Goal: Transaction & Acquisition: Purchase product/service

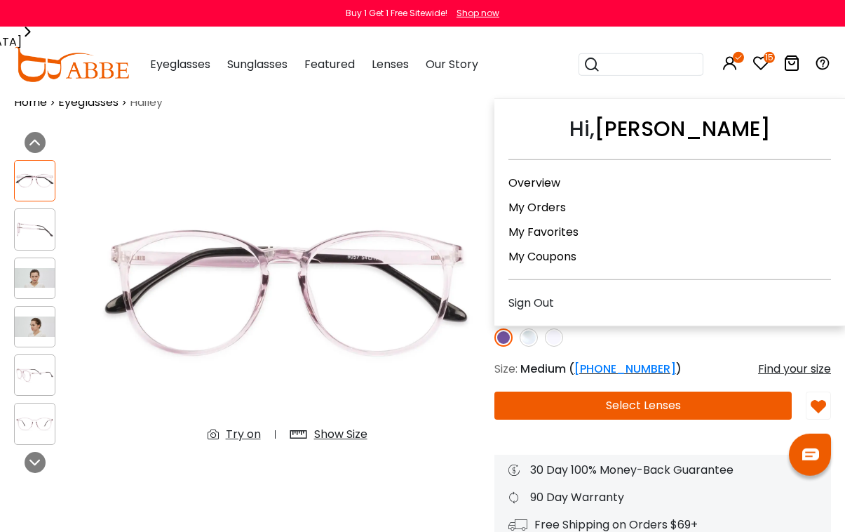
click at [560, 203] on link "My Orders" at bounding box center [538, 207] width 58 height 16
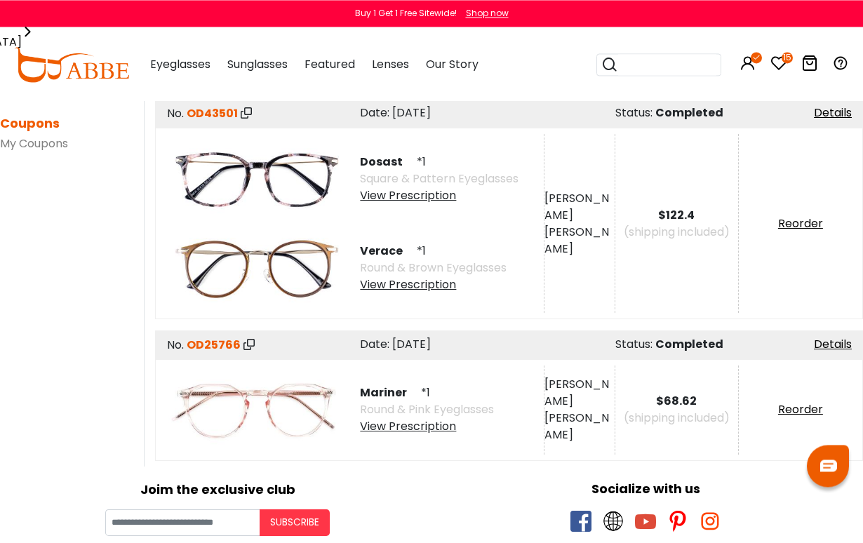
scroll to position [383, 0]
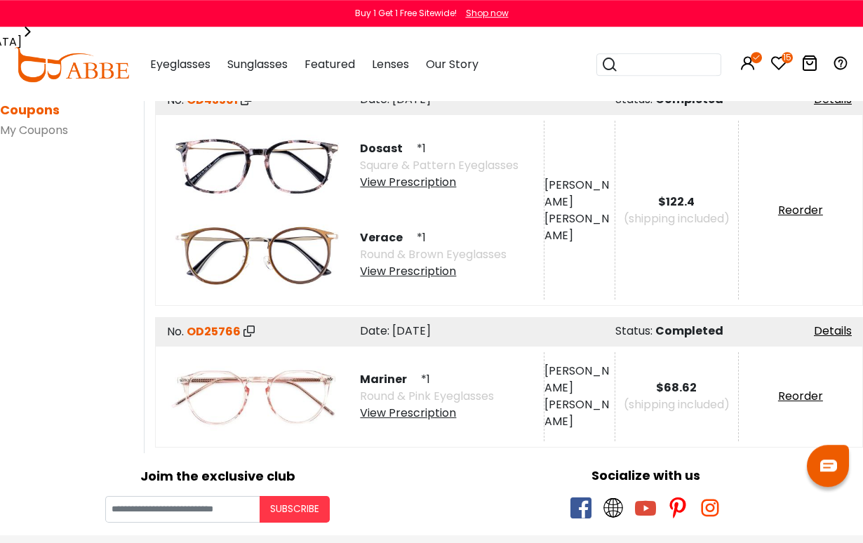
click at [282, 396] on img at bounding box center [257, 396] width 178 height 89
click at [389, 380] on span "Mariner" at bounding box center [389, 379] width 58 height 16
click at [233, 400] on img at bounding box center [257, 396] width 178 height 89
click at [433, 412] on div "View Prescription" at bounding box center [427, 413] width 134 height 17
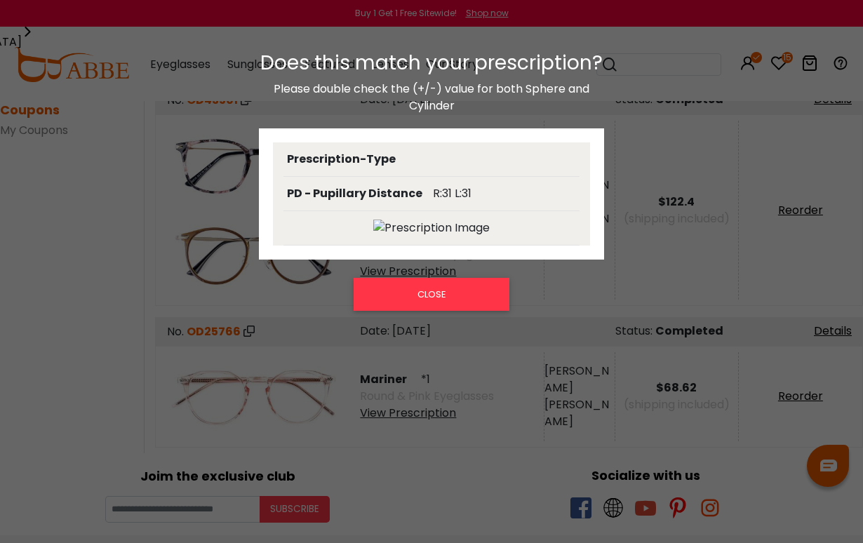
click at [453, 293] on button "CLOSE" at bounding box center [431, 294] width 155 height 32
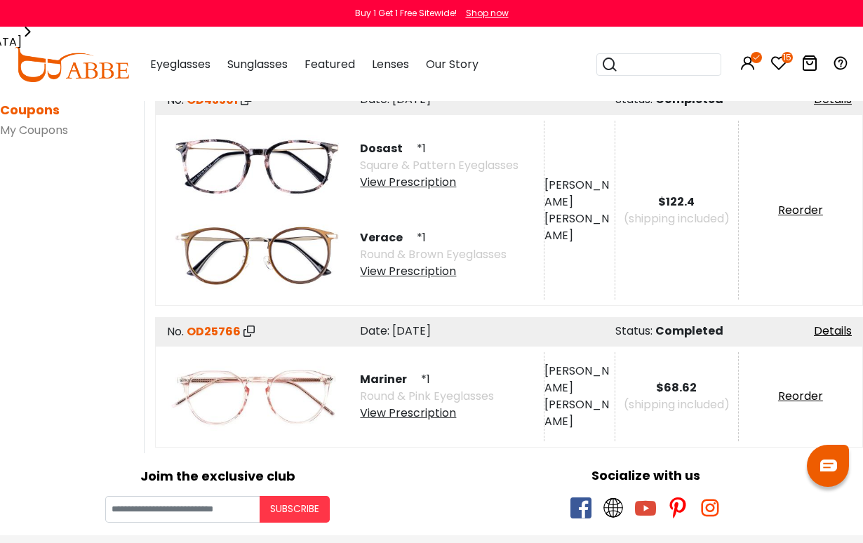
click at [380, 416] on div "View Prescription" at bounding box center [427, 413] width 134 height 17
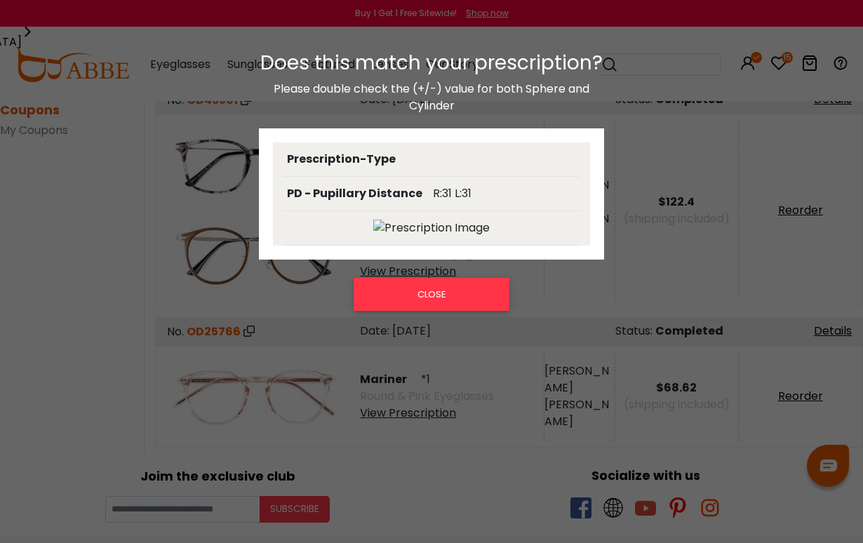
click at [441, 305] on button "CLOSE" at bounding box center [431, 294] width 155 height 32
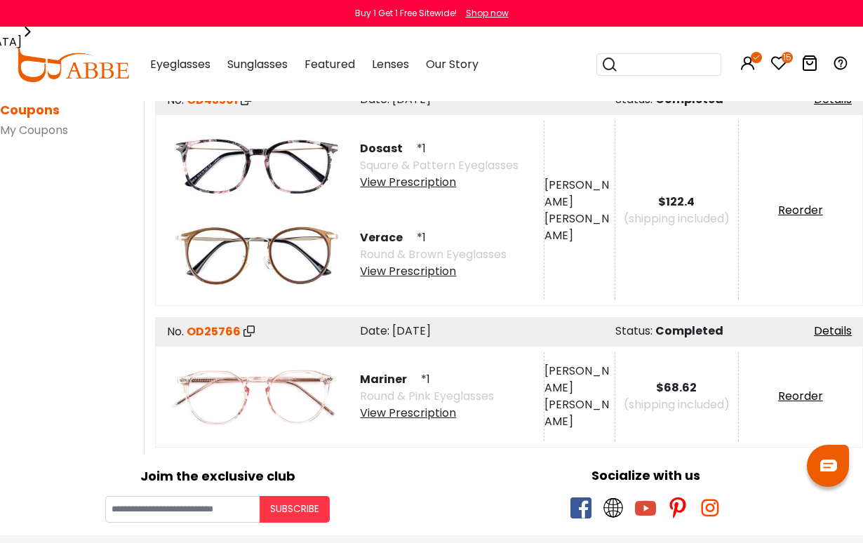
click at [272, 392] on img at bounding box center [257, 396] width 178 height 89
click at [212, 333] on span "OD25766" at bounding box center [214, 331] width 54 height 16
click at [827, 329] on link "Details" at bounding box center [833, 331] width 38 height 16
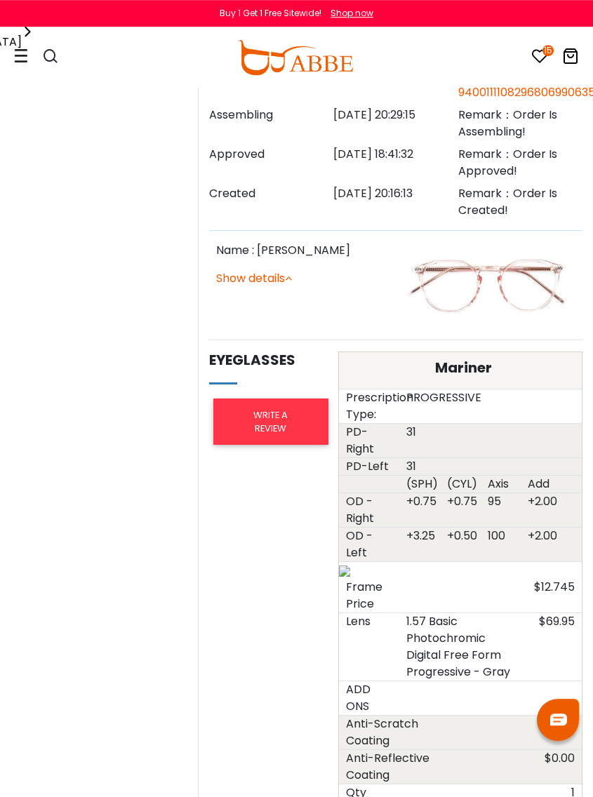
scroll to position [462, 0]
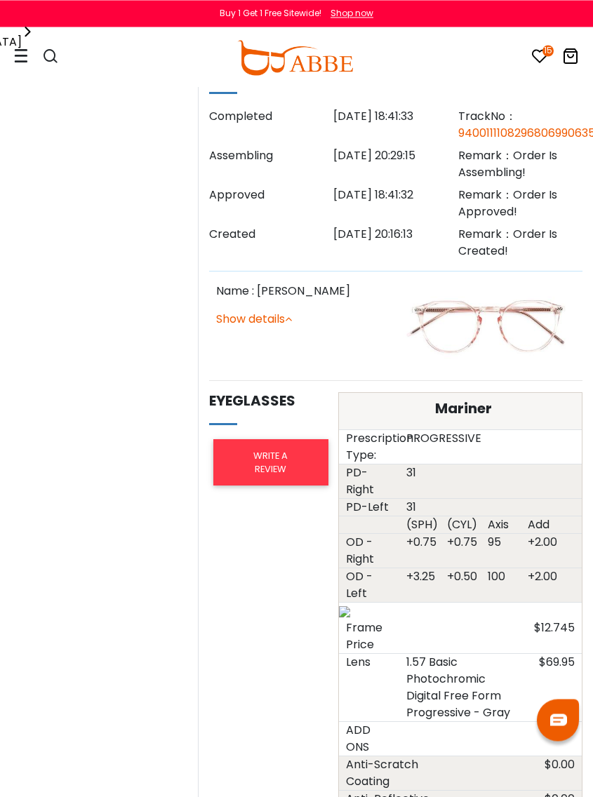
click at [286, 322] on link "Show details" at bounding box center [254, 319] width 76 height 16
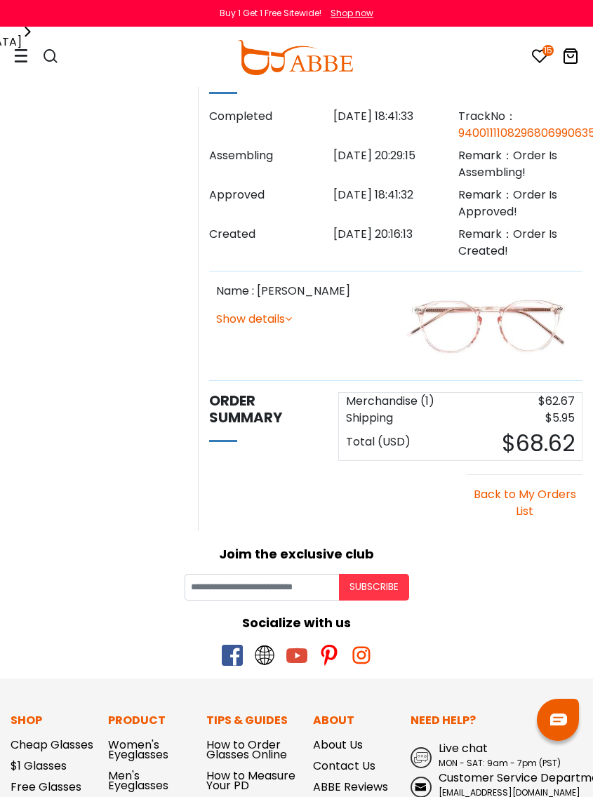
click at [282, 317] on link "Show details" at bounding box center [254, 319] width 76 height 16
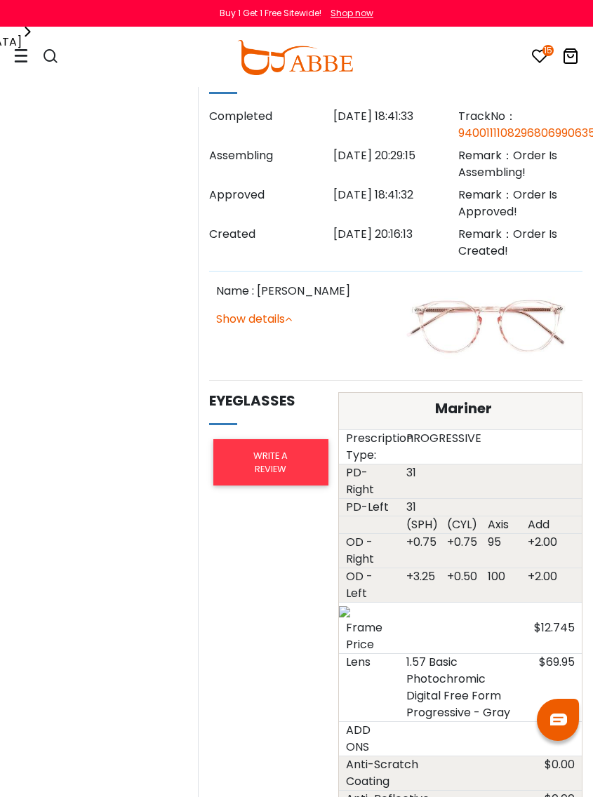
click at [516, 328] on img at bounding box center [489, 326] width 173 height 86
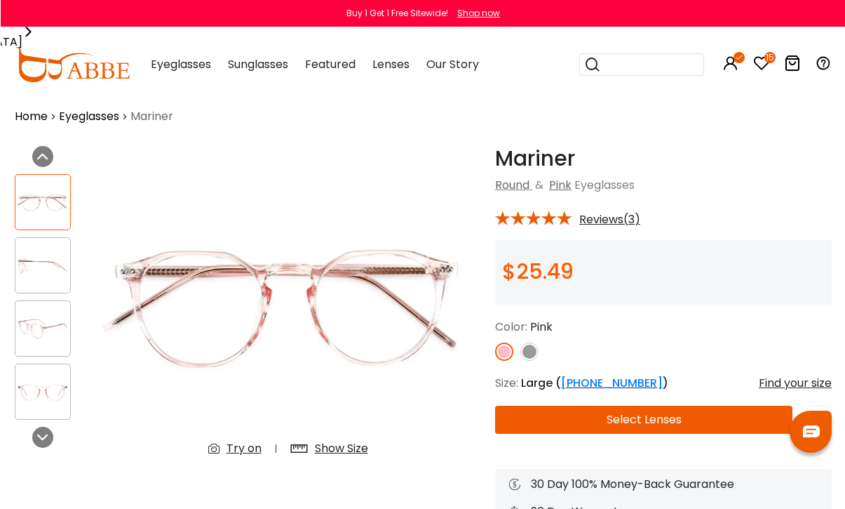
scroll to position [5, 0]
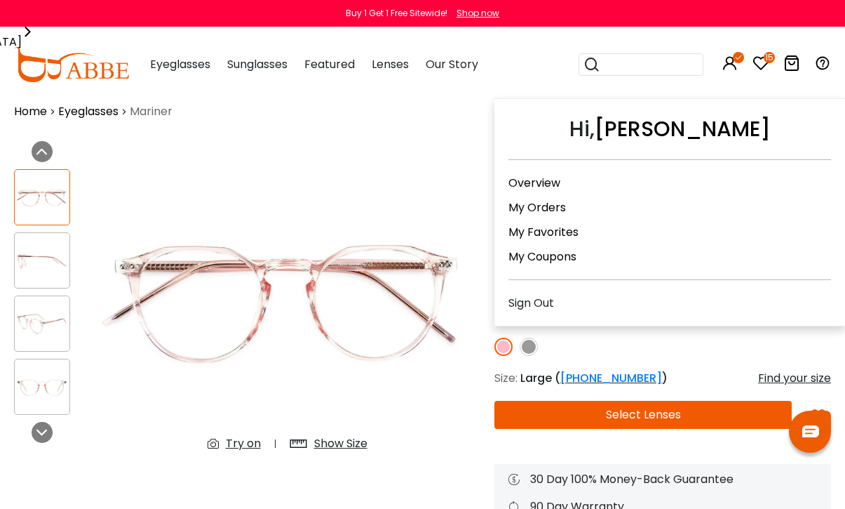
click at [549, 209] on link "My Orders" at bounding box center [538, 207] width 58 height 16
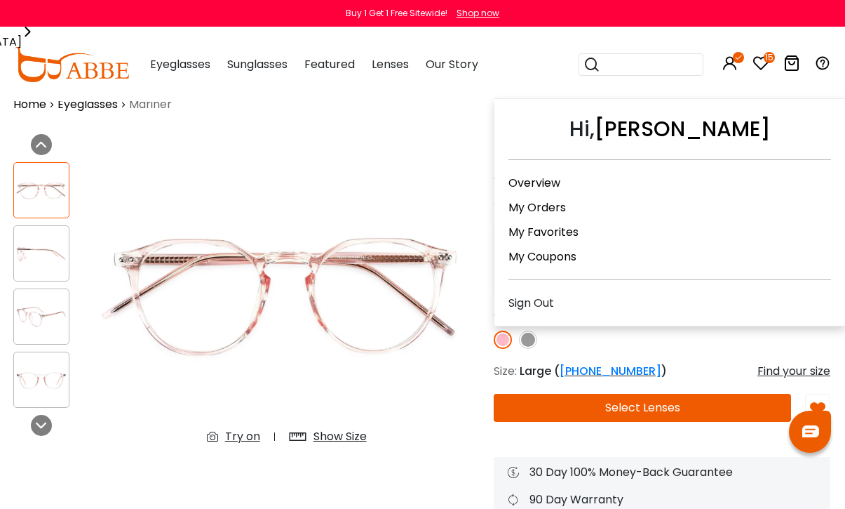
click at [556, 215] on link "My Orders" at bounding box center [538, 207] width 58 height 16
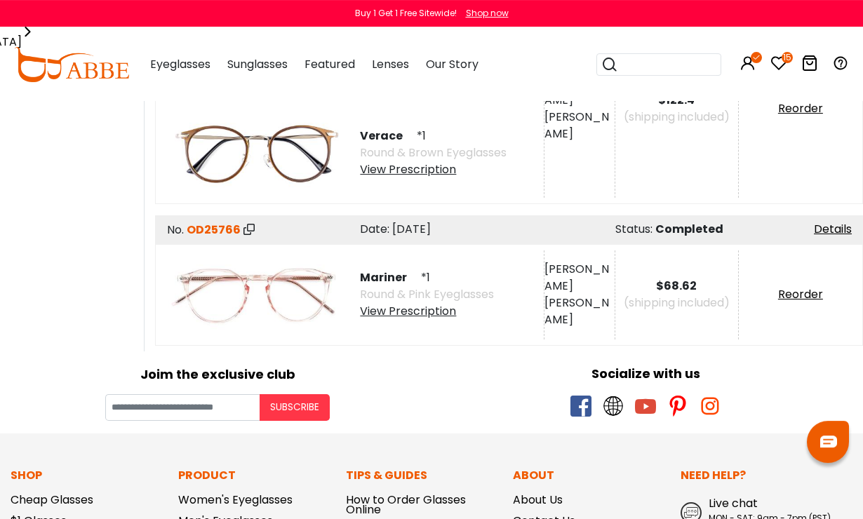
scroll to position [485, 0]
click at [430, 319] on div "View Prescription" at bounding box center [427, 311] width 134 height 17
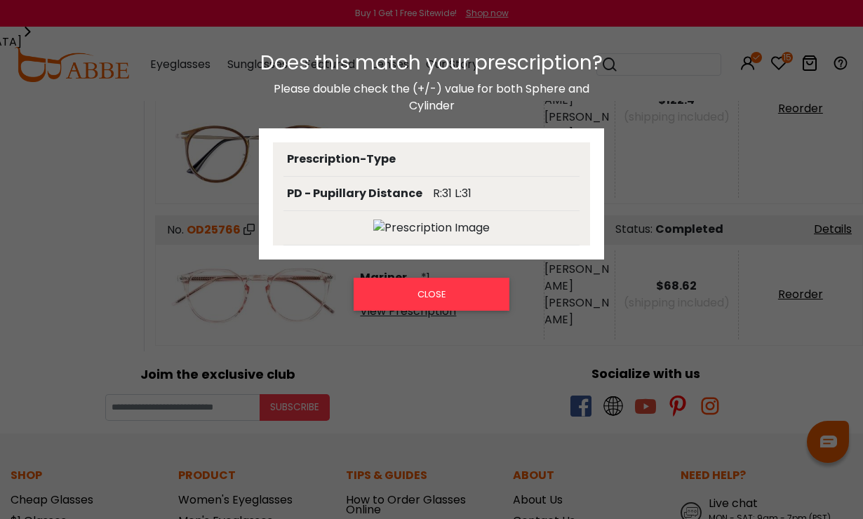
click at [429, 366] on div "Does this match your prescription? Please double check the (+/-) value for both…" at bounding box center [431, 273] width 863 height 472
click at [302, 337] on div "Does this match your prescription? Please double check the (+/-) value for both…" at bounding box center [431, 273] width 863 height 472
click at [457, 283] on button "CLOSE" at bounding box center [431, 294] width 155 height 32
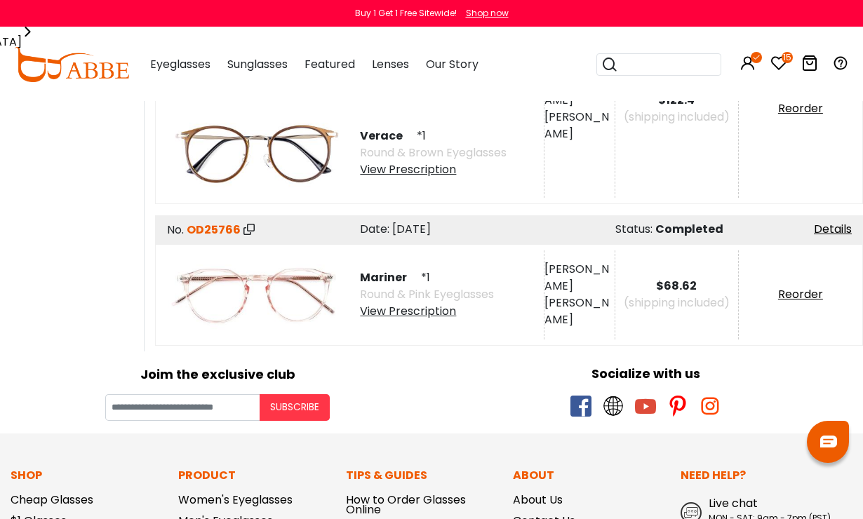
click at [217, 232] on span "OD25766" at bounding box center [214, 230] width 54 height 16
click at [836, 235] on link "Details" at bounding box center [833, 229] width 38 height 16
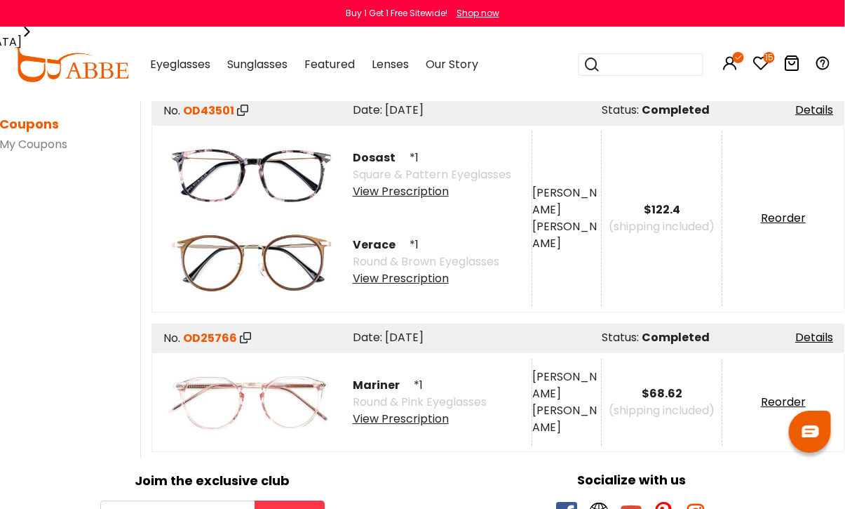
scroll to position [363, 0]
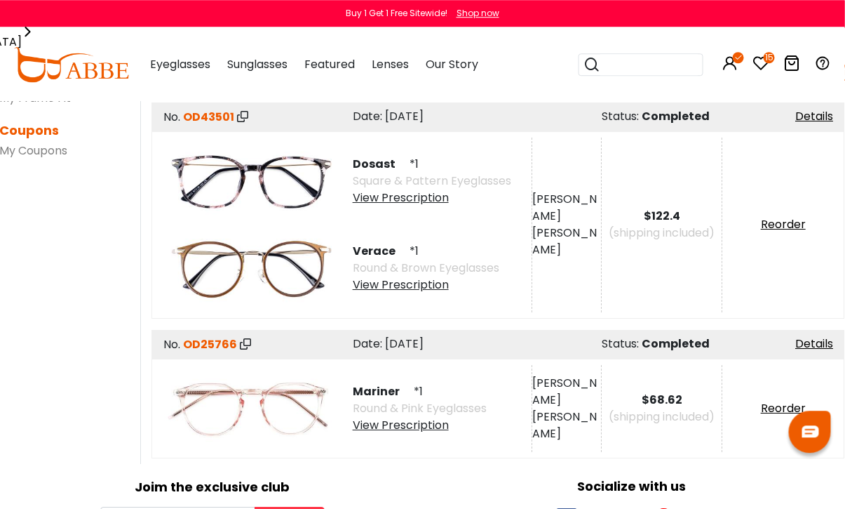
click at [415, 200] on div "View Prescription" at bounding box center [433, 197] width 159 height 17
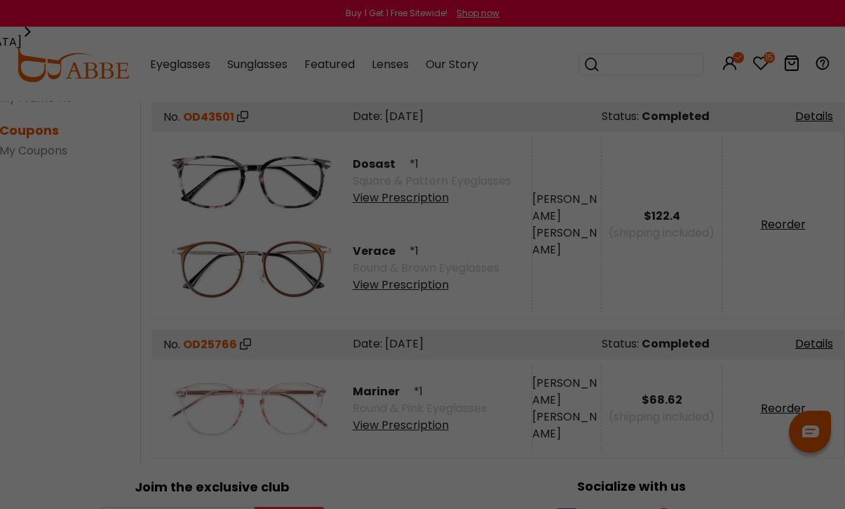
click at [430, 130] on div at bounding box center [422, 254] width 845 height 509
click at [814, 135] on div at bounding box center [422, 254] width 845 height 509
click at [809, 123] on div at bounding box center [422, 254] width 845 height 509
click at [801, 178] on div at bounding box center [422, 254] width 845 height 509
click at [126, 215] on div at bounding box center [422, 254] width 845 height 509
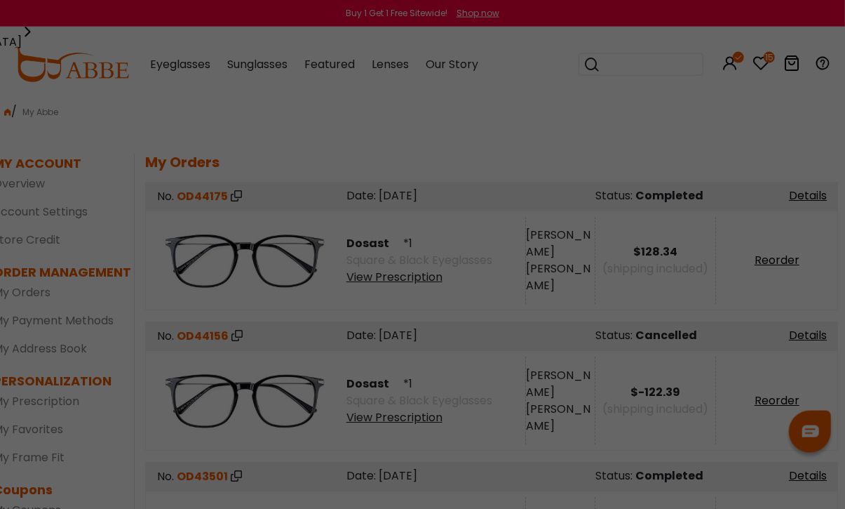
scroll to position [0, 7]
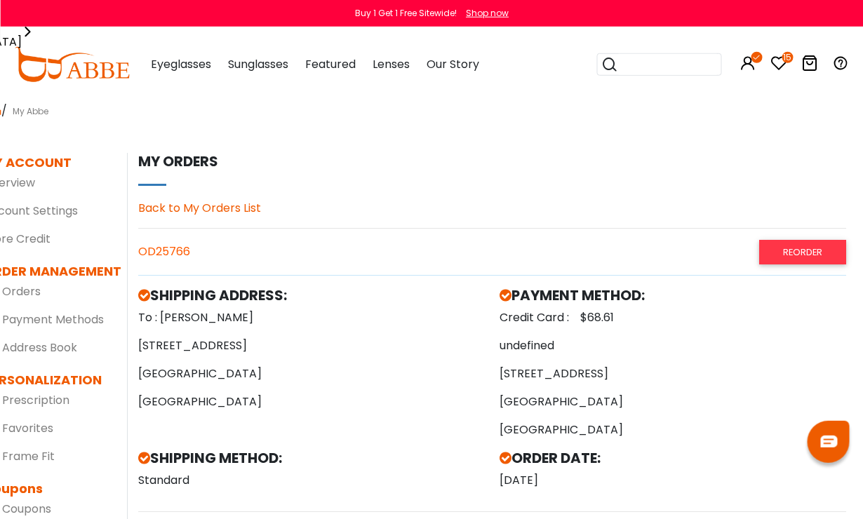
scroll to position [0, 17]
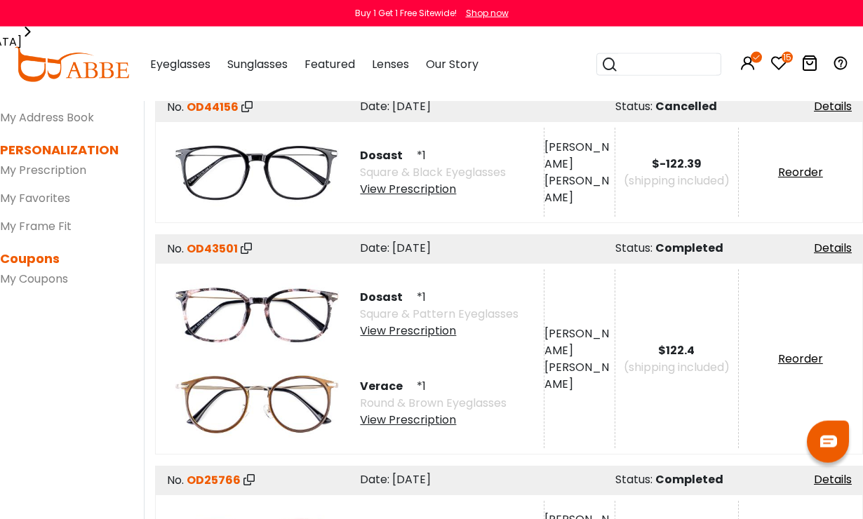
scroll to position [240, 0]
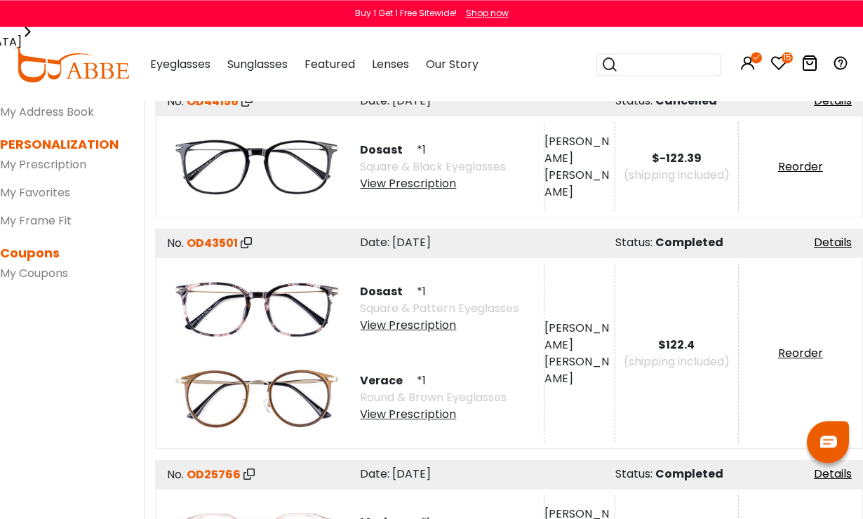
click at [829, 246] on link "Details" at bounding box center [833, 242] width 38 height 16
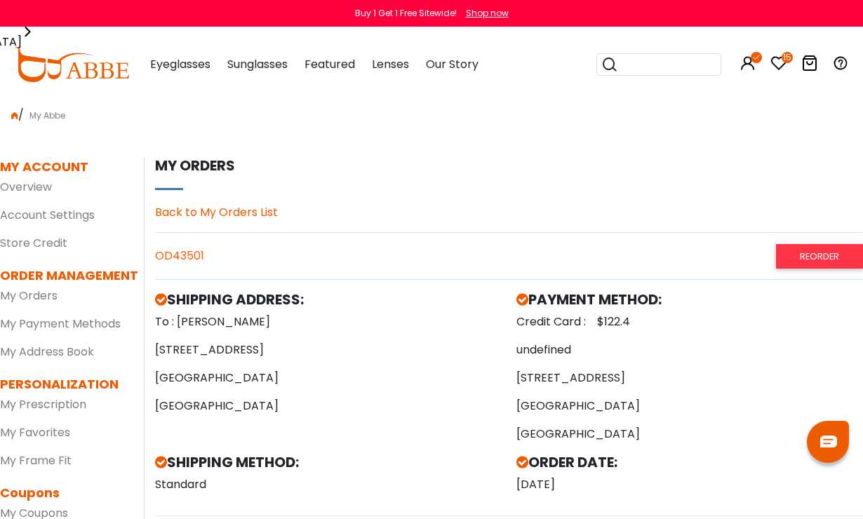
click at [683, 1] on div "Buy 1 Get 1 Free Sitewide! Shop now" at bounding box center [431, 13] width 863 height 27
click at [274, 213] on link "Back to My Orders List" at bounding box center [216, 212] width 123 height 16
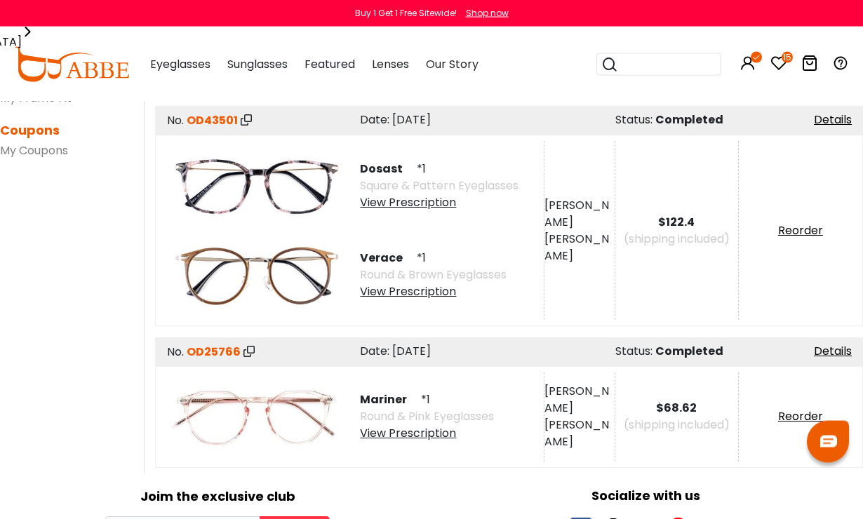
scroll to position [364, 0]
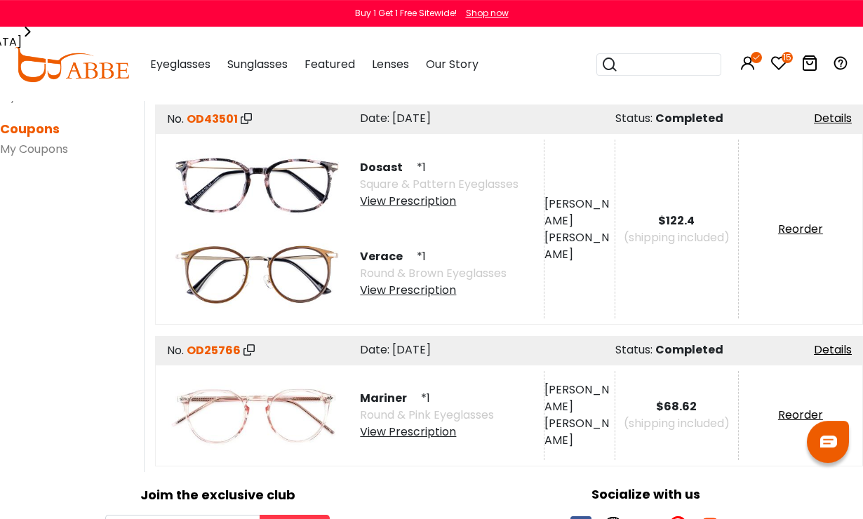
click at [273, 407] on img at bounding box center [257, 415] width 178 height 89
click at [243, 415] on img at bounding box center [257, 415] width 178 height 89
click at [829, 352] on link "Details" at bounding box center [833, 350] width 38 height 16
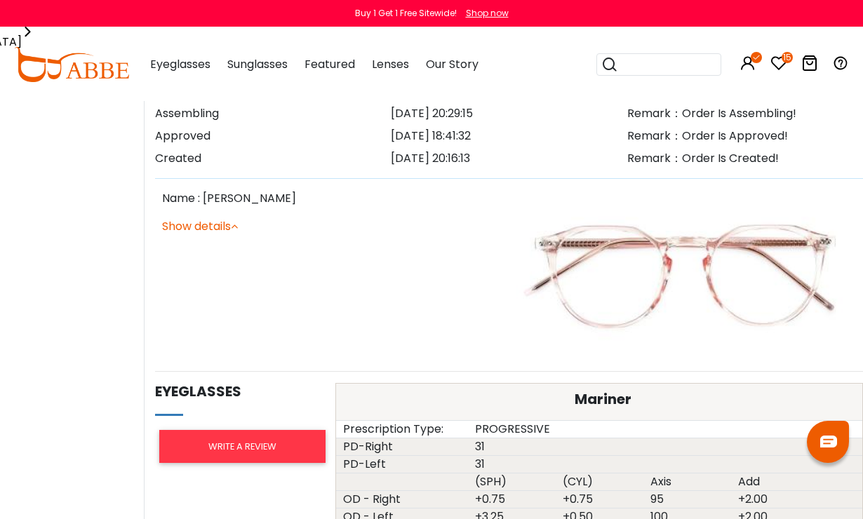
scroll to position [544, 0]
click at [225, 232] on link "Show details" at bounding box center [200, 226] width 76 height 16
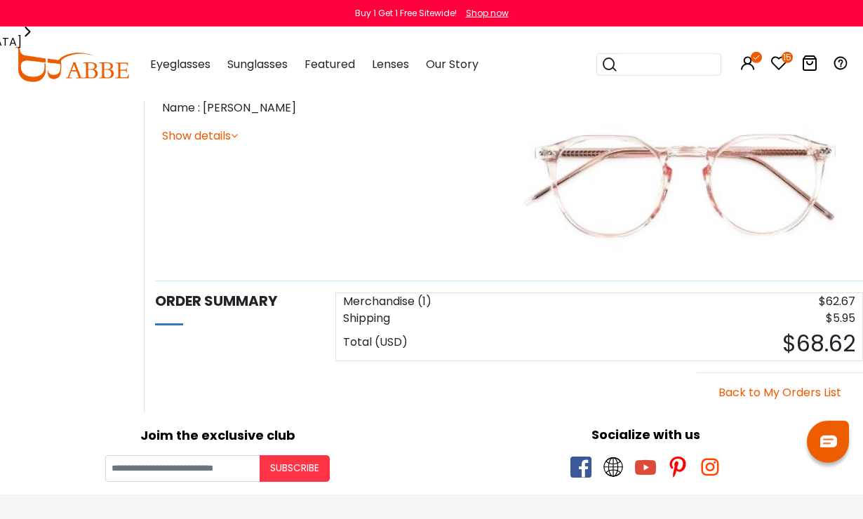
scroll to position [540, 0]
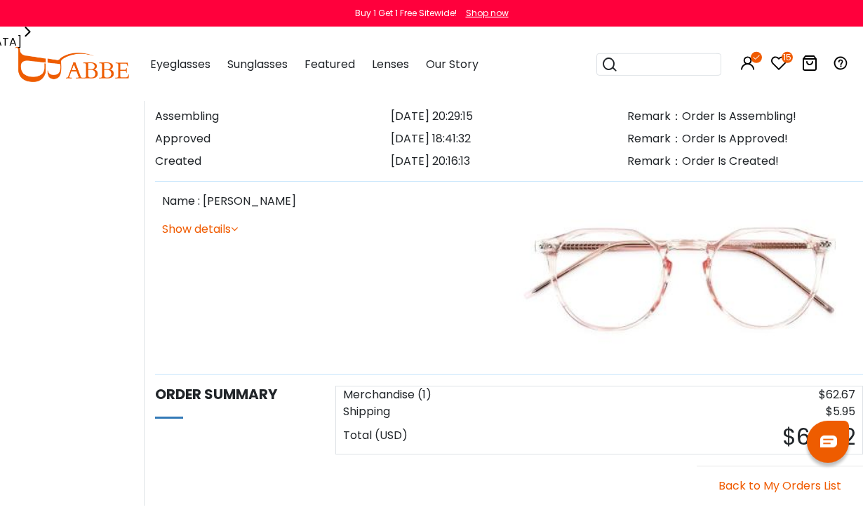
click at [184, 222] on link "Show details" at bounding box center [200, 229] width 76 height 16
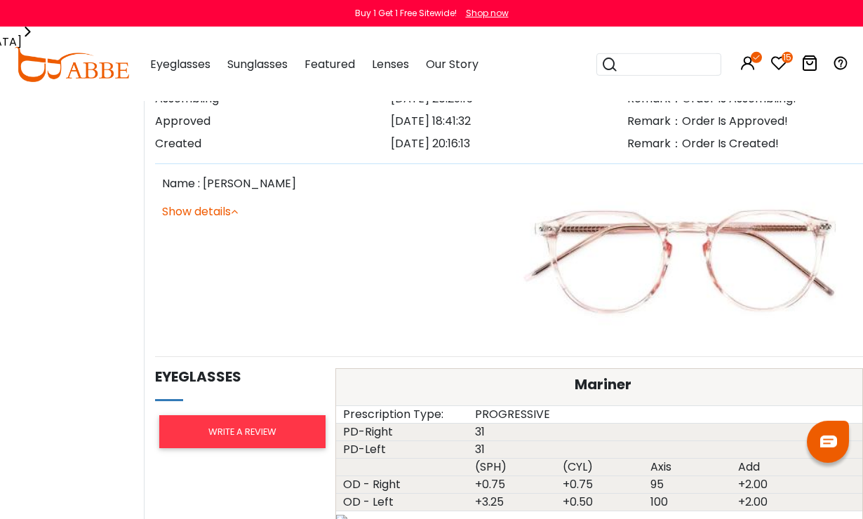
scroll to position [549, 0]
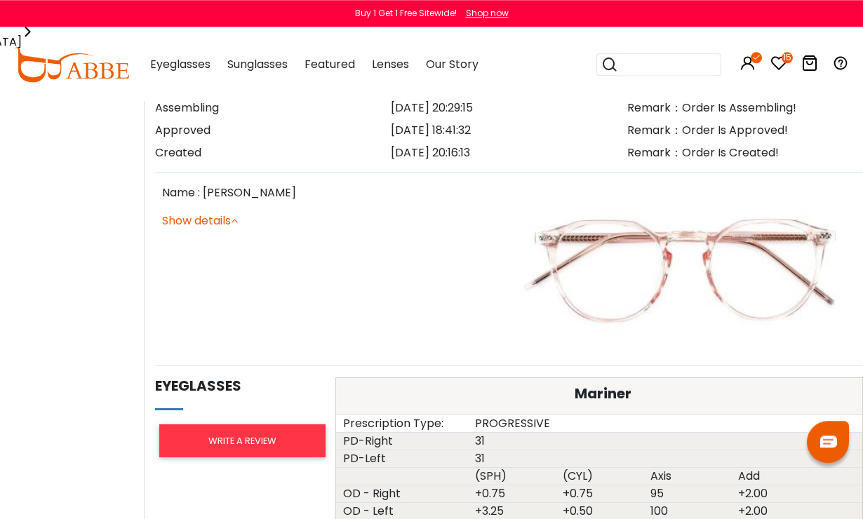
click at [706, 246] on img at bounding box center [686, 270] width 340 height 170
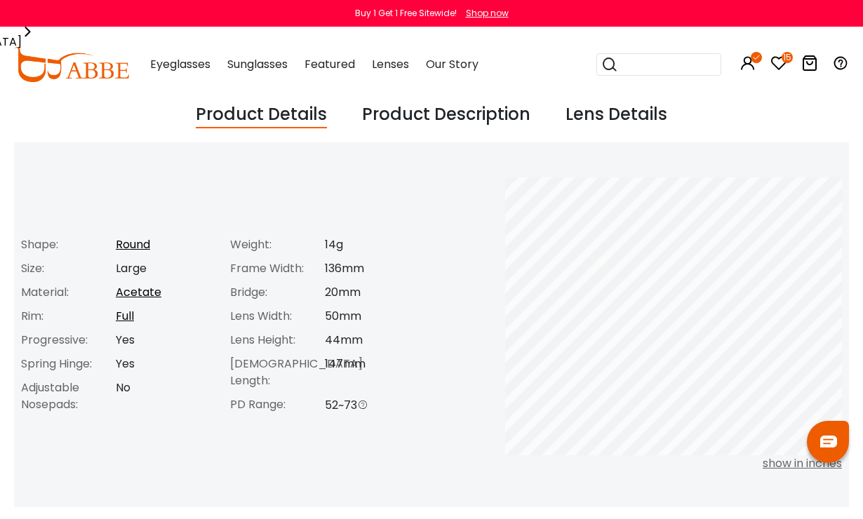
scroll to position [502, 0]
click at [816, 1] on div "Buy 1 Get 1 Free Sitewide! Shop now" at bounding box center [431, 13] width 863 height 27
click at [807, 2] on div "Buy 1 Get 1 Free Sitewide! Shop now" at bounding box center [431, 13] width 863 height 27
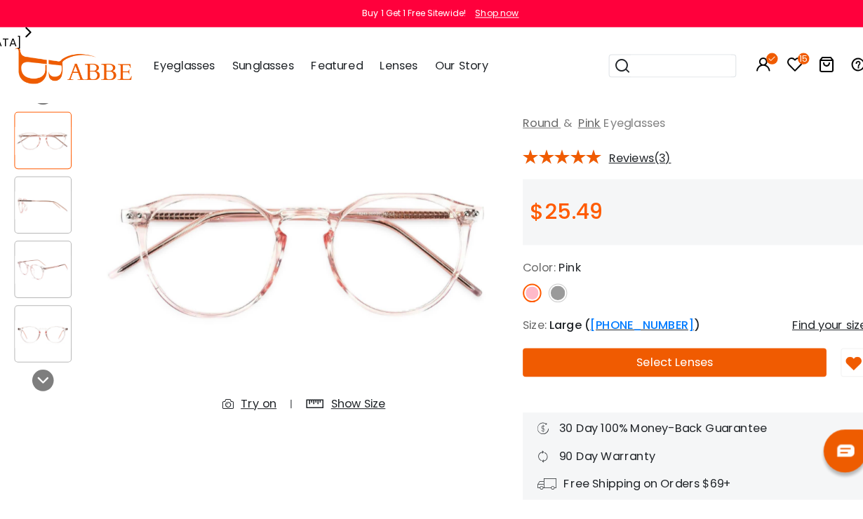
scroll to position [81, 0]
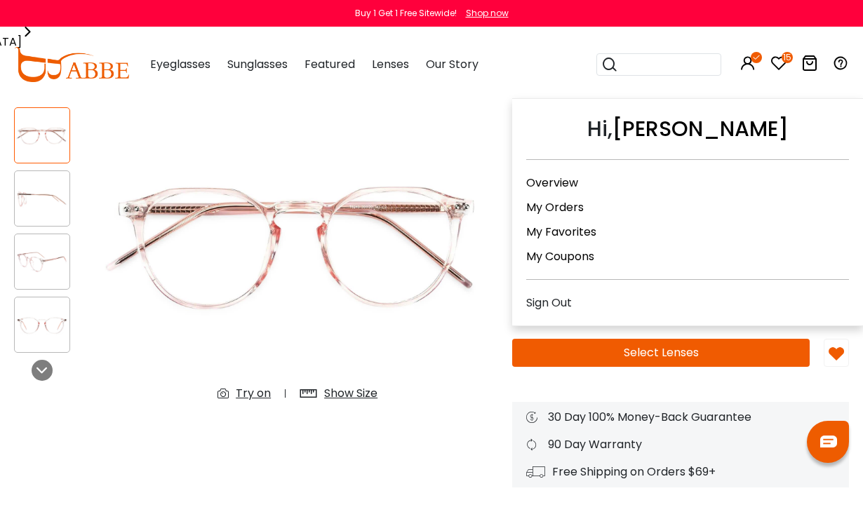
click at [571, 205] on link "My Orders" at bounding box center [555, 207] width 58 height 16
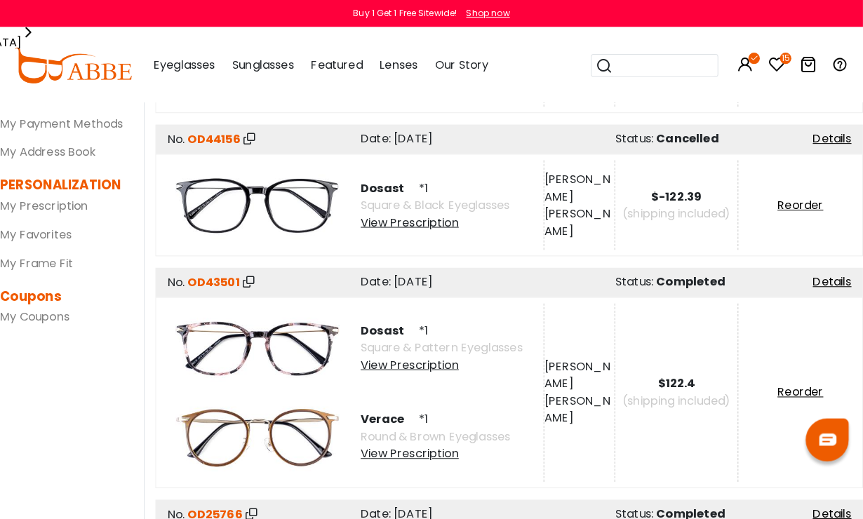
scroll to position [249, 0]
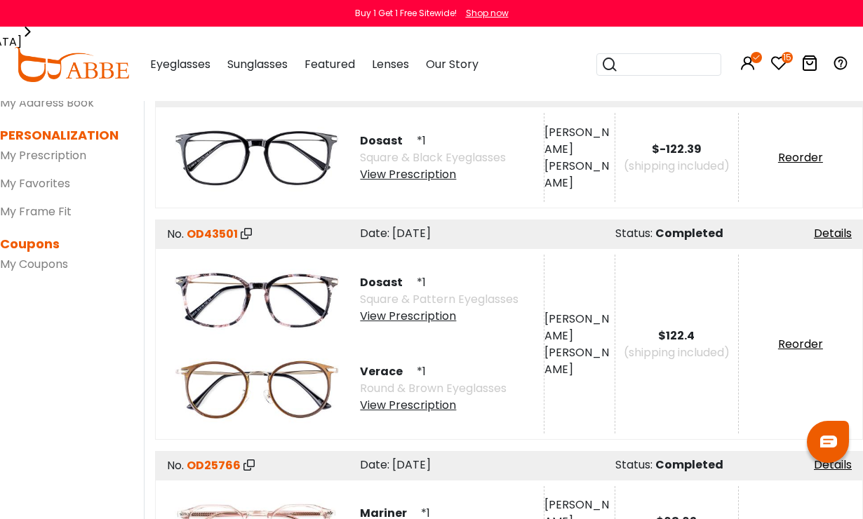
click at [833, 239] on link "Details" at bounding box center [833, 233] width 38 height 16
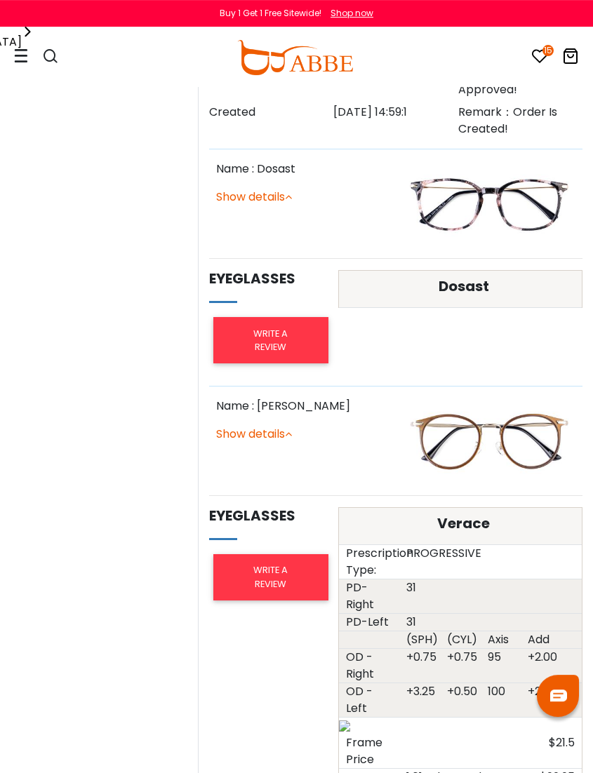
scroll to position [583, 0]
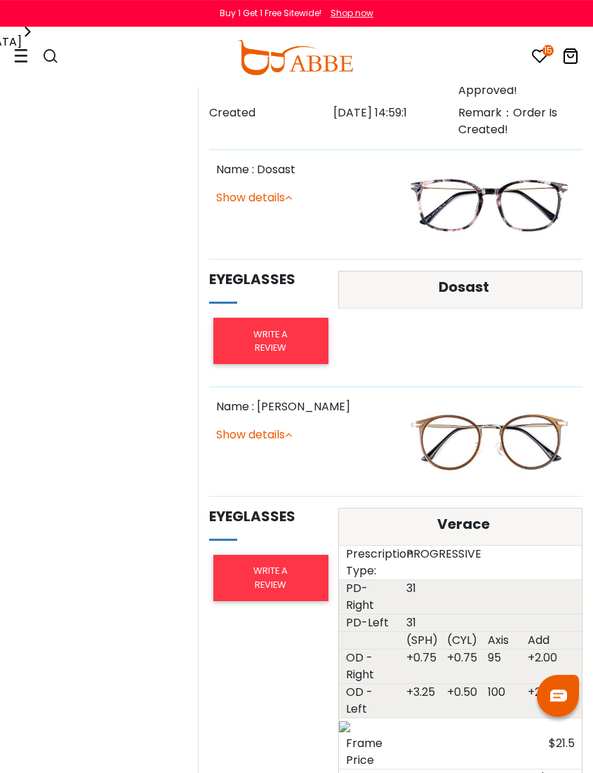
click at [523, 279] on h5 "Dosast" at bounding box center [463, 287] width 229 height 17
click at [502, 289] on h5 "Dosast" at bounding box center [463, 287] width 229 height 17
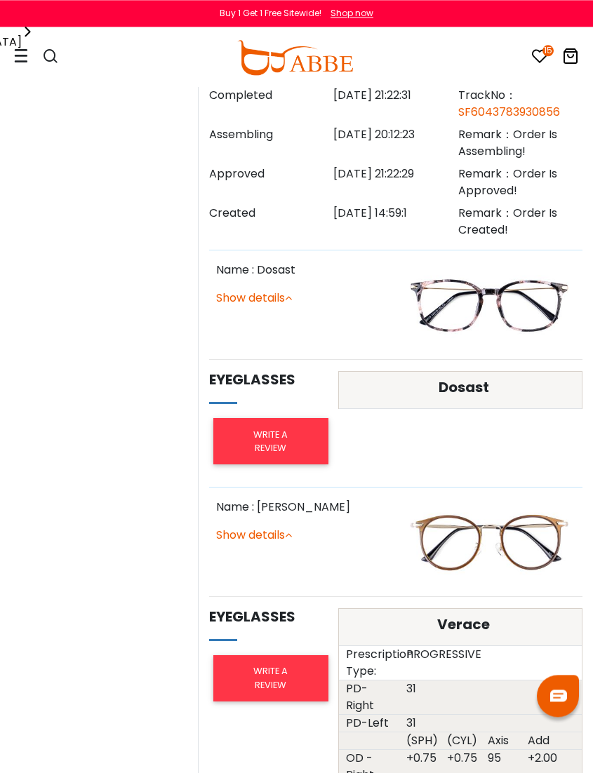
scroll to position [473, 0]
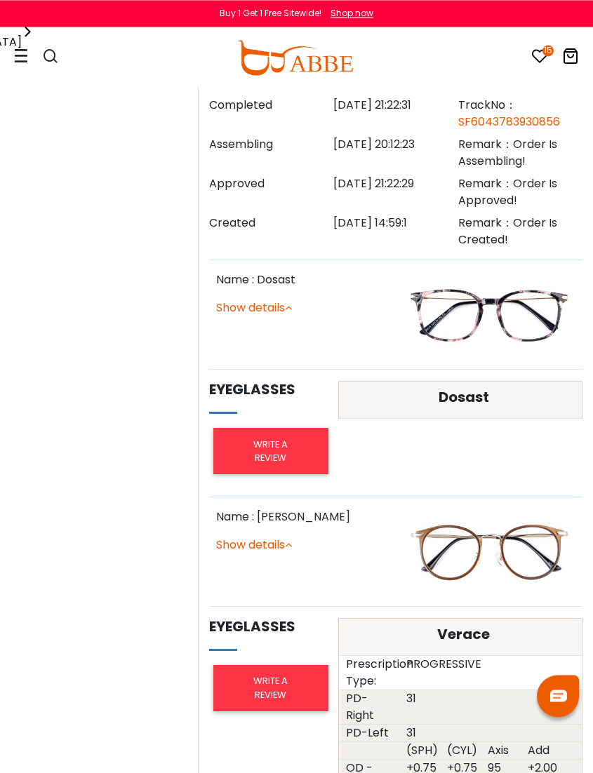
click at [288, 304] on link "Show details" at bounding box center [254, 308] width 76 height 16
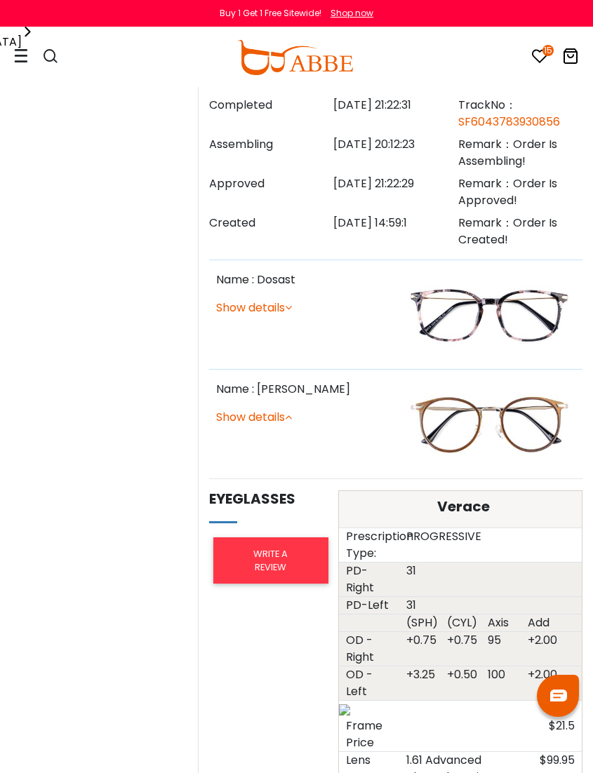
click at [292, 308] on icon at bounding box center [288, 307] width 7 height 11
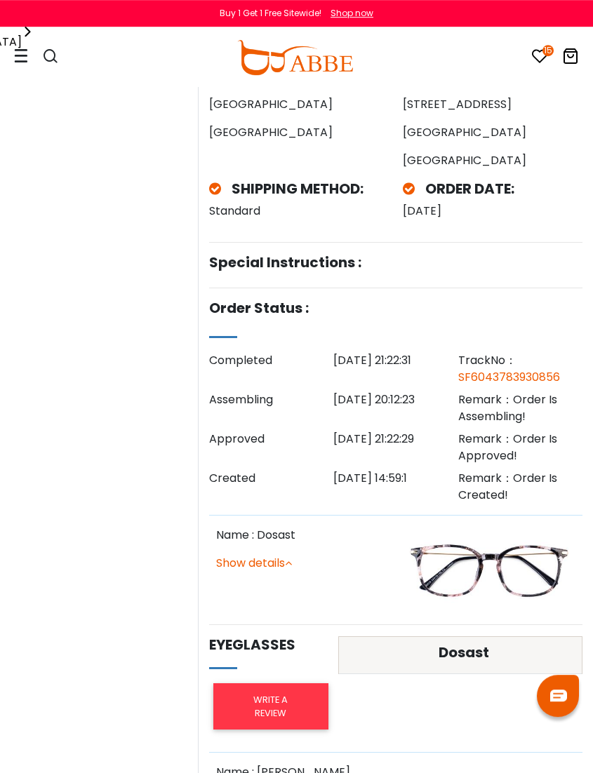
scroll to position [217, 0]
click at [477, 519] on h5 "Dosast" at bounding box center [463, 653] width 229 height 17
click at [500, 519] on img at bounding box center [489, 571] width 173 height 86
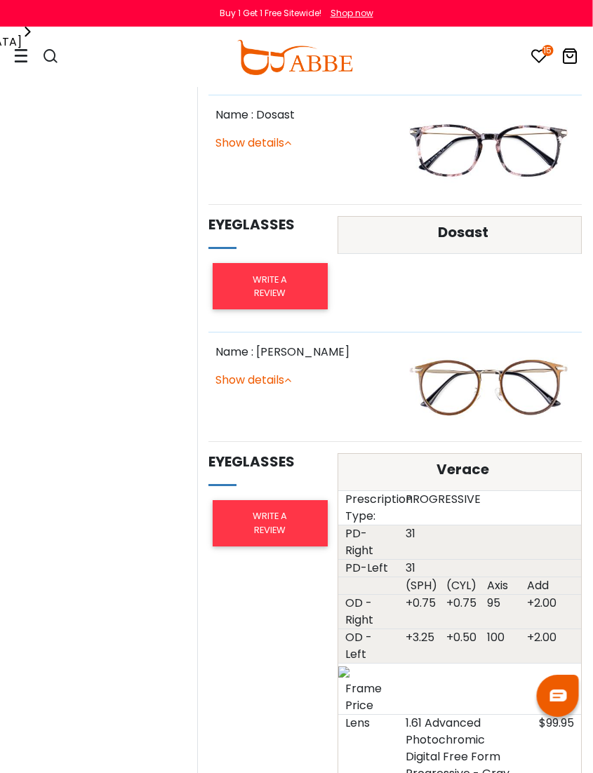
scroll to position [639, 0]
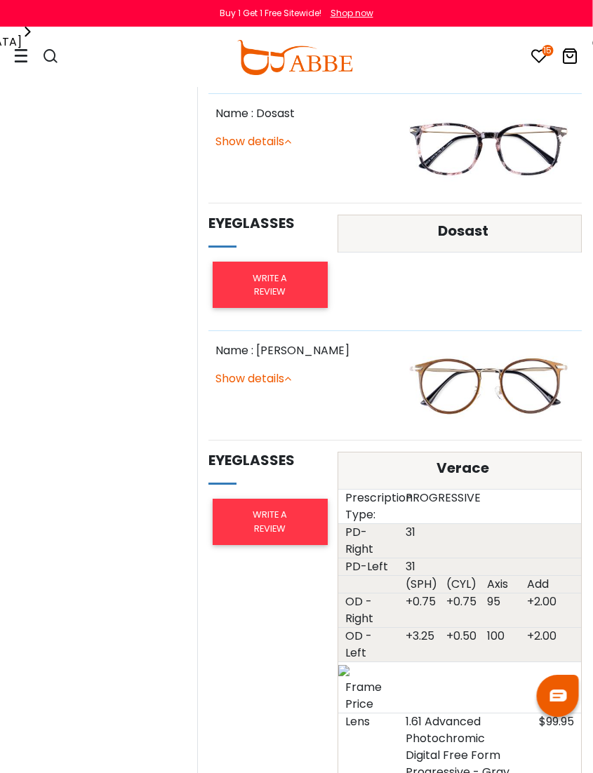
click at [273, 373] on link "Show details" at bounding box center [254, 378] width 76 height 16
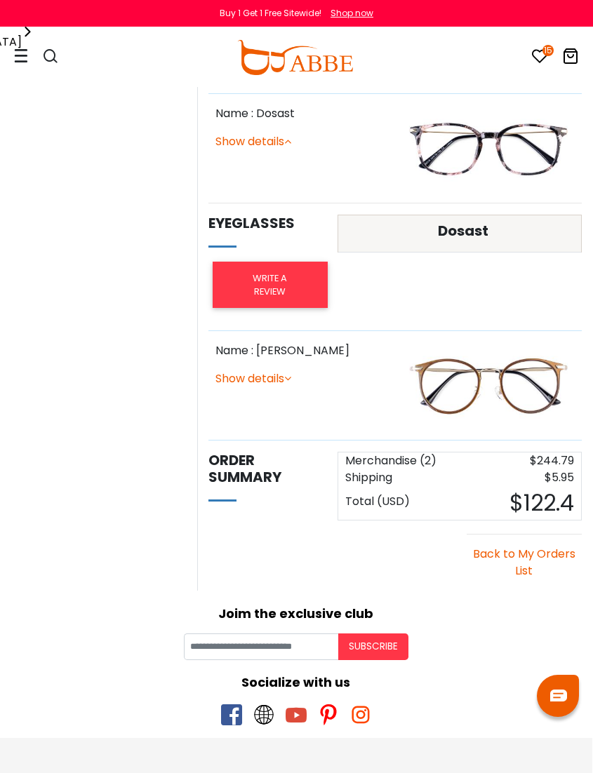
click at [272, 375] on link "Show details" at bounding box center [253, 378] width 76 height 16
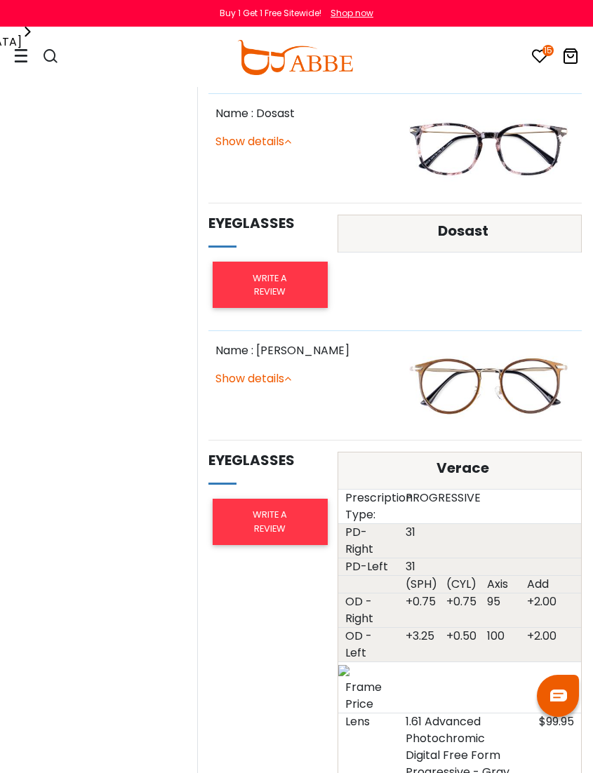
click at [267, 382] on link "Show details" at bounding box center [253, 378] width 76 height 16
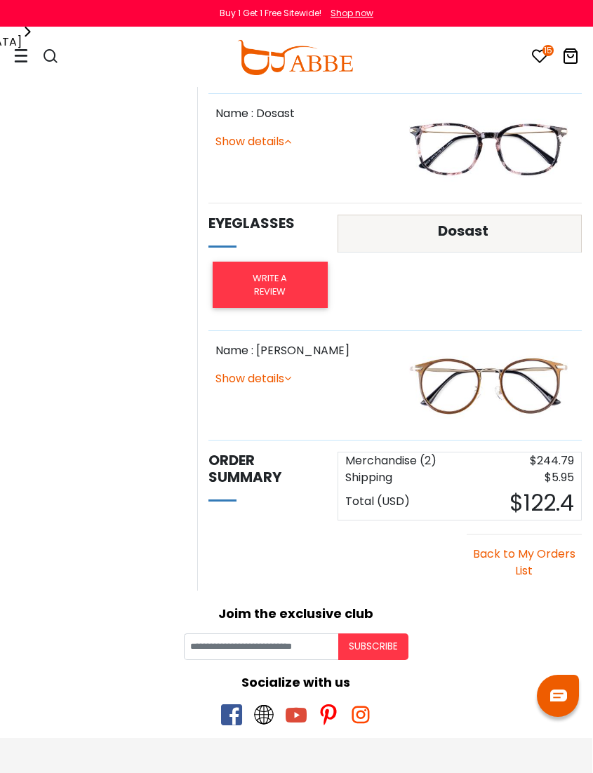
click at [274, 145] on link "Show details" at bounding box center [253, 141] width 76 height 16
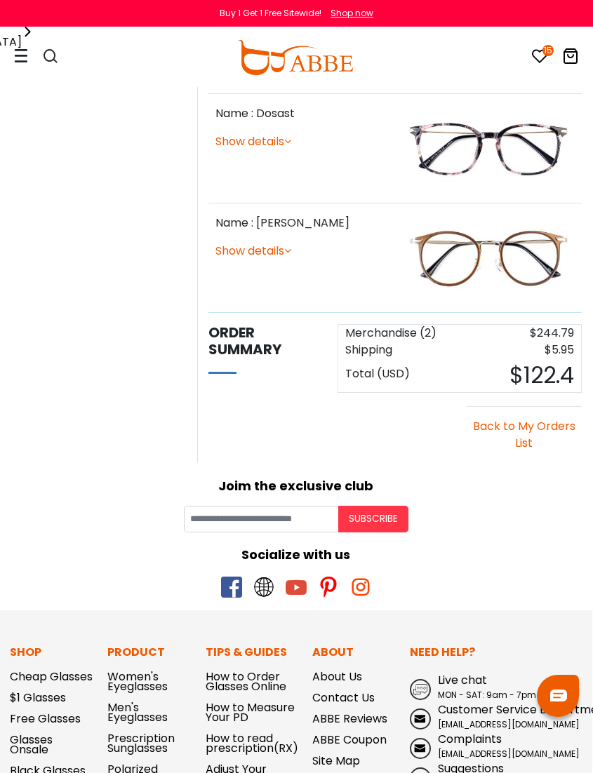
click at [271, 145] on link "Show details" at bounding box center [253, 141] width 76 height 16
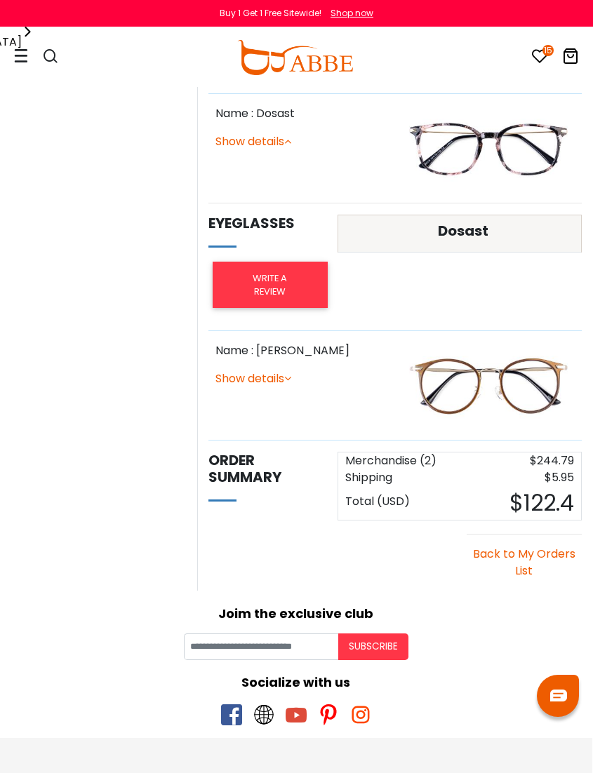
click at [455, 238] on h5 "Dosast" at bounding box center [463, 230] width 229 height 17
click at [407, 293] on div "Dosast" at bounding box center [459, 267] width 258 height 105
click at [272, 375] on link "Show details" at bounding box center [253, 378] width 76 height 16
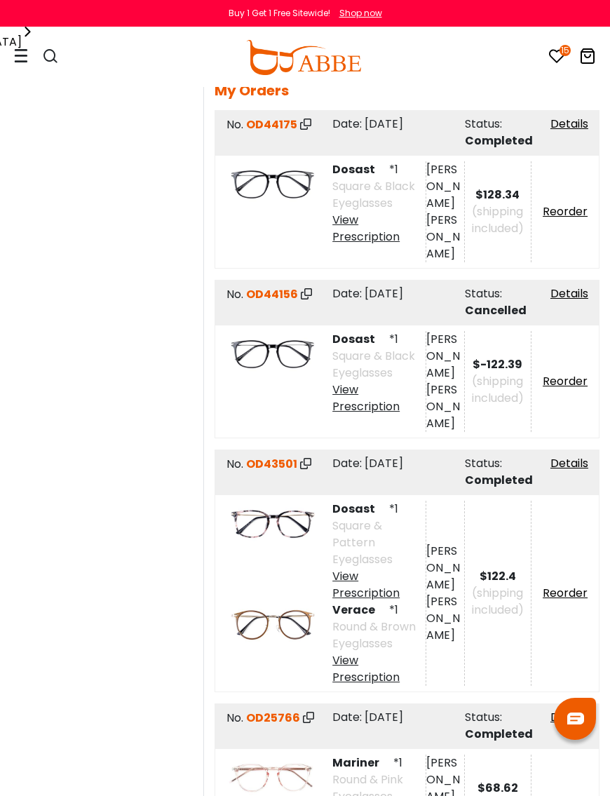
click at [583, 121] on link "Details" at bounding box center [570, 124] width 38 height 16
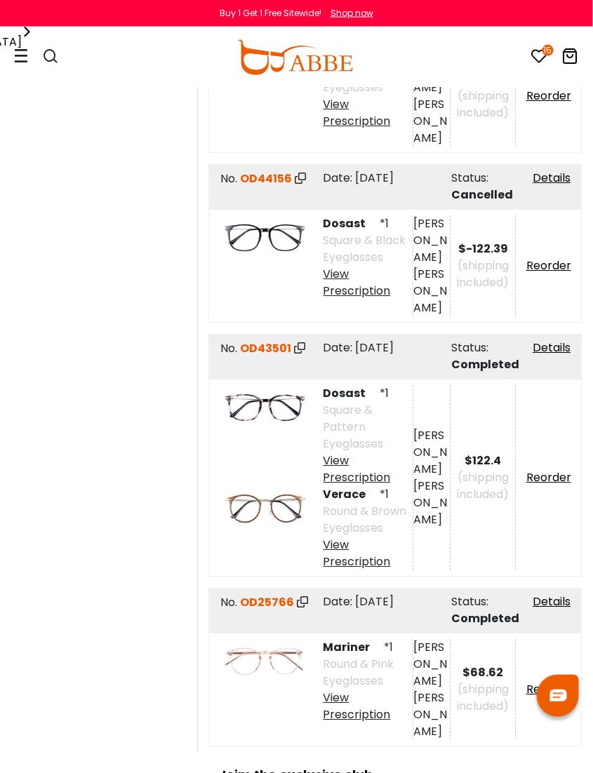
scroll to position [114, 0]
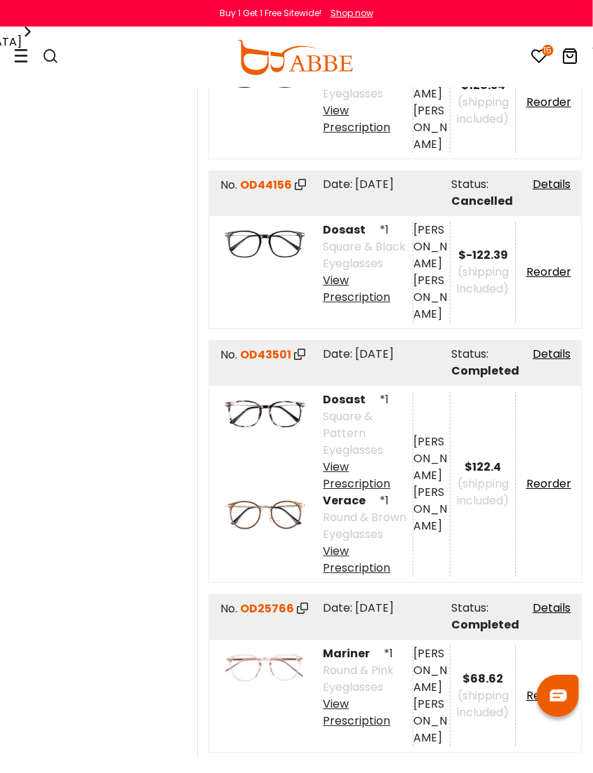
click at [287, 493] on img at bounding box center [266, 515] width 88 height 44
click at [347, 543] on div "View Prescription" at bounding box center [368, 560] width 90 height 34
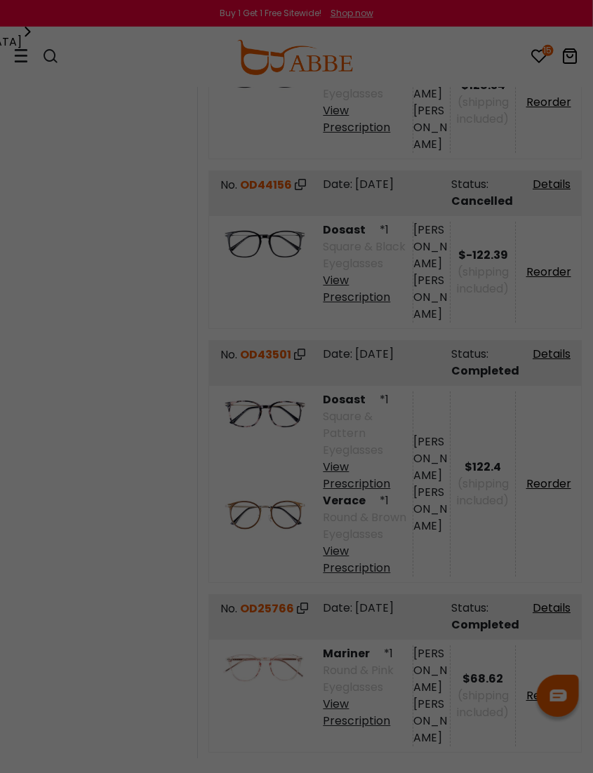
scroll to position [114, 1]
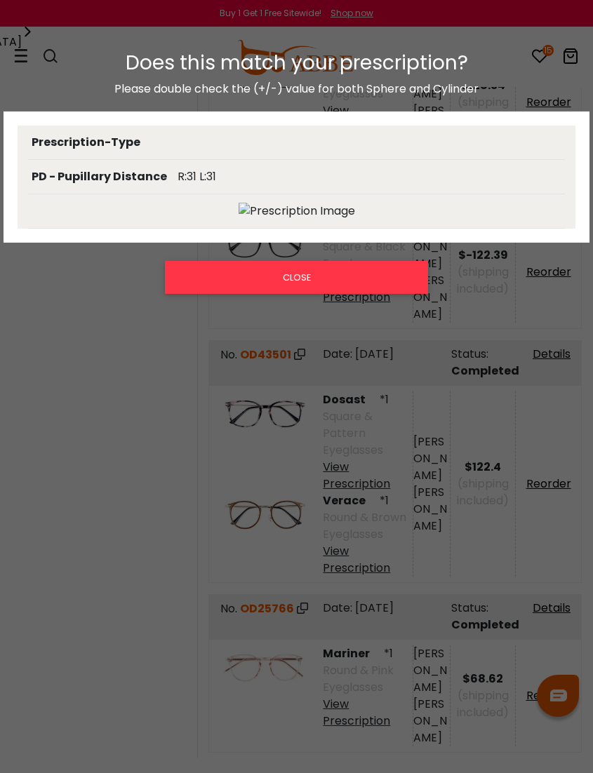
click at [175, 511] on div "Does this match your prescription? Please double check the (+/-) value for both…" at bounding box center [296, 389] width 593 height 704
click at [278, 487] on div "Does this match your prescription? Please double check the (+/-) value for both…" at bounding box center [296, 389] width 593 height 704
click at [341, 281] on button "CLOSE" at bounding box center [297, 277] width 264 height 32
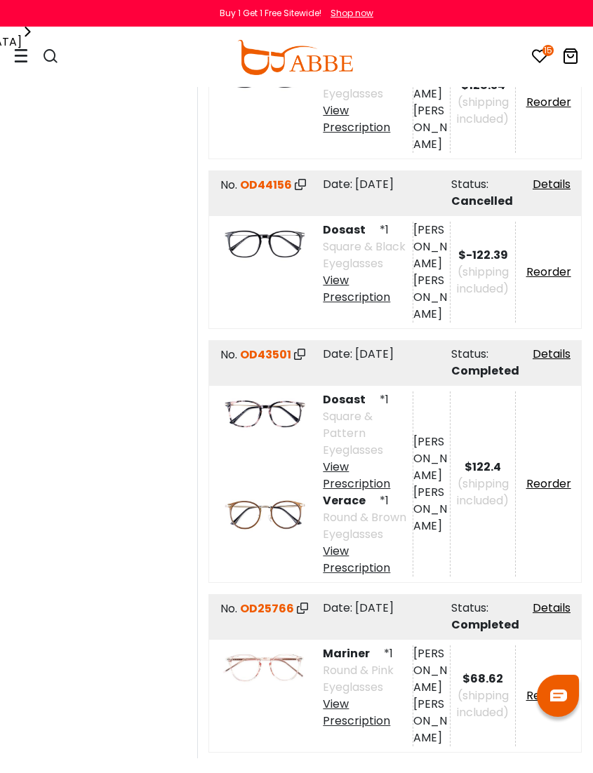
click at [562, 346] on link "Details" at bounding box center [552, 354] width 38 height 16
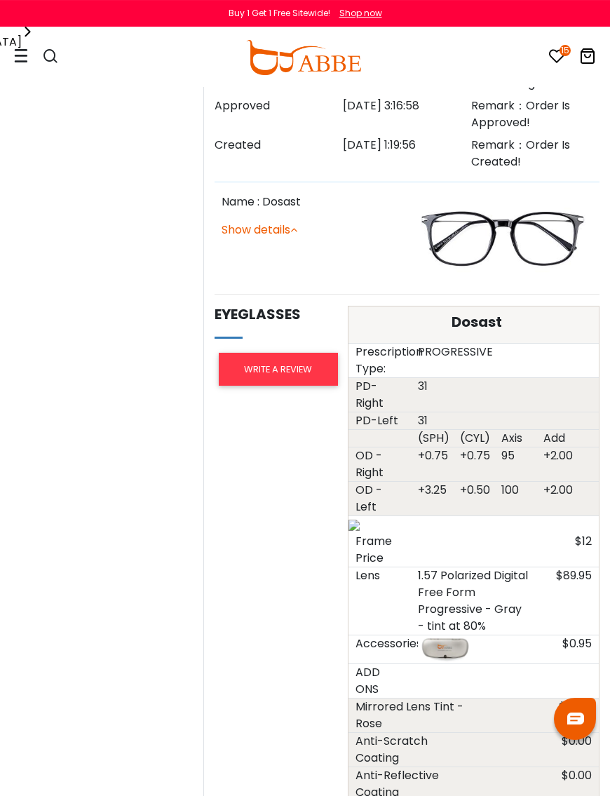
scroll to position [521, 0]
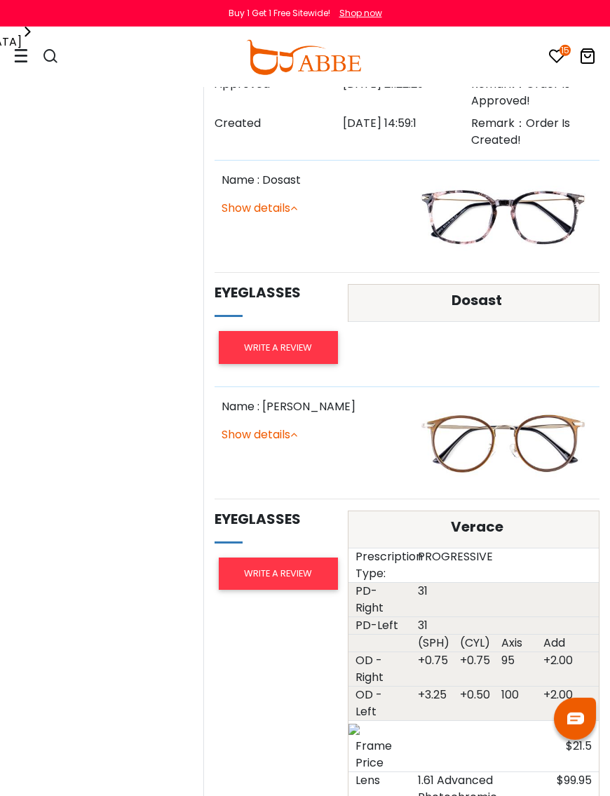
scroll to position [565, 0]
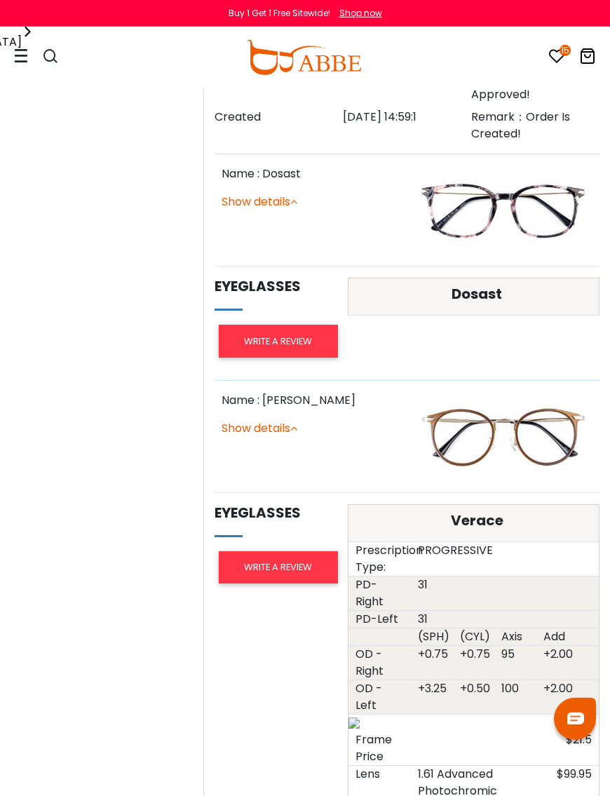
click at [513, 435] on img at bounding box center [503, 436] width 178 height 89
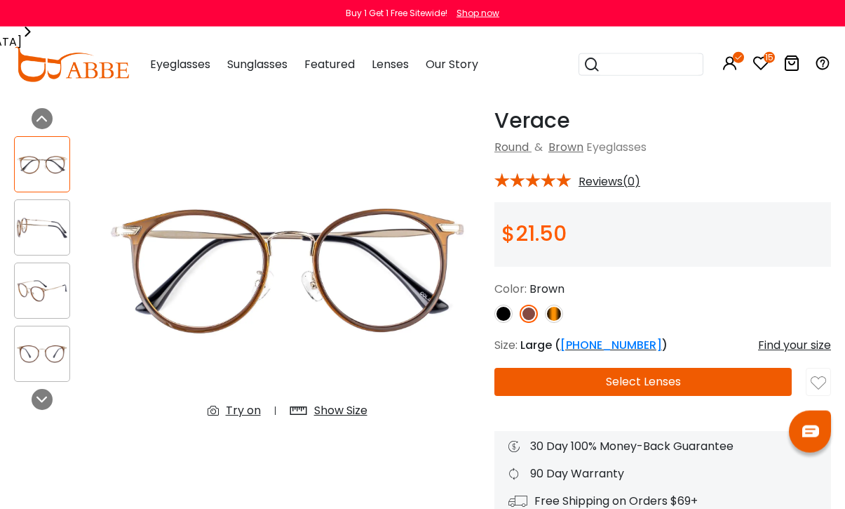
scroll to position [39, 0]
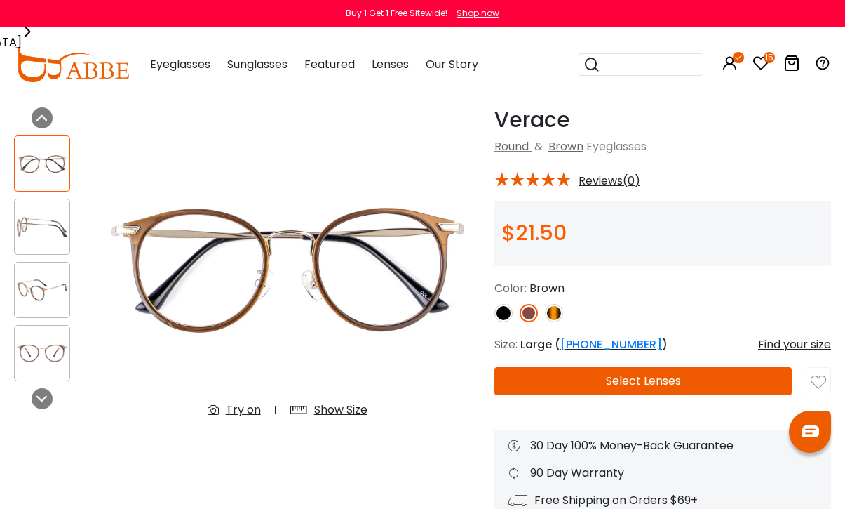
click at [535, 312] on img at bounding box center [529, 313] width 18 height 18
click at [560, 318] on img at bounding box center [554, 313] width 18 height 18
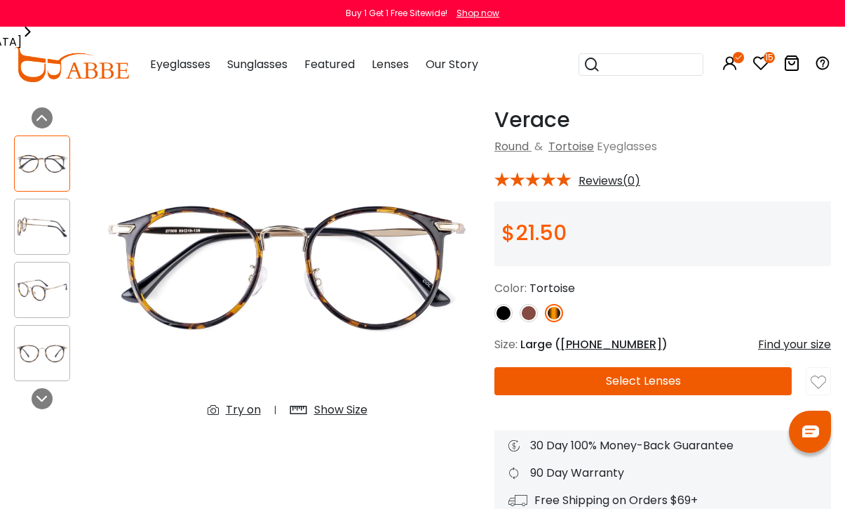
click at [533, 312] on img at bounding box center [529, 313] width 18 height 18
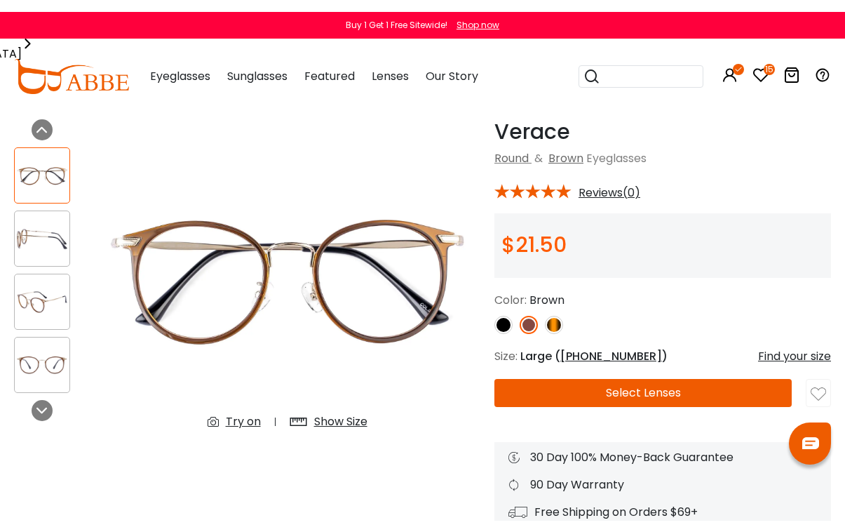
scroll to position [0, 0]
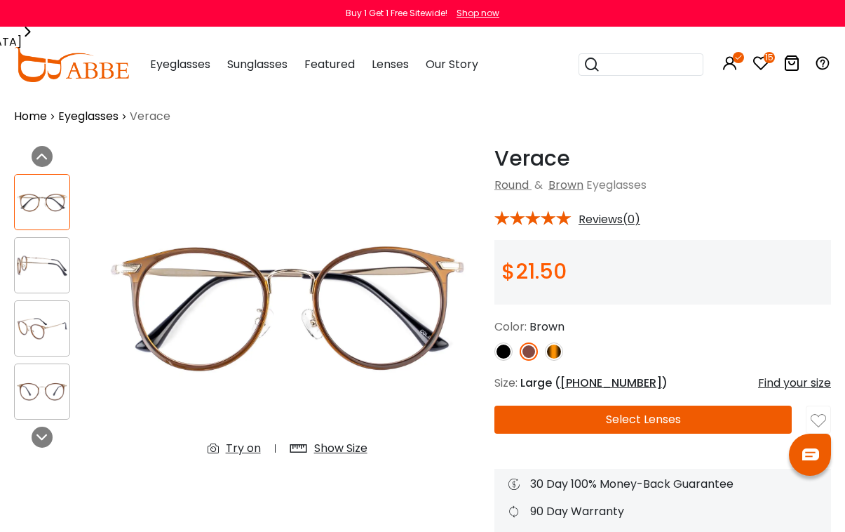
click at [592, 66] on icon at bounding box center [761, 63] width 17 height 17
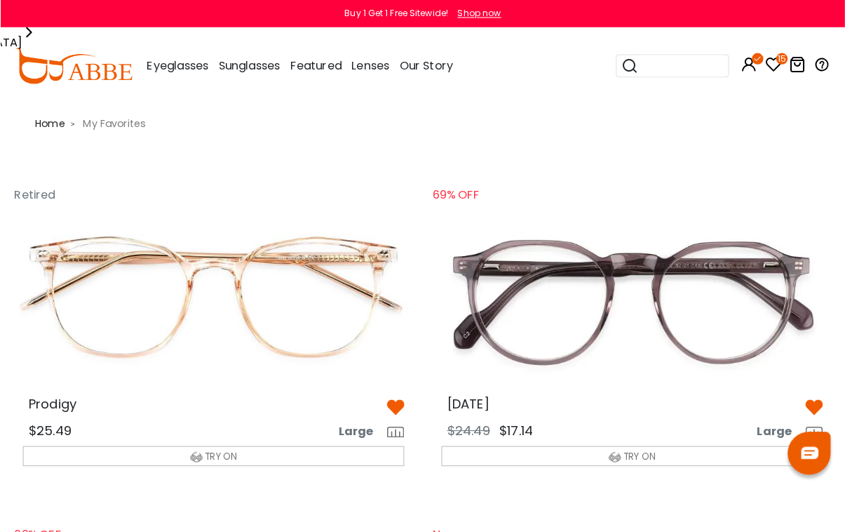
scroll to position [1, 0]
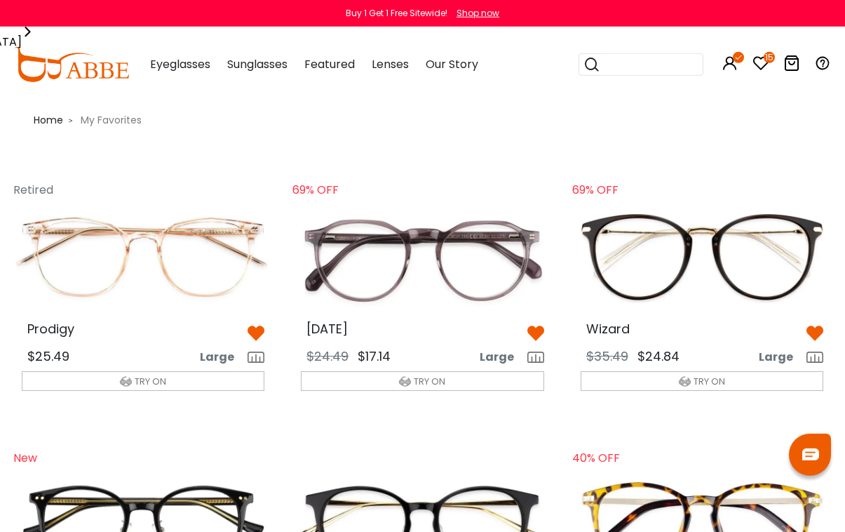
click at [799, 67] on icon at bounding box center [792, 63] width 17 height 17
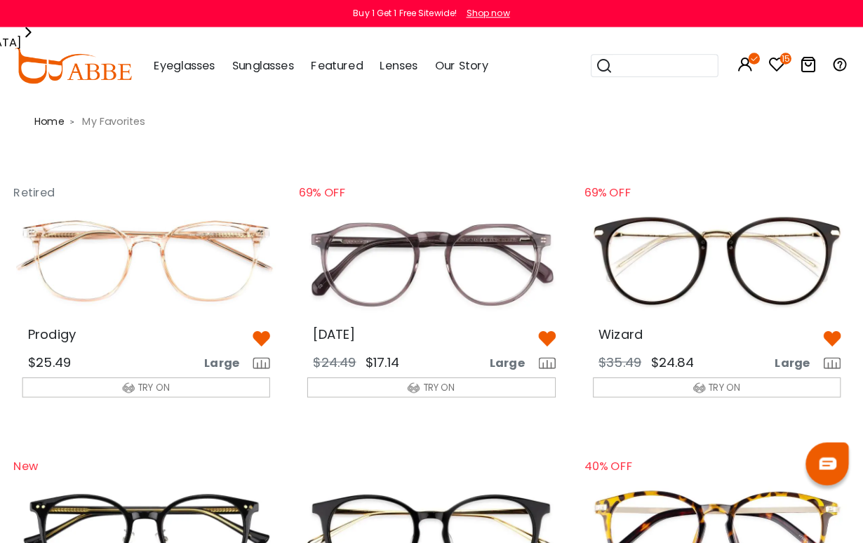
scroll to position [2, 0]
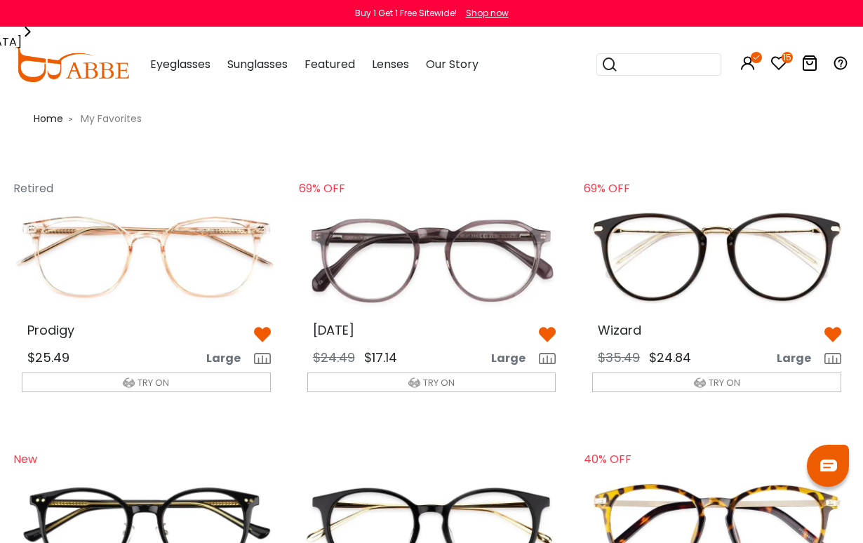
click at [449, 254] on img at bounding box center [432, 256] width 272 height 135
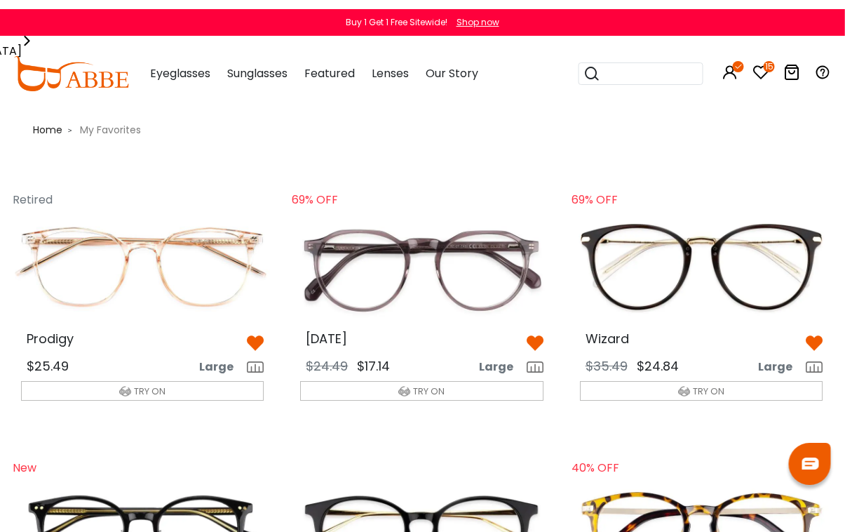
scroll to position [0, 1]
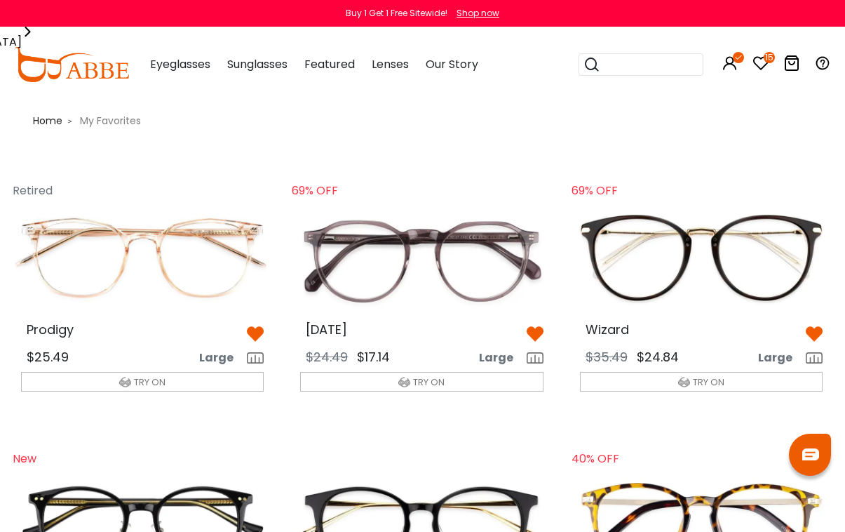
click at [153, 247] on img at bounding box center [142, 257] width 265 height 133
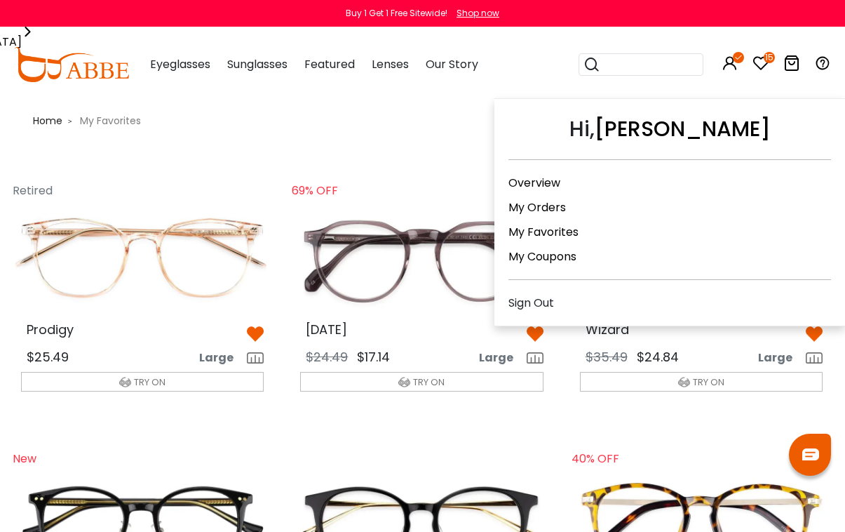
click at [559, 208] on link "My Orders" at bounding box center [538, 207] width 58 height 16
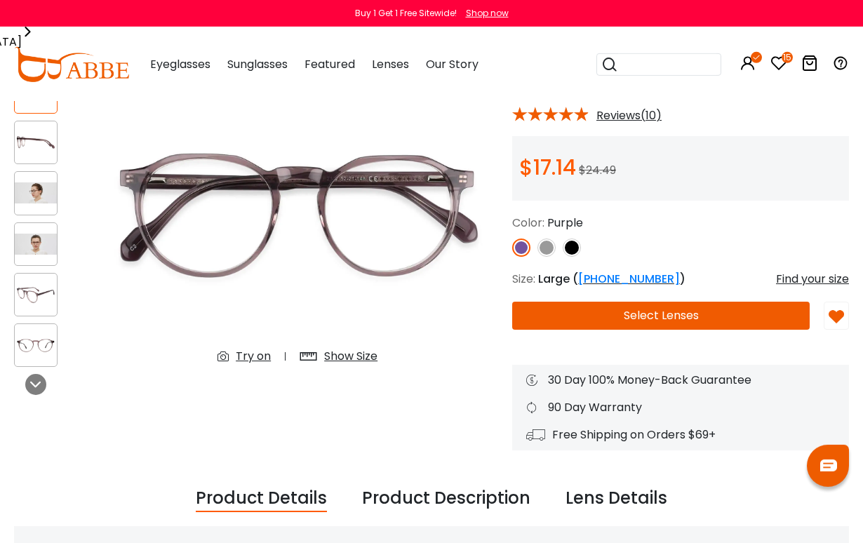
scroll to position [100, 0]
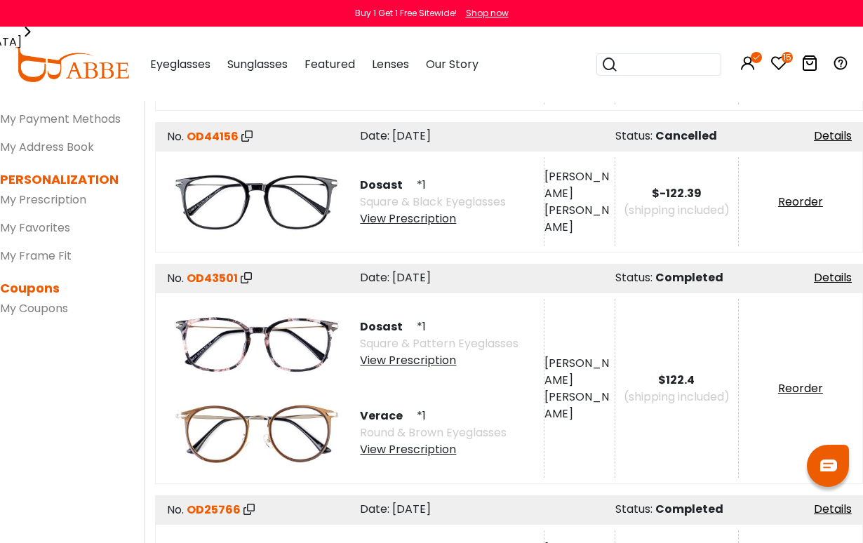
scroll to position [201, 0]
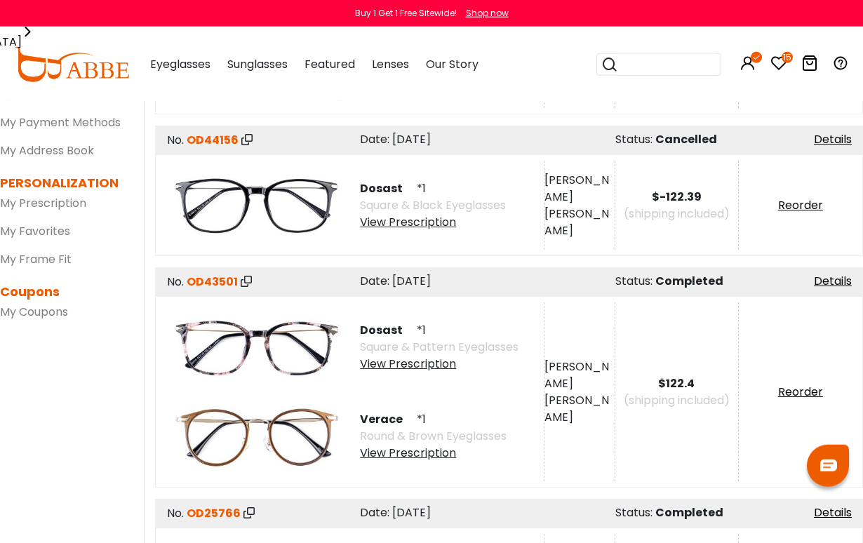
click at [822, 287] on link "Details" at bounding box center [833, 281] width 38 height 16
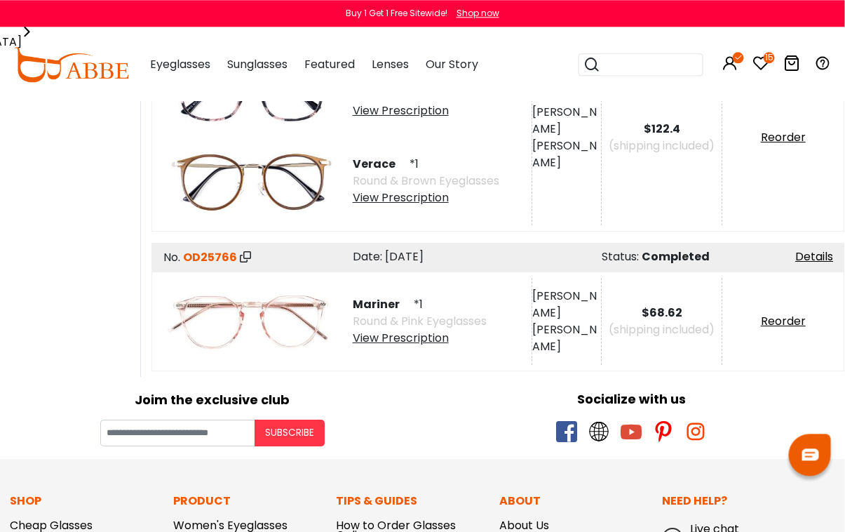
scroll to position [459, 0]
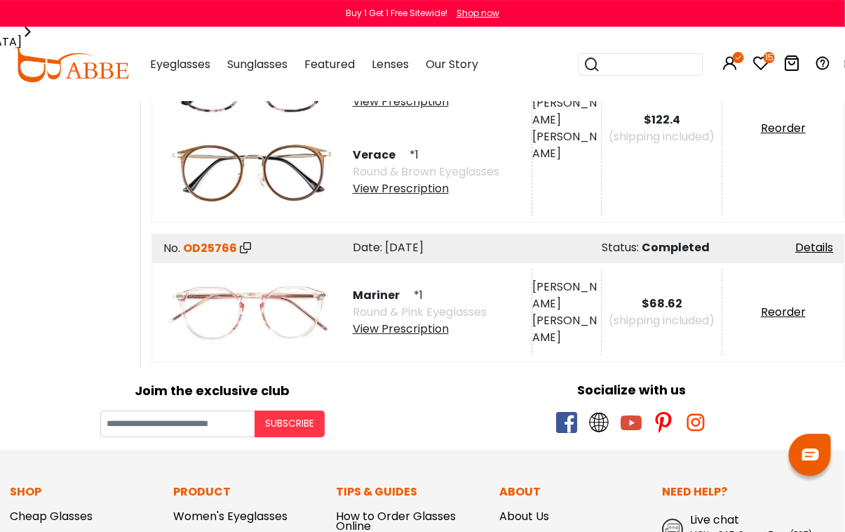
click at [818, 252] on link "Details" at bounding box center [815, 247] width 38 height 16
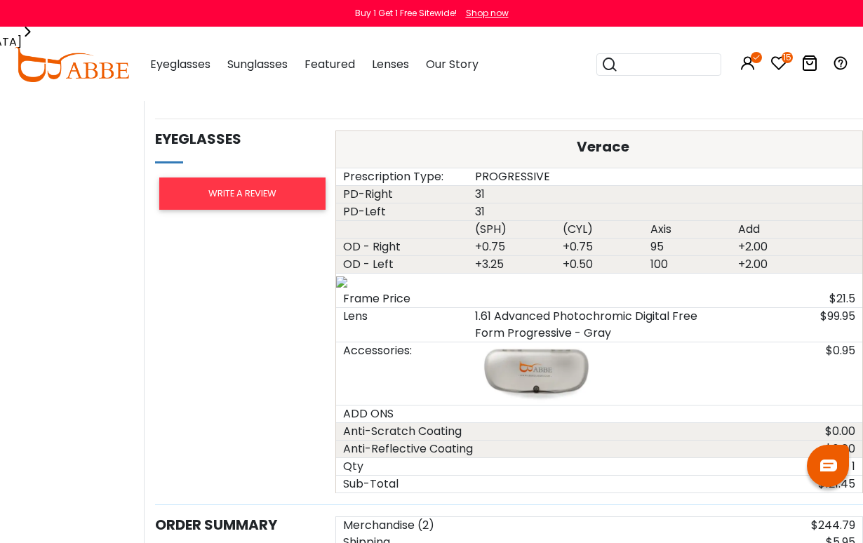
scroll to position [1048, 0]
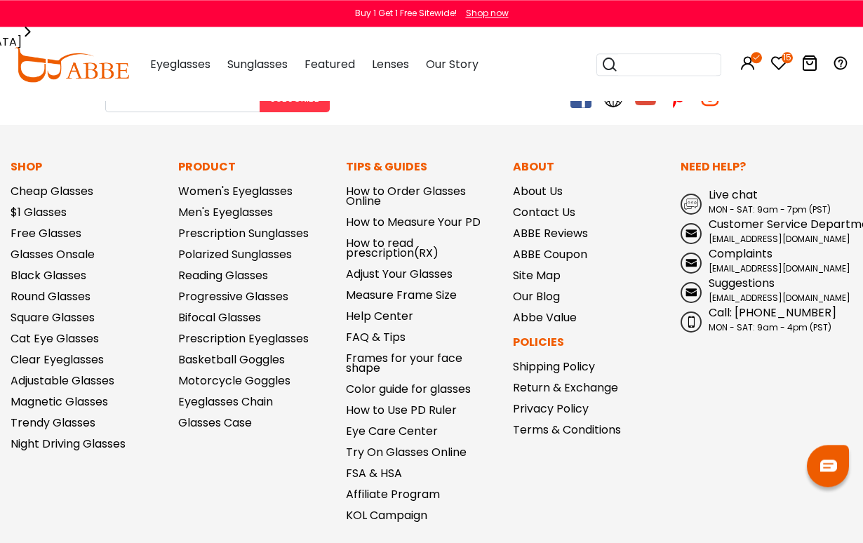
scroll to position [1341, 0]
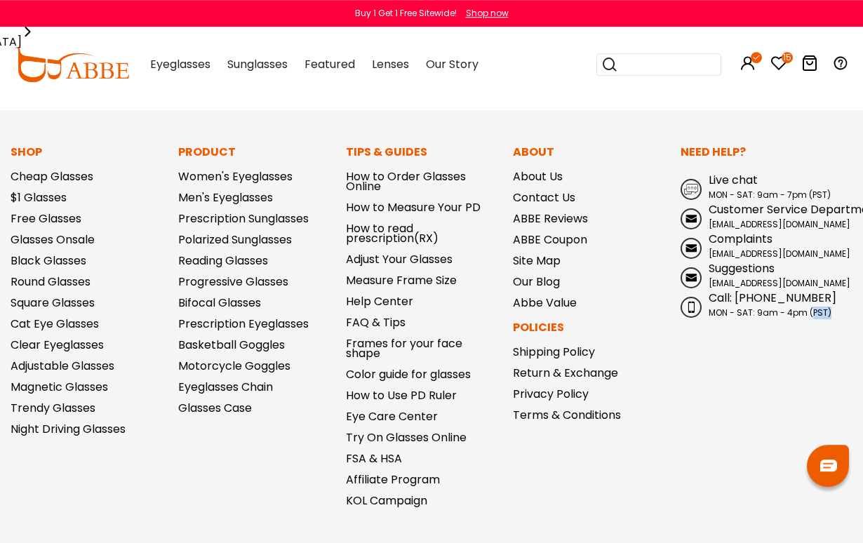
click at [768, 466] on div "Need Help? Live chat MON - SAT: 9am - 7pm (PST) Customer Service Department ser…" at bounding box center [767, 330] width 186 height 373
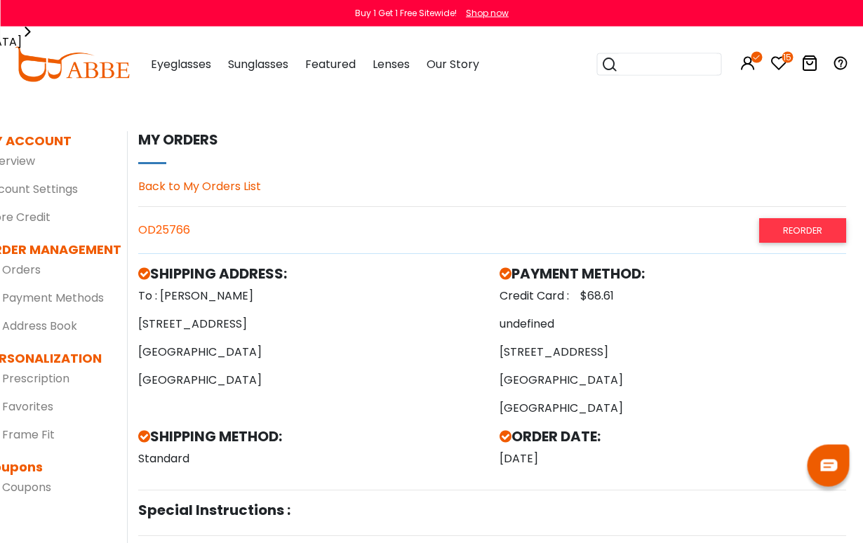
scroll to position [27, 17]
click at [802, 230] on link "Reorder" at bounding box center [802, 230] width 87 height 25
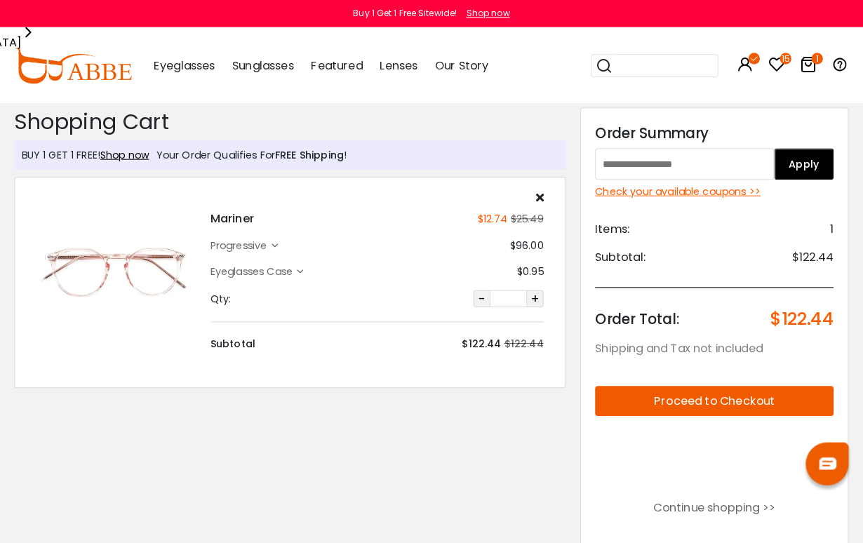
scroll to position [2, 0]
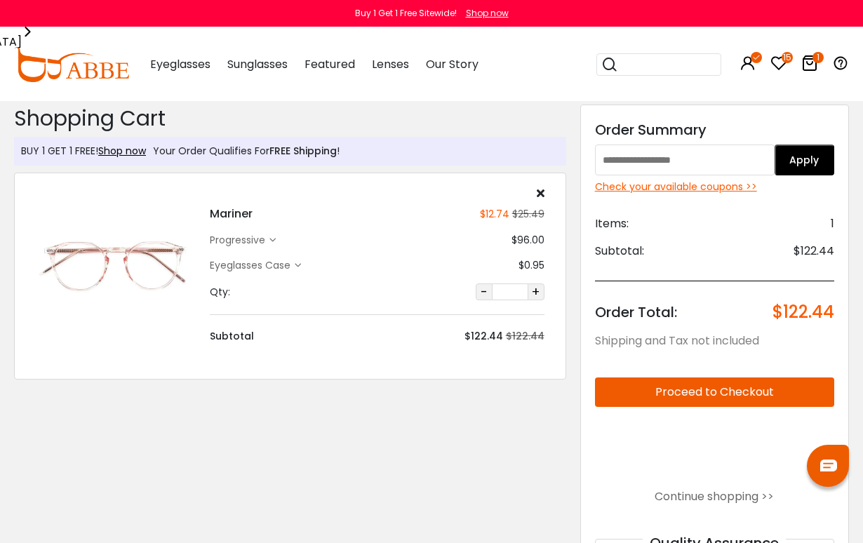
click at [269, 242] on div "progressive" at bounding box center [240, 240] width 60 height 15
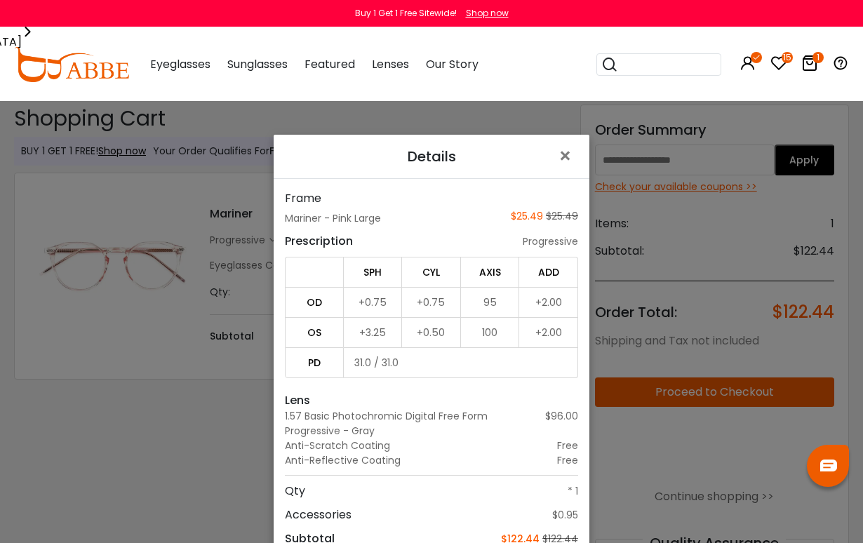
scroll to position [0, 0]
click at [568, 166] on span "×" at bounding box center [568, 156] width 20 height 30
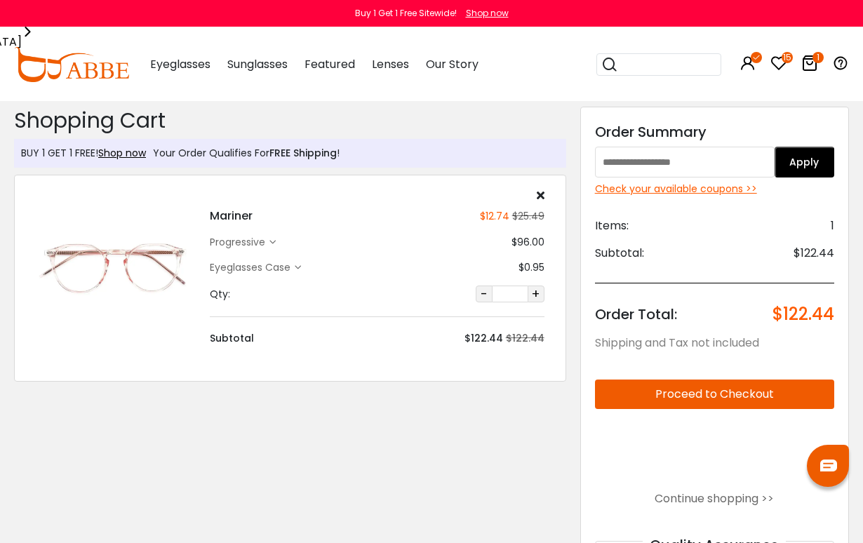
click at [486, 294] on button "-" at bounding box center [484, 294] width 17 height 17
click at [486, 292] on button "-" at bounding box center [484, 294] width 17 height 17
click at [815, 68] on icon at bounding box center [809, 63] width 17 height 17
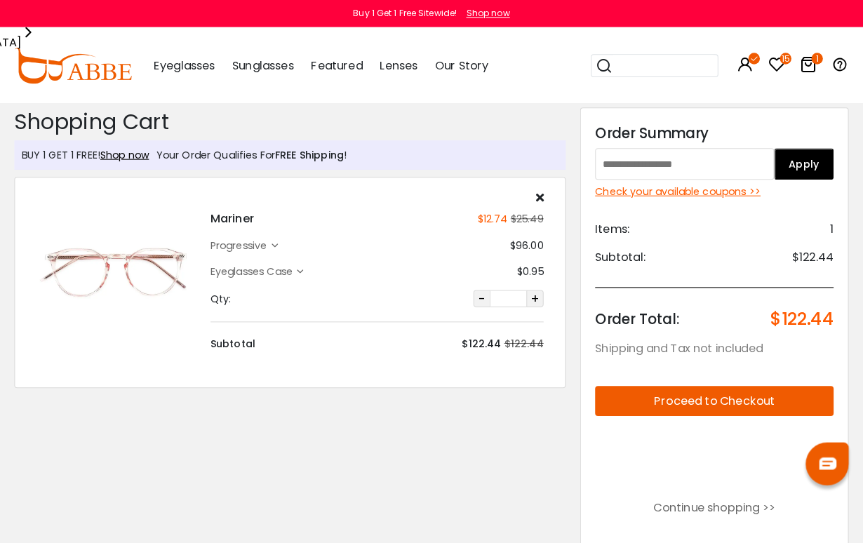
scroll to position [2, 0]
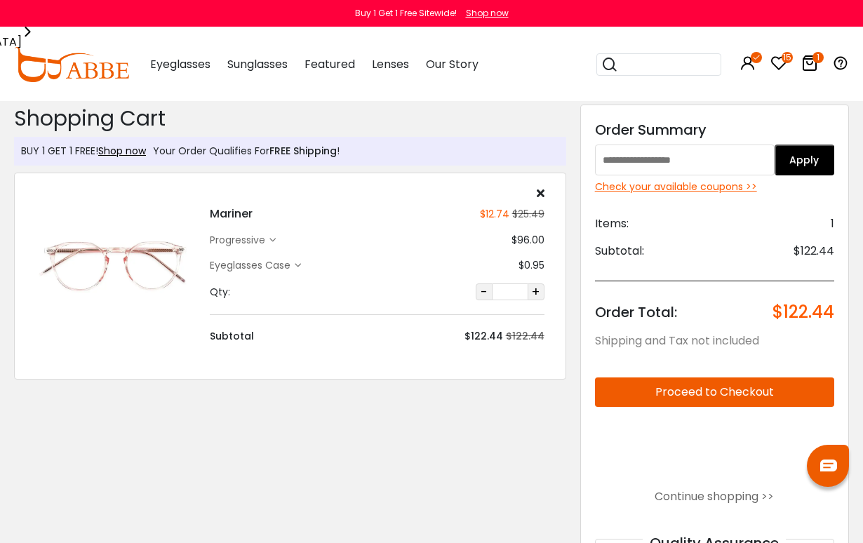
click at [542, 192] on icon at bounding box center [541, 192] width 8 height 11
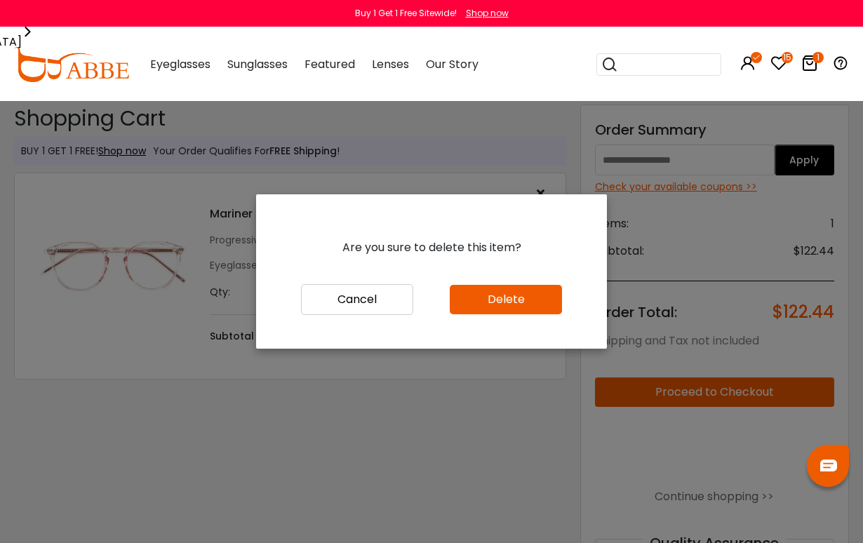
click at [502, 314] on button "Delete" at bounding box center [506, 299] width 112 height 29
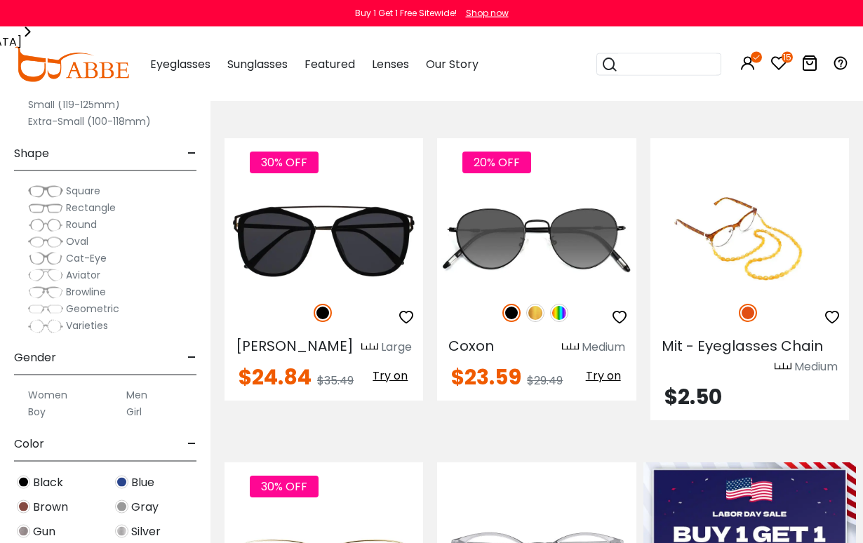
scroll to position [299, 0]
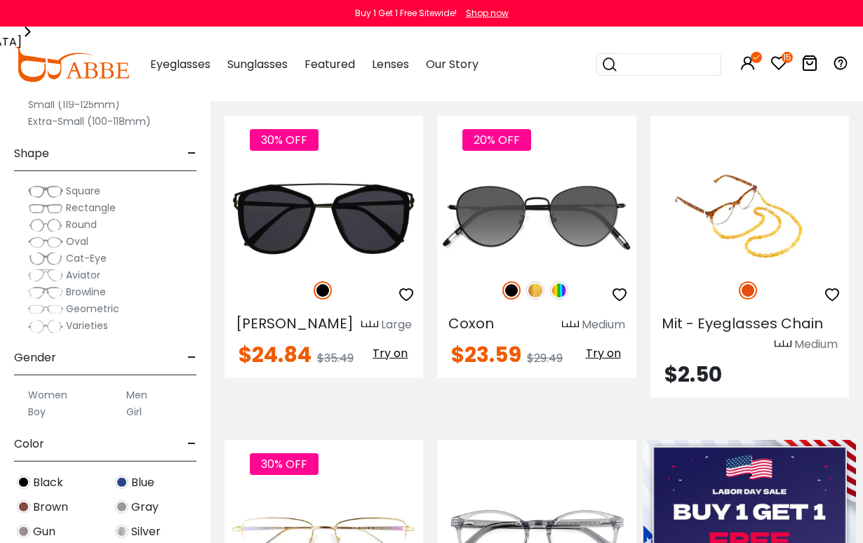
click at [96, 220] on span "Round" at bounding box center [81, 225] width 31 height 14
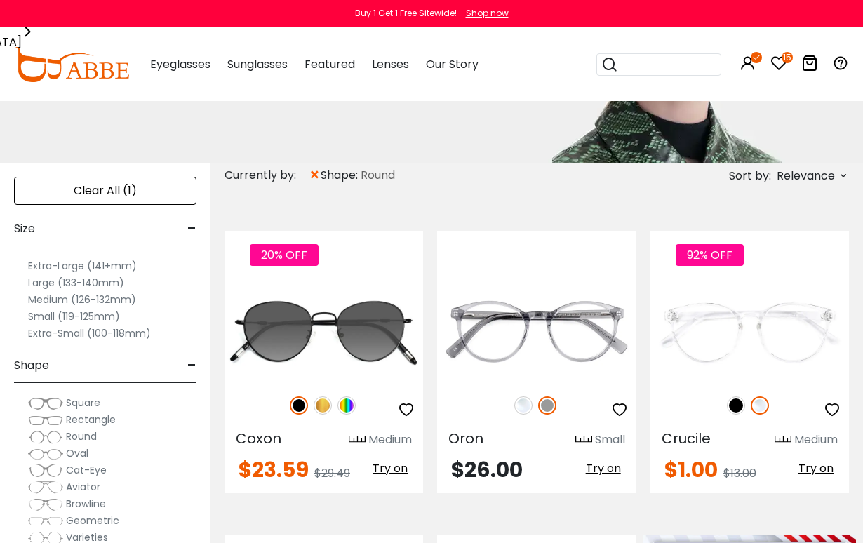
scroll to position [184, 0]
click at [55, 287] on label "Large (133-140mm)" at bounding box center [76, 282] width 96 height 17
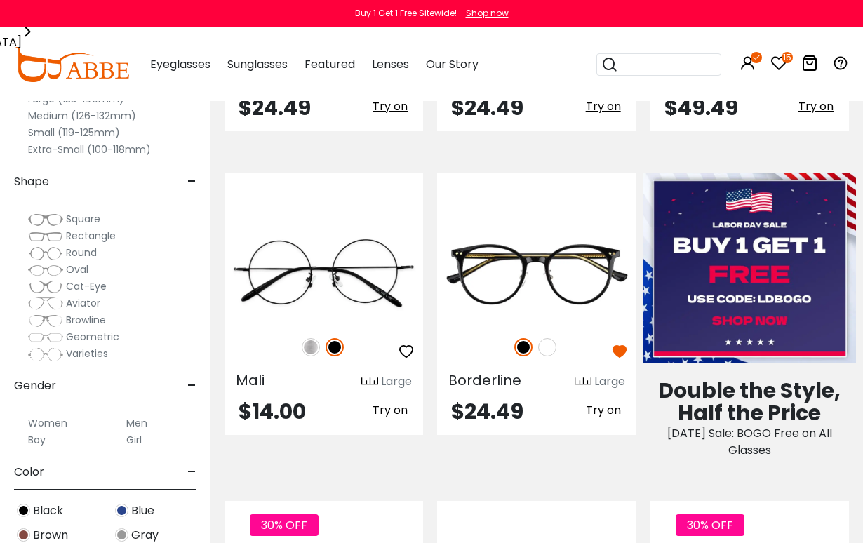
scroll to position [568, 0]
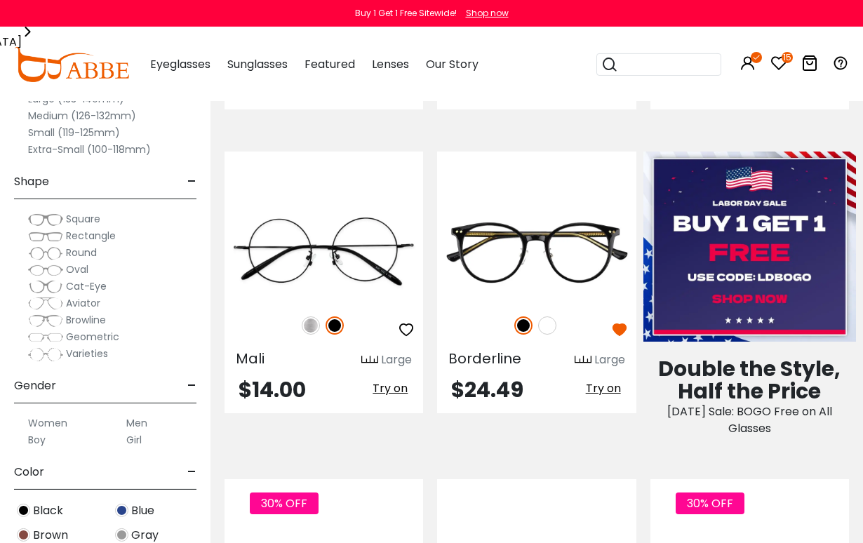
click at [553, 328] on img at bounding box center [547, 325] width 18 height 18
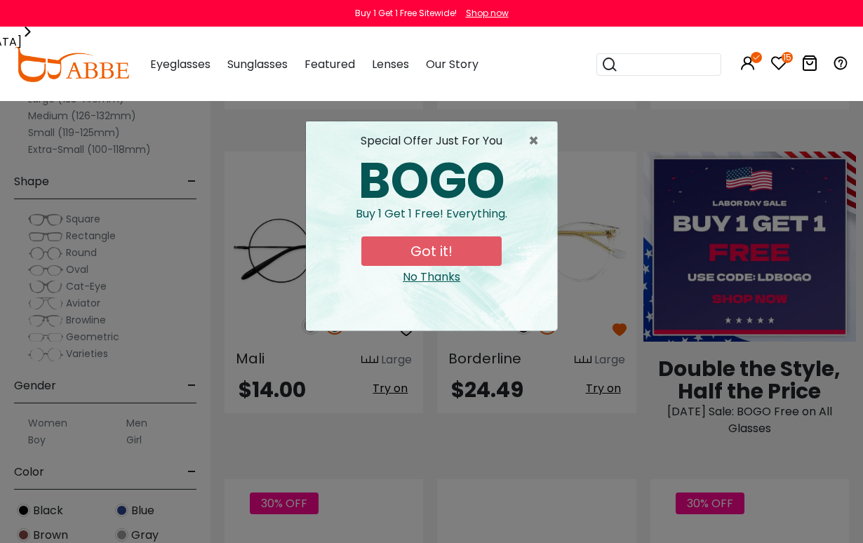
click at [442, 253] on button "Got it!" at bounding box center [431, 250] width 140 height 29
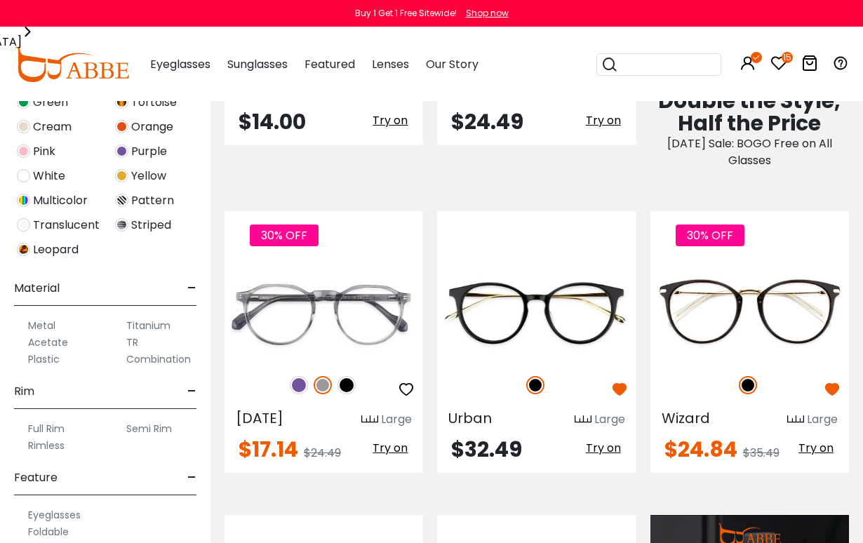
scroll to position [509, 0]
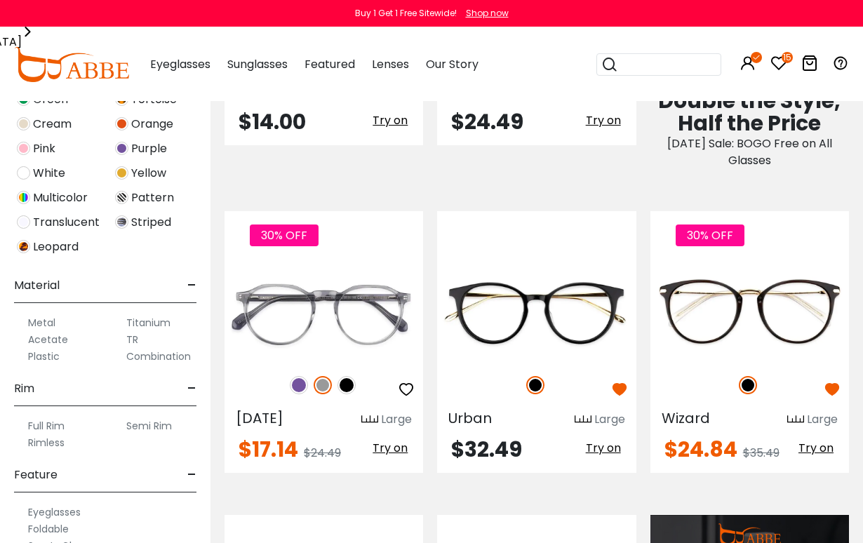
click at [59, 346] on label "Acetate" at bounding box center [48, 339] width 40 height 17
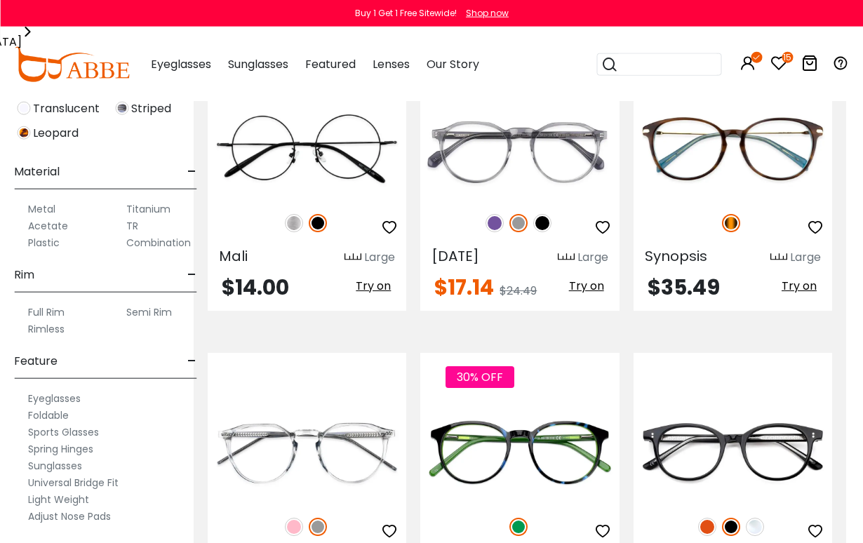
scroll to position [622, 0]
click at [54, 246] on label "Plastic" at bounding box center [44, 244] width 32 height 17
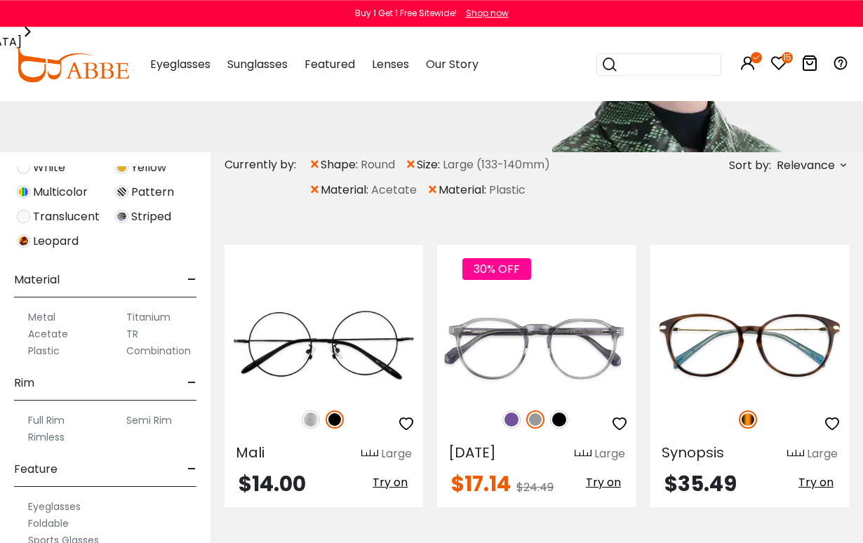
scroll to position [199, 0]
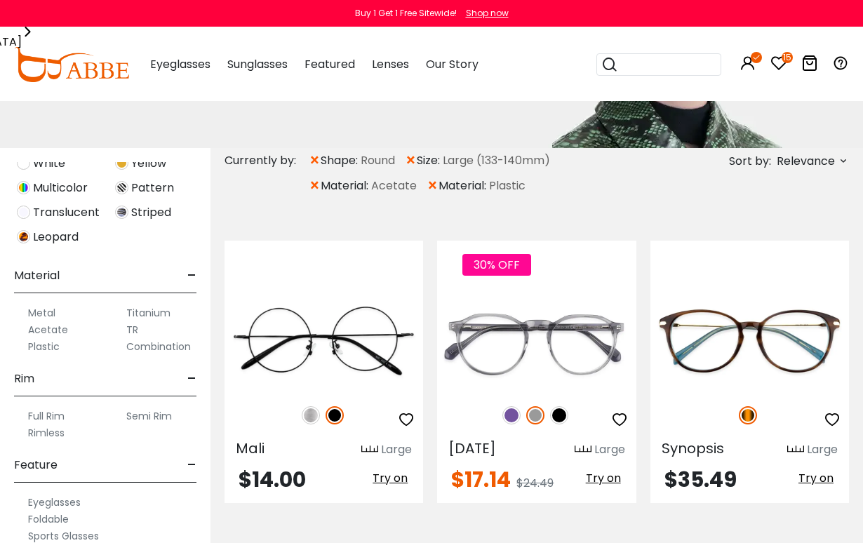
click at [138, 326] on label "TR" at bounding box center [132, 329] width 12 height 17
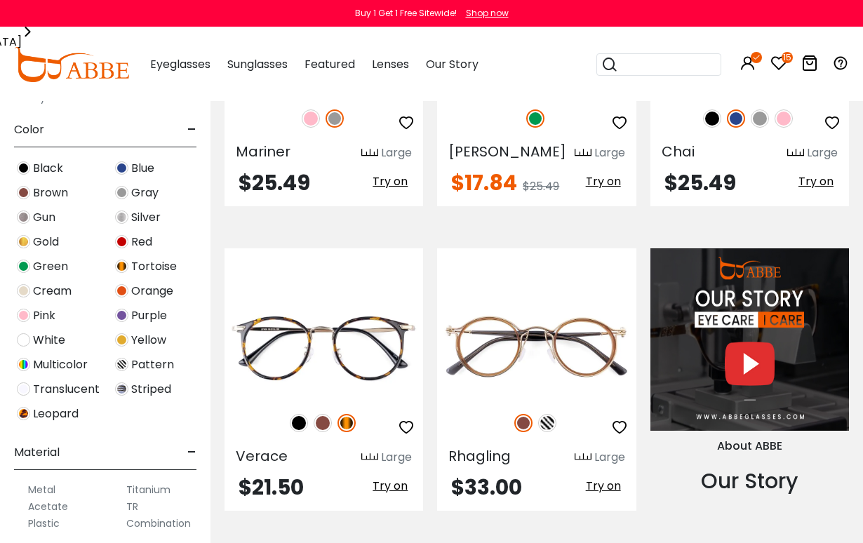
scroll to position [340, 0]
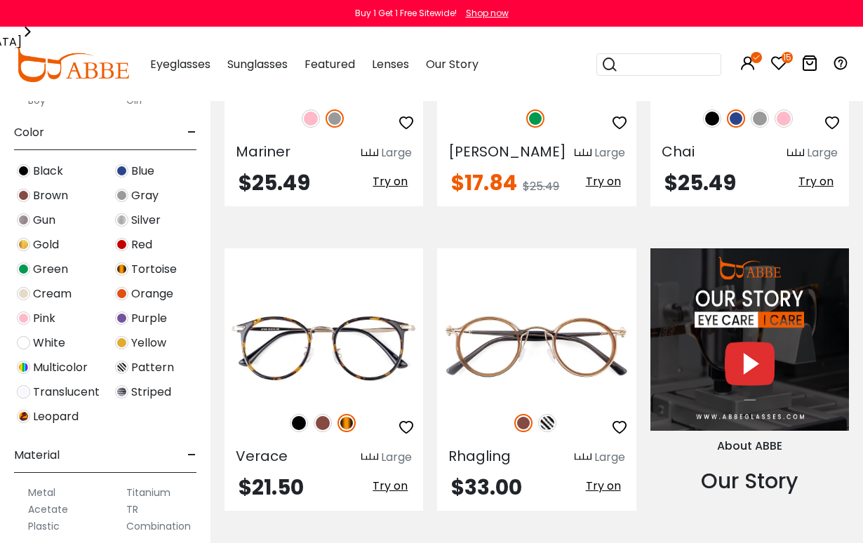
click at [29, 392] on img at bounding box center [23, 391] width 13 height 13
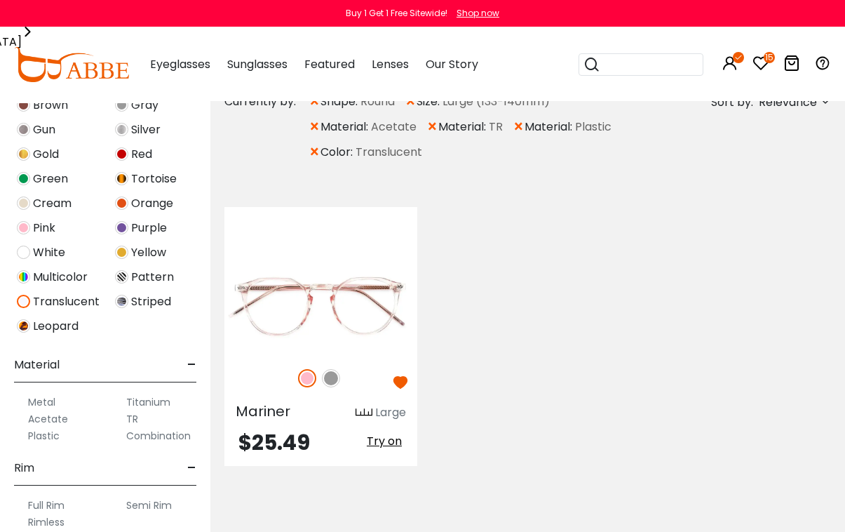
scroll to position [252, 0]
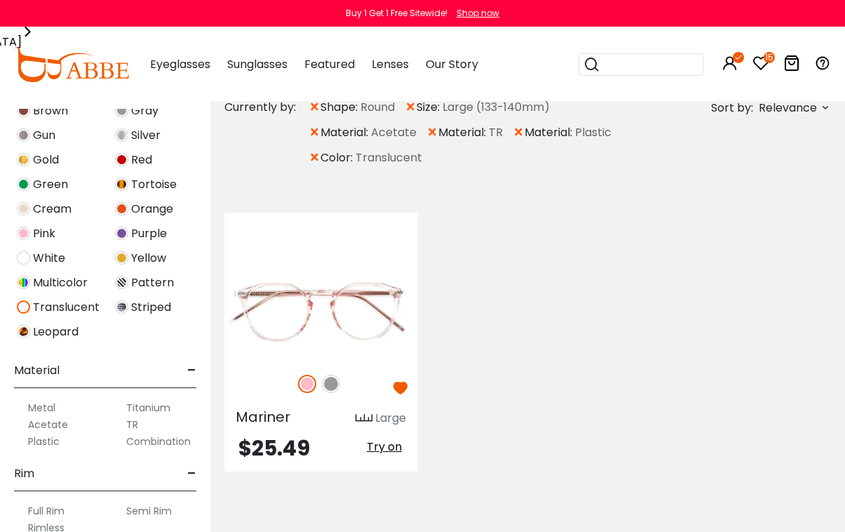
click at [36, 234] on span "Pink" at bounding box center [44, 233] width 22 height 17
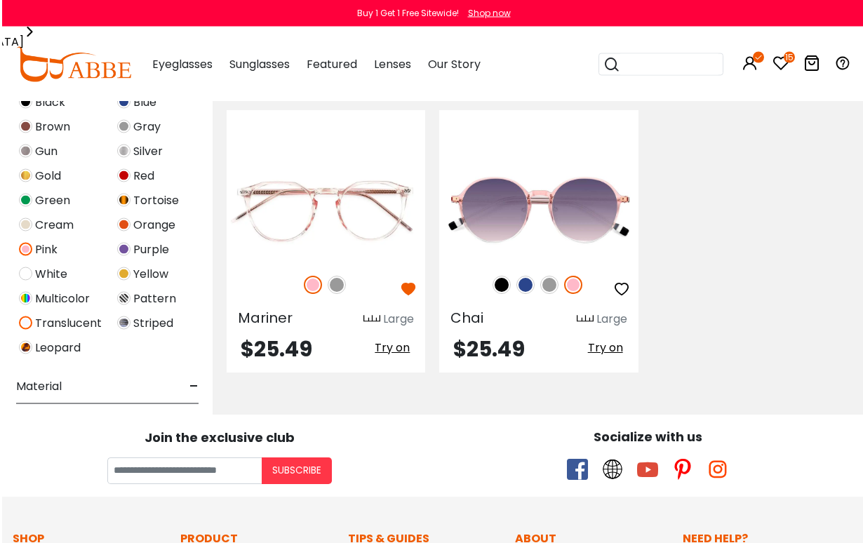
scroll to position [354, 0]
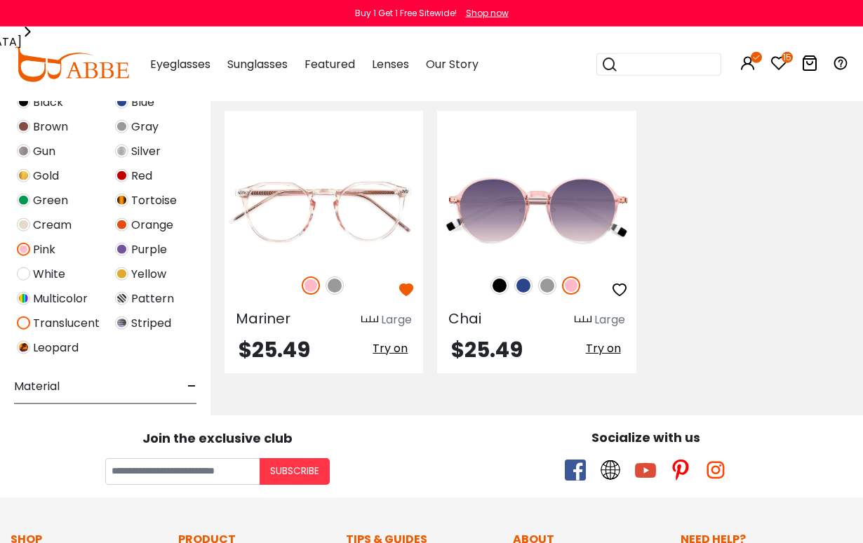
click at [41, 228] on span "Cream" at bounding box center [52, 225] width 39 height 17
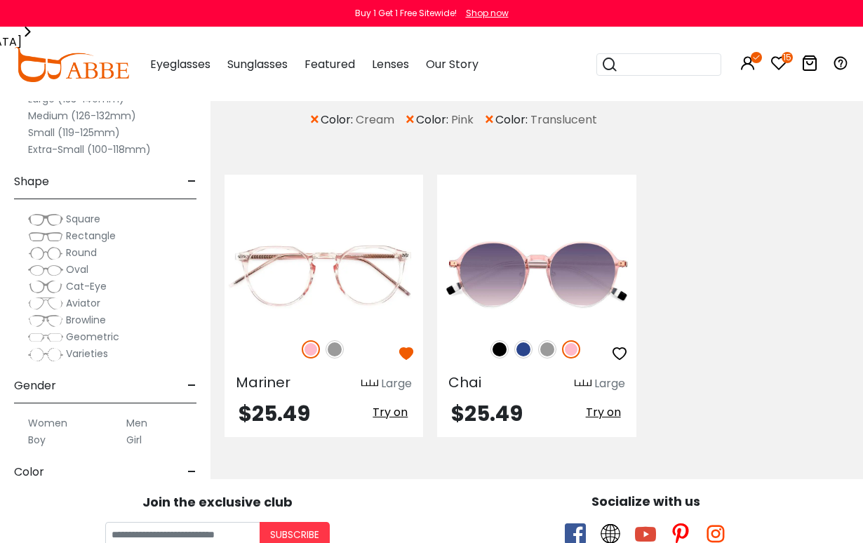
scroll to position [289, 0]
click at [189, 275] on div "Oval" at bounding box center [105, 269] width 182 height 17
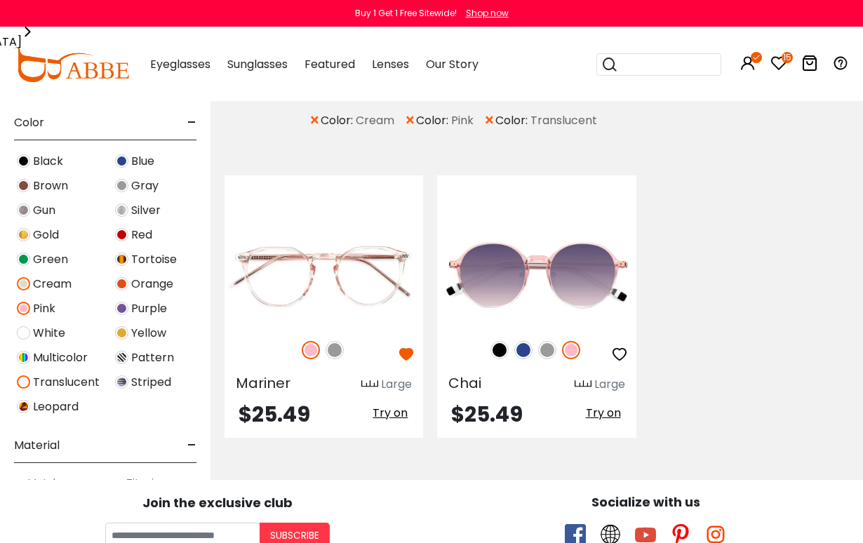
scroll to position [351, 0]
click at [147, 309] on span "Purple" at bounding box center [149, 307] width 36 height 17
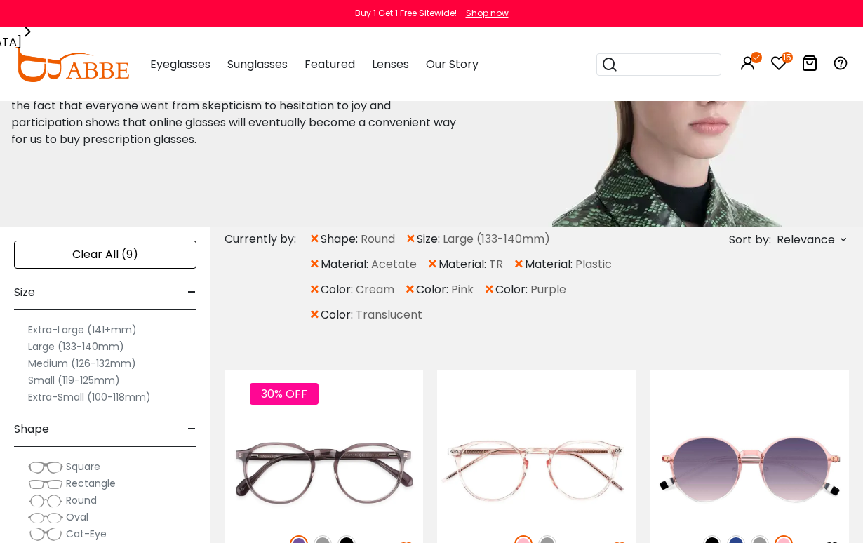
scroll to position [117, 0]
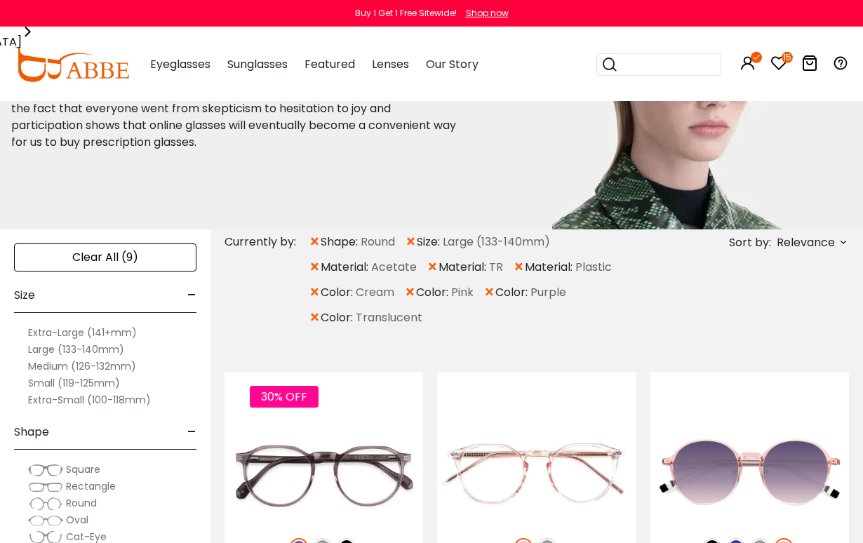
click at [321, 315] on span "color:" at bounding box center [338, 317] width 35 height 17
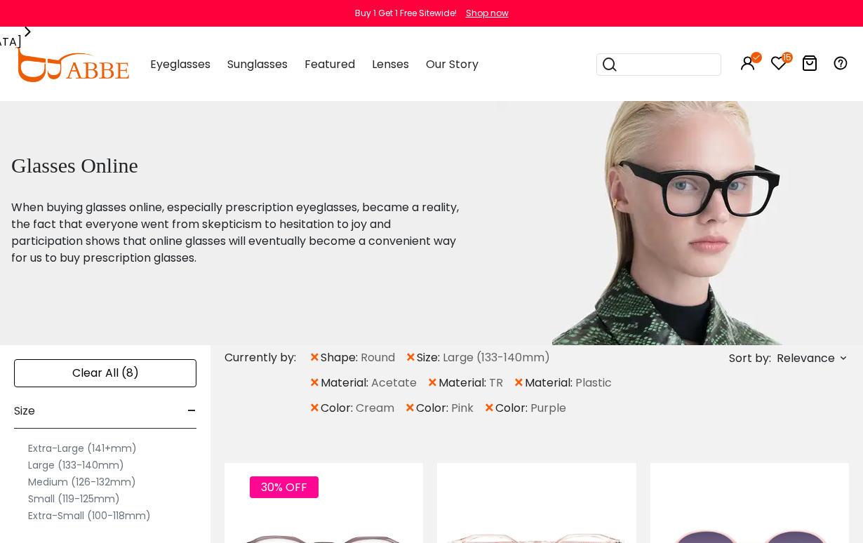
click at [321, 405] on span "color:" at bounding box center [338, 408] width 35 height 17
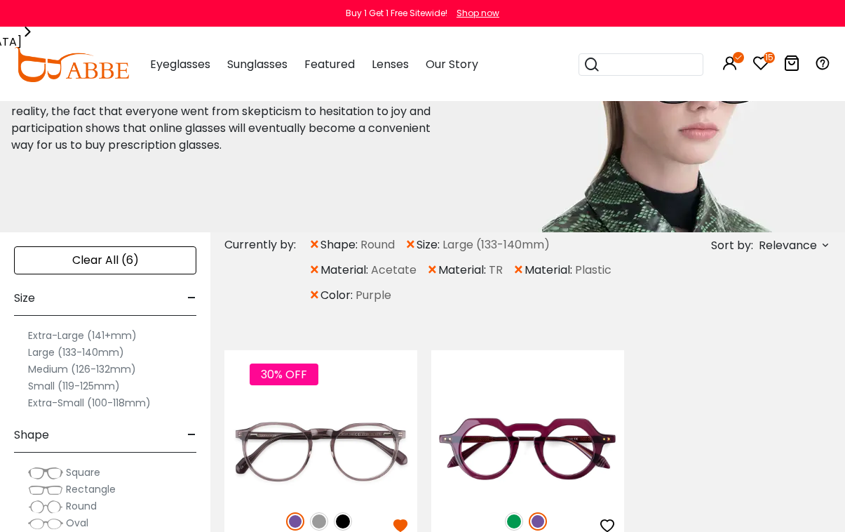
scroll to position [115, 0]
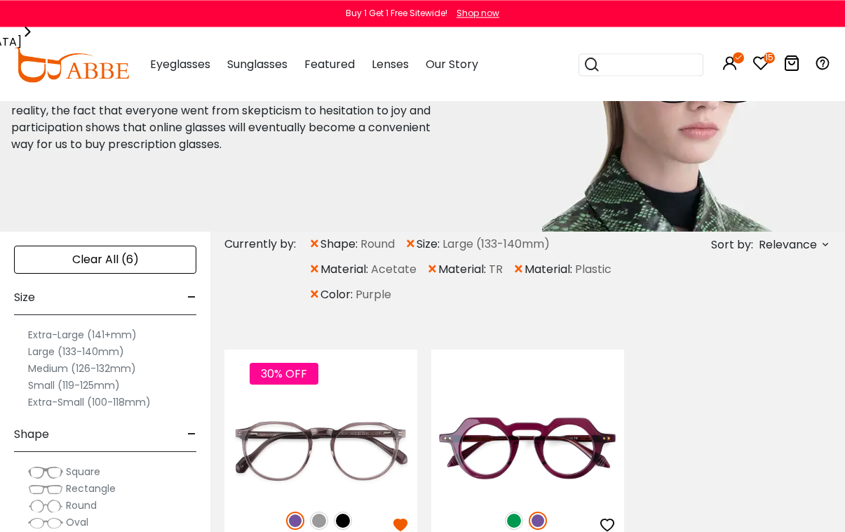
click at [319, 295] on span "×" at bounding box center [315, 294] width 12 height 25
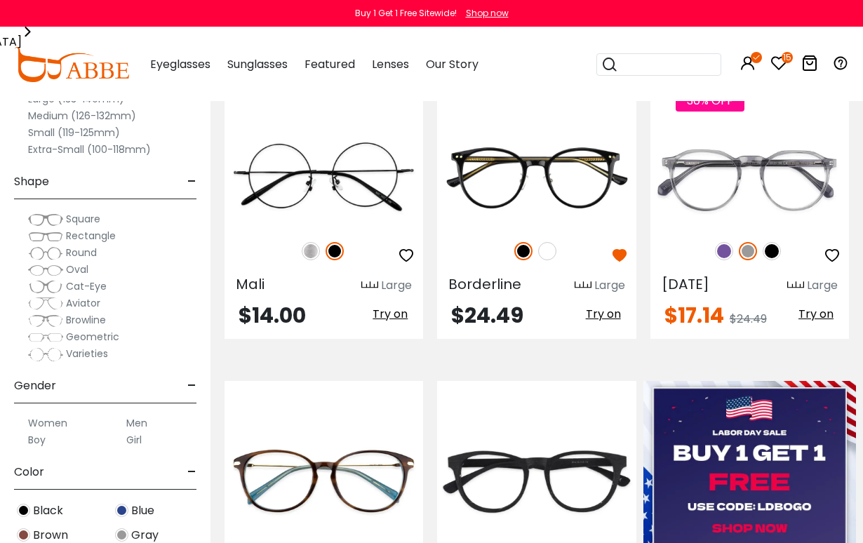
scroll to position [363, 0]
click at [554, 252] on img at bounding box center [547, 251] width 18 height 18
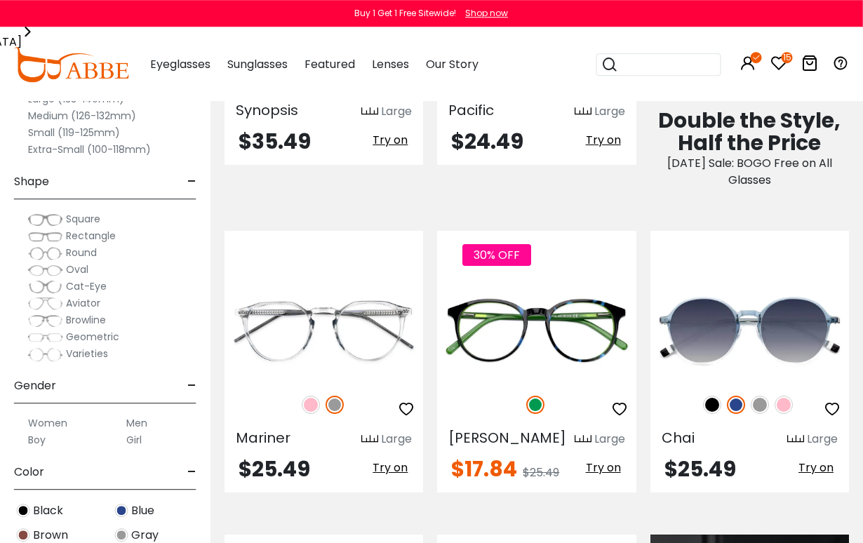
scroll to position [841, 1]
click at [309, 404] on img at bounding box center [310, 405] width 18 height 18
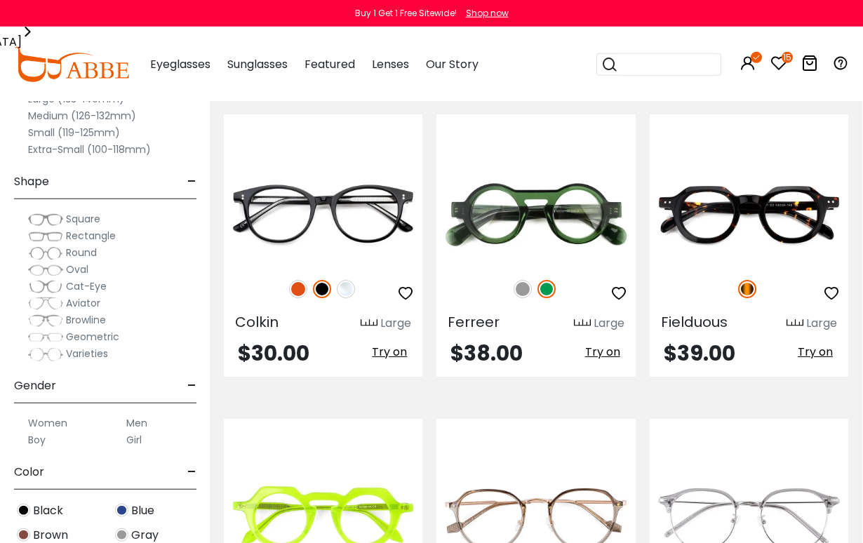
scroll to position [1567, 1]
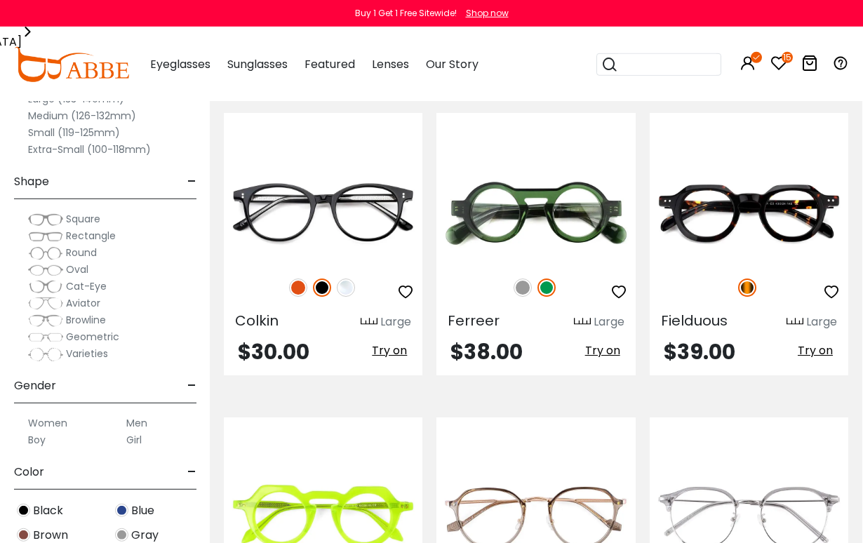
click at [348, 295] on img at bounding box center [346, 288] width 18 height 18
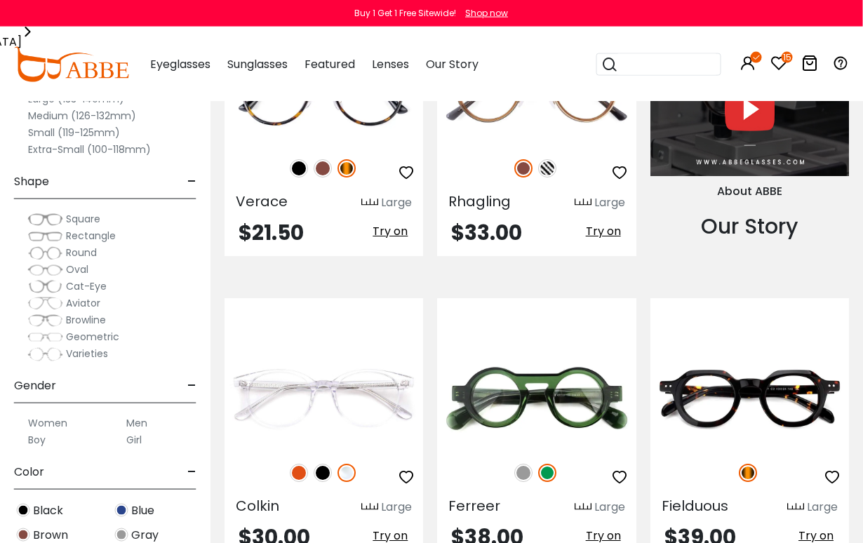
scroll to position [0, 0]
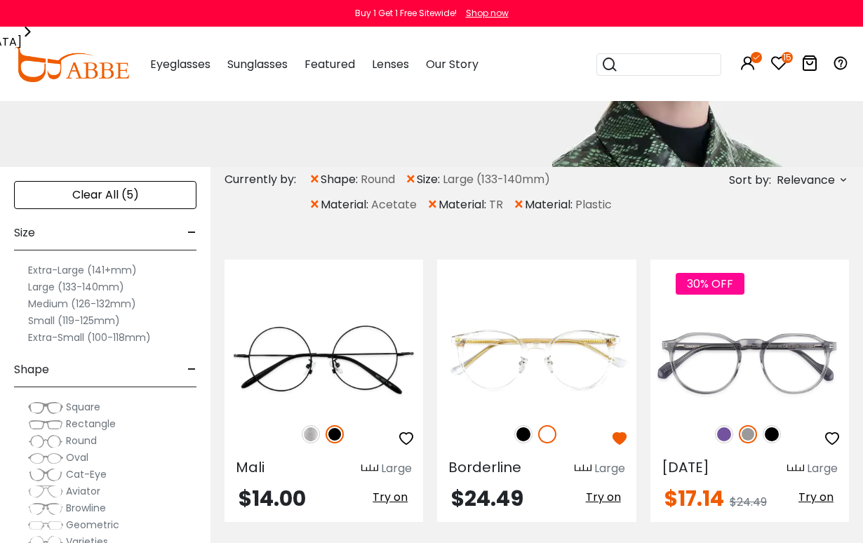
click at [82, 266] on label "Extra-Large (141+mm)" at bounding box center [82, 270] width 109 height 17
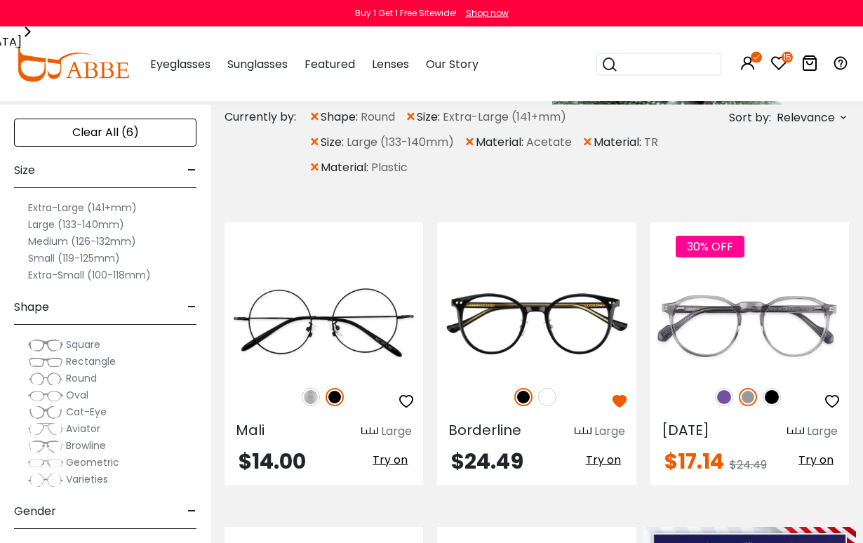
scroll to position [242, 0]
click at [556, 398] on img at bounding box center [547, 397] width 18 height 18
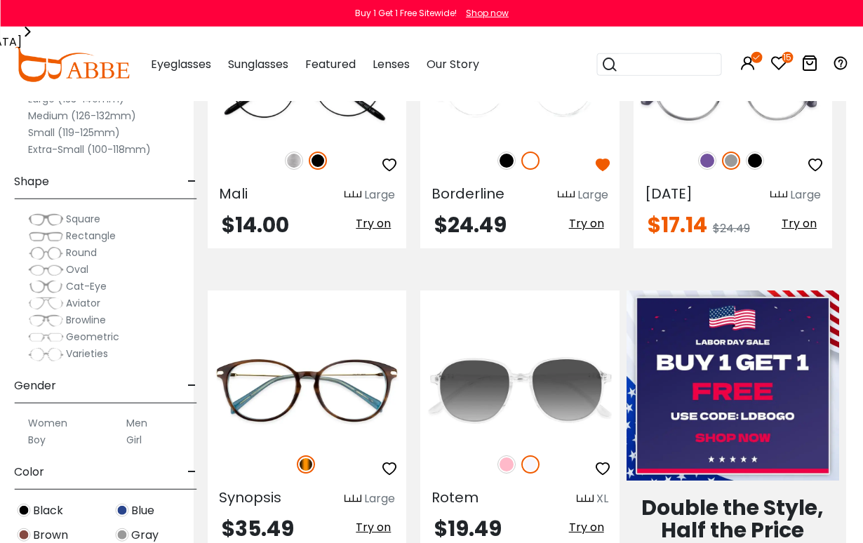
scroll to position [476, 17]
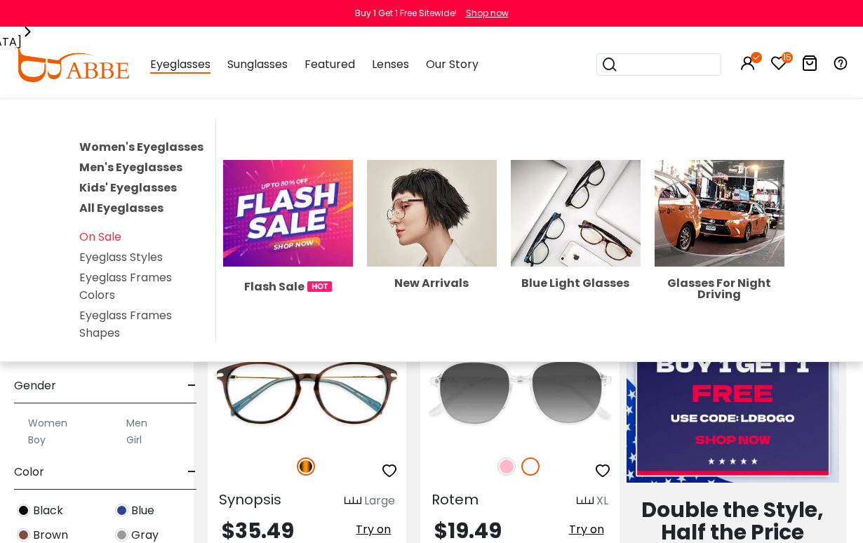
click at [176, 150] on link "Women's Eyeglasses" at bounding box center [141, 147] width 124 height 16
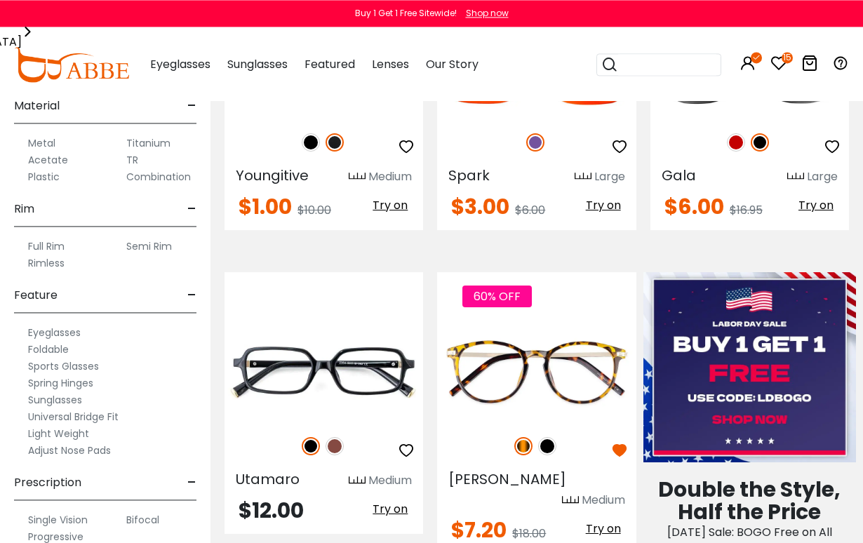
scroll to position [660, 0]
click at [44, 531] on label "Progressive" at bounding box center [55, 537] width 55 height 17
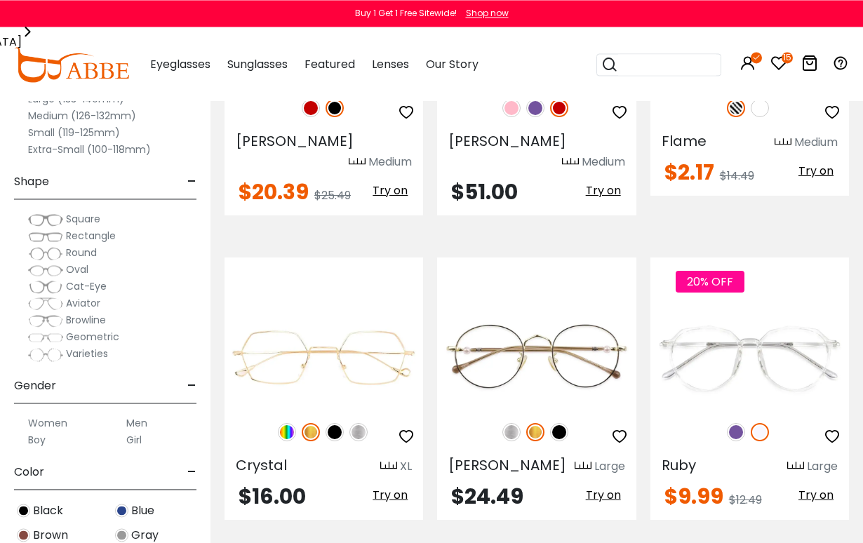
scroll to position [3322, 0]
click at [738, 423] on img at bounding box center [736, 432] width 18 height 18
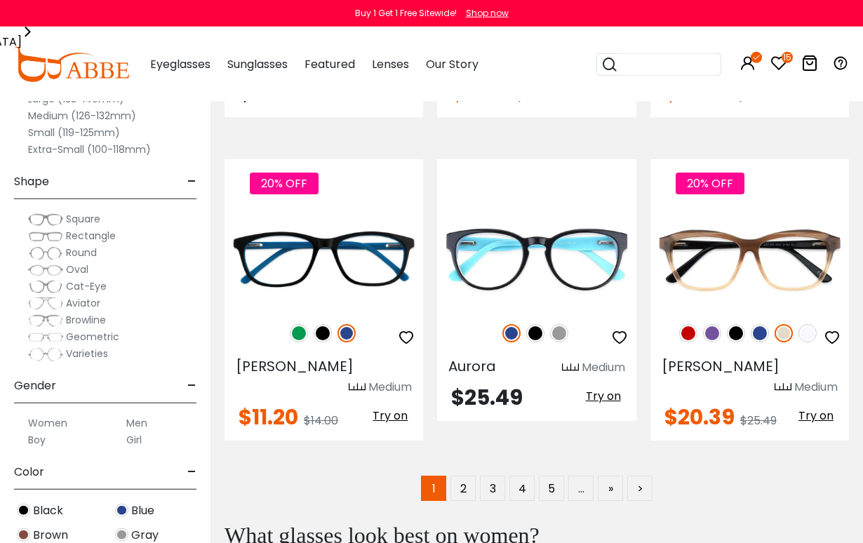
scroll to position [6297, 0]
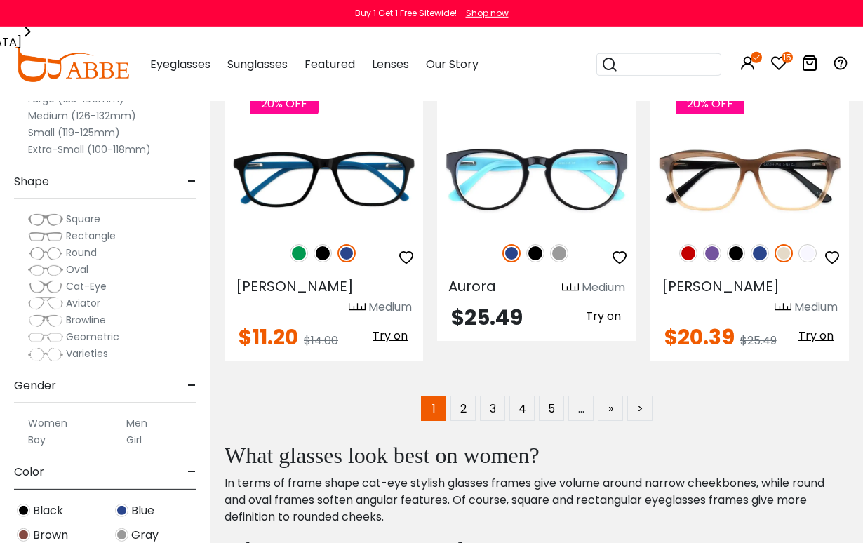
click at [467, 396] on link "2" at bounding box center [462, 408] width 25 height 25
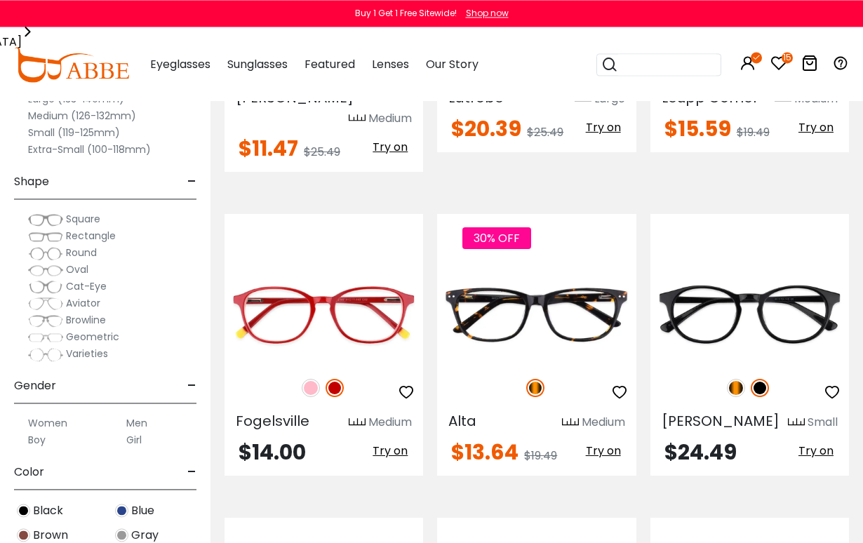
scroll to position [525, 0]
click at [738, 379] on img at bounding box center [736, 388] width 18 height 18
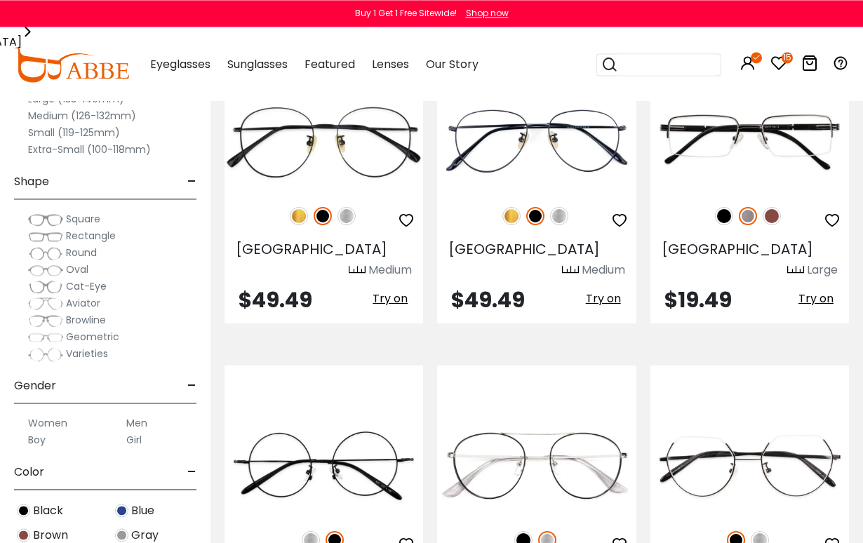
scroll to position [6103, 0]
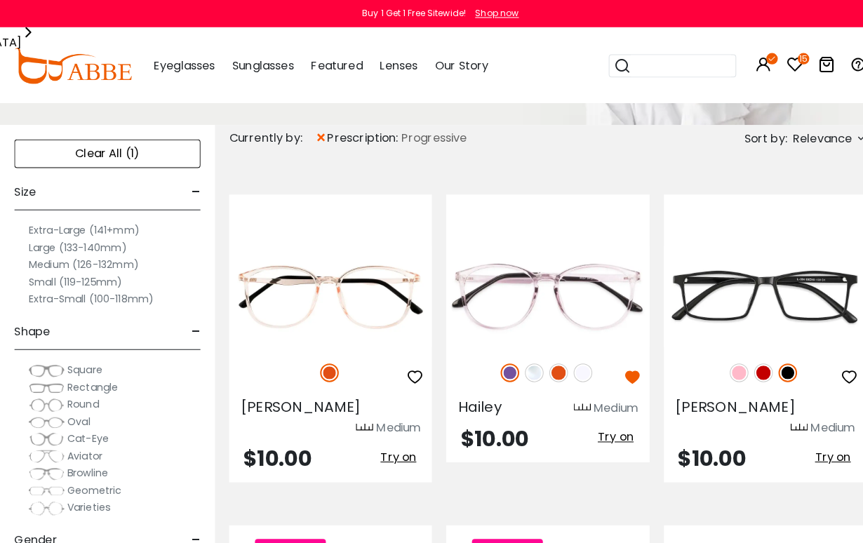
scroll to position [229, 0]
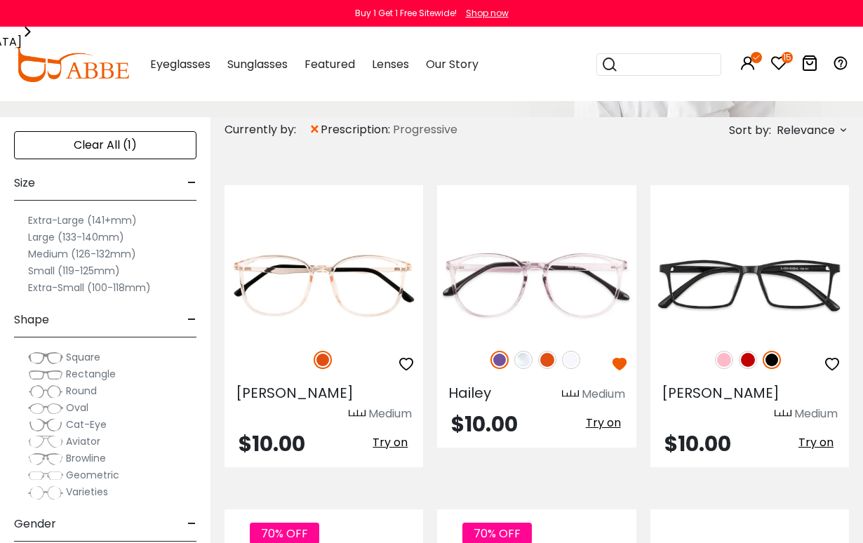
click at [826, 406] on div "Medium" at bounding box center [816, 414] width 44 height 17
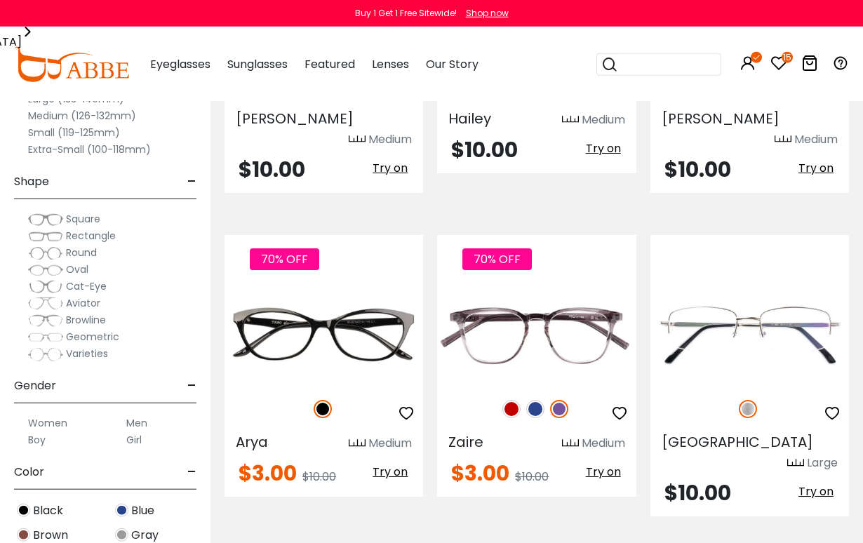
scroll to position [514, 0]
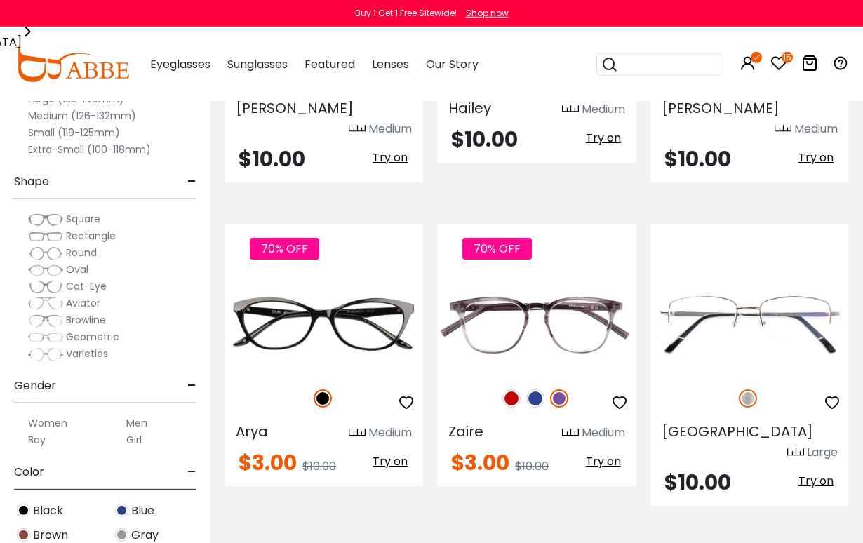
click at [537, 389] on img at bounding box center [535, 398] width 18 height 18
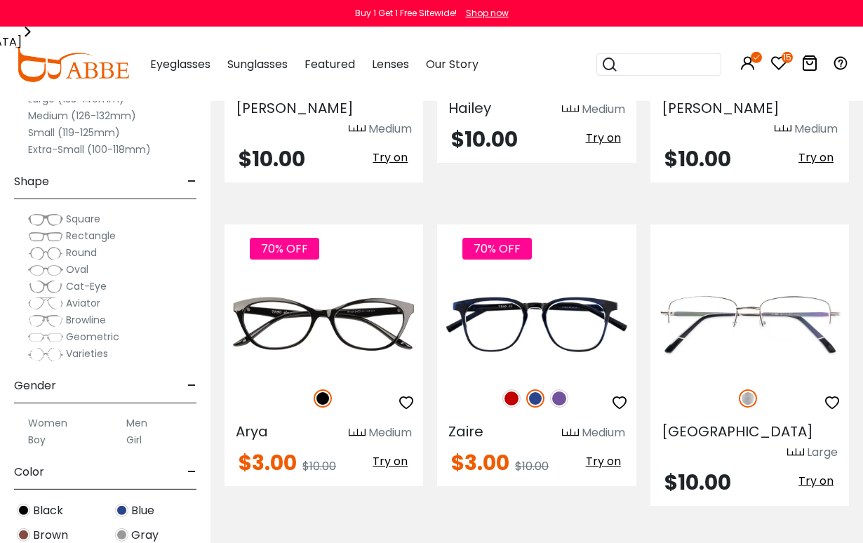
click at [510, 389] on img at bounding box center [511, 398] width 18 height 18
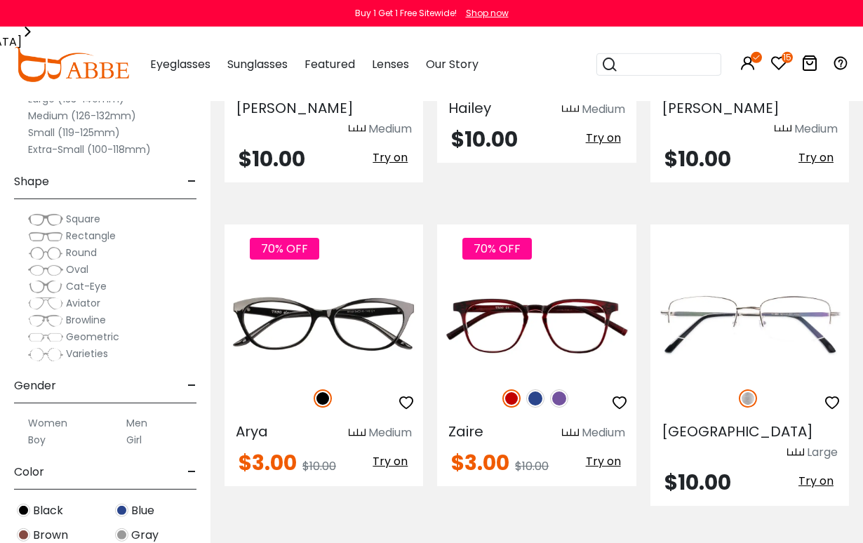
click at [557, 389] on img at bounding box center [559, 398] width 18 height 18
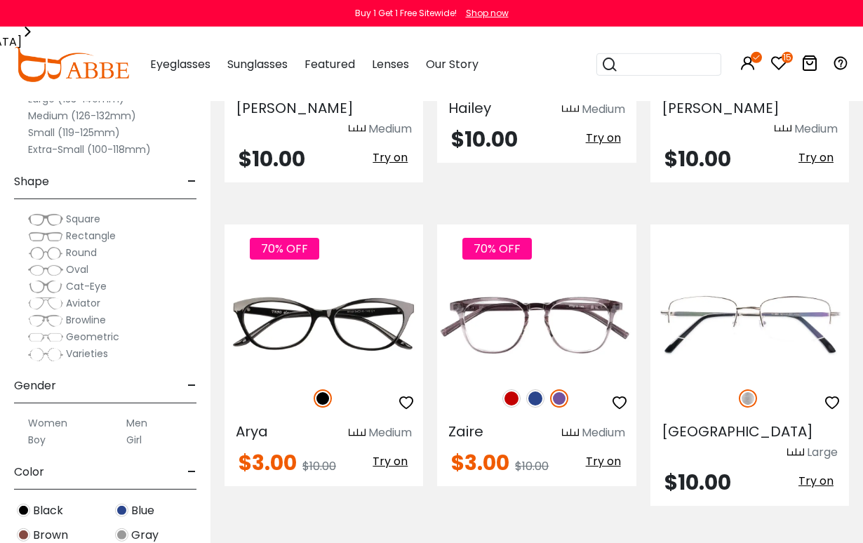
click at [0, 0] on img at bounding box center [0, 0] width 0 height 0
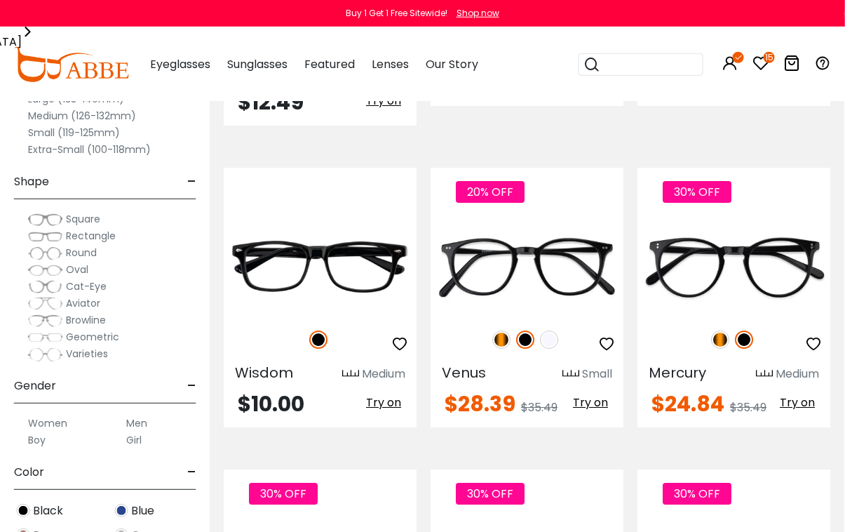
scroll to position [1210, 1]
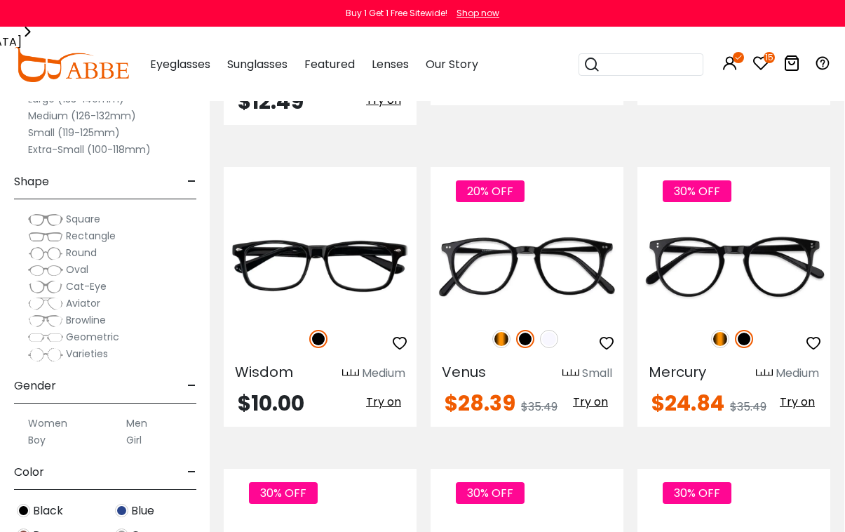
click at [554, 330] on img at bounding box center [549, 339] width 18 height 18
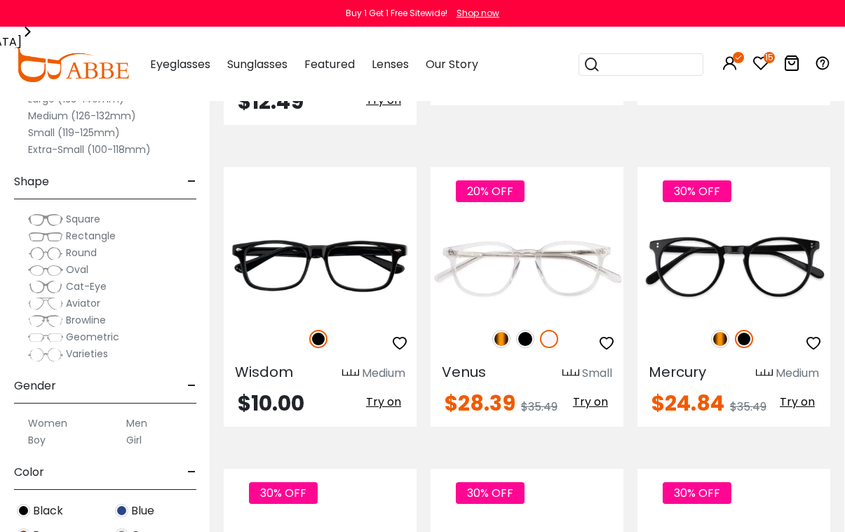
click at [506, 330] on img at bounding box center [502, 339] width 18 height 18
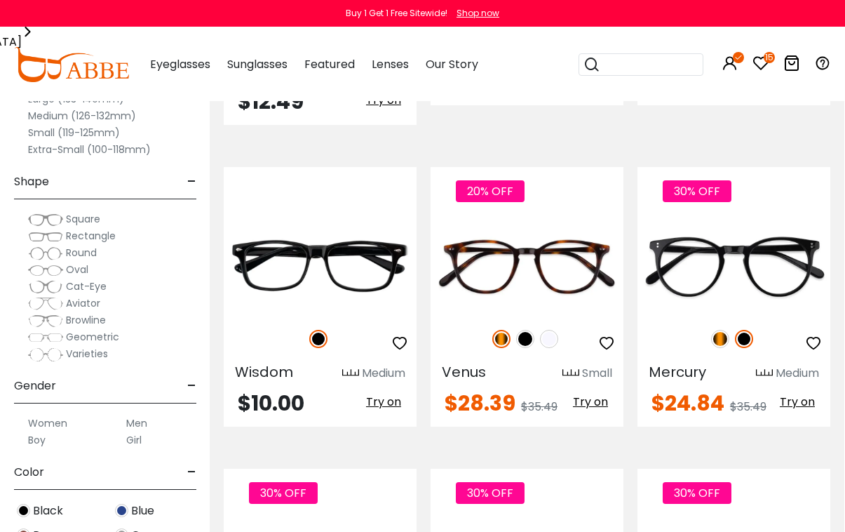
click at [525, 330] on img at bounding box center [525, 339] width 18 height 18
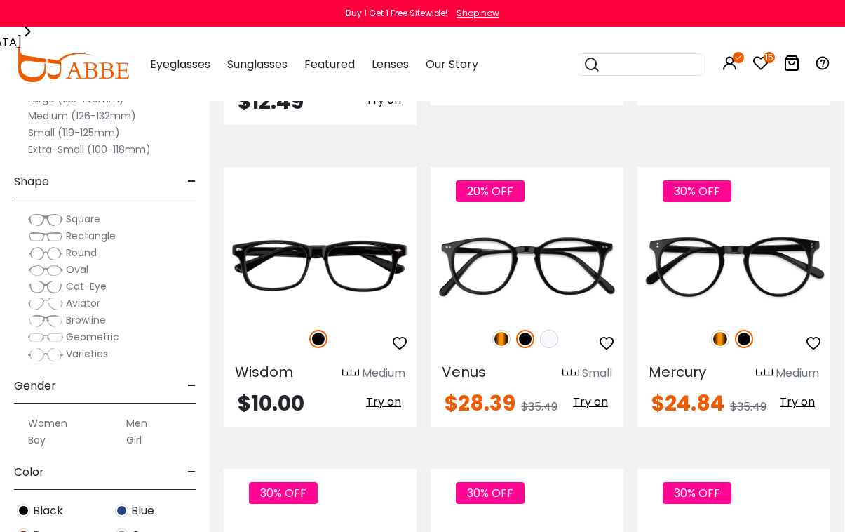
click at [557, 330] on img at bounding box center [549, 339] width 18 height 18
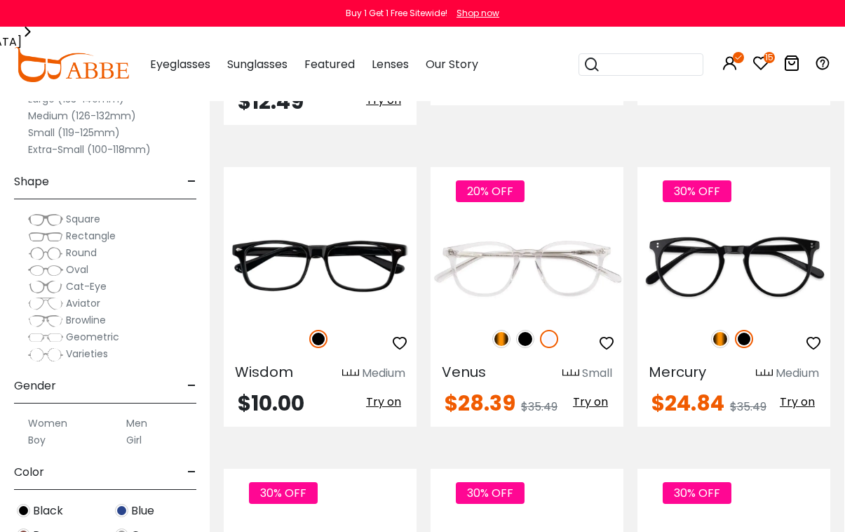
click at [610, 335] on icon "button" at bounding box center [606, 343] width 17 height 17
click at [722, 330] on img at bounding box center [720, 339] width 18 height 18
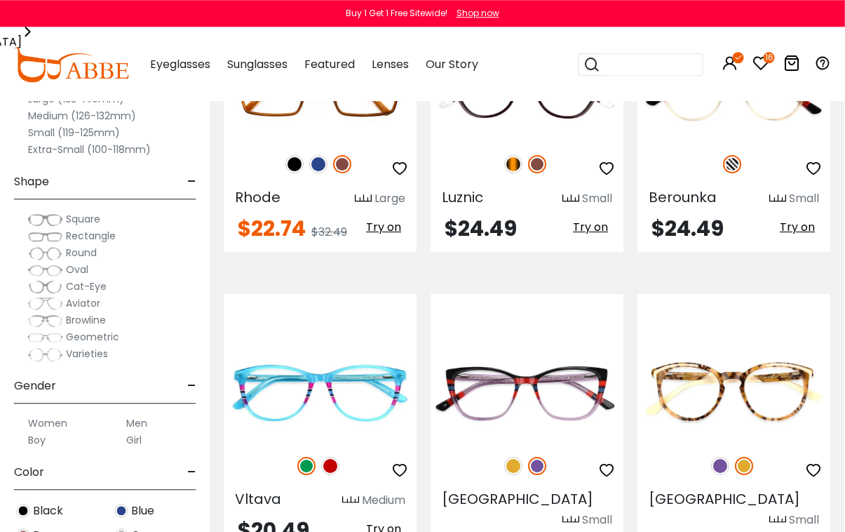
scroll to position [2308, 1]
click at [722, 457] on img at bounding box center [720, 466] width 18 height 18
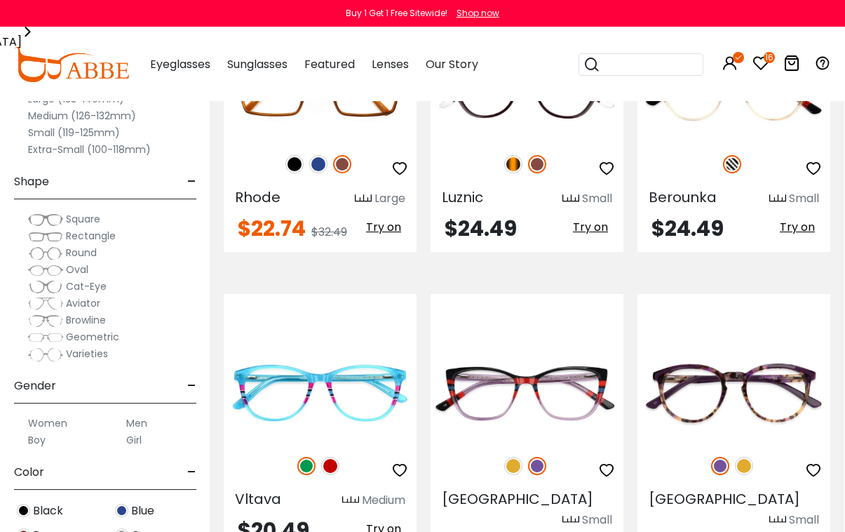
click at [750, 457] on img at bounding box center [744, 466] width 18 height 18
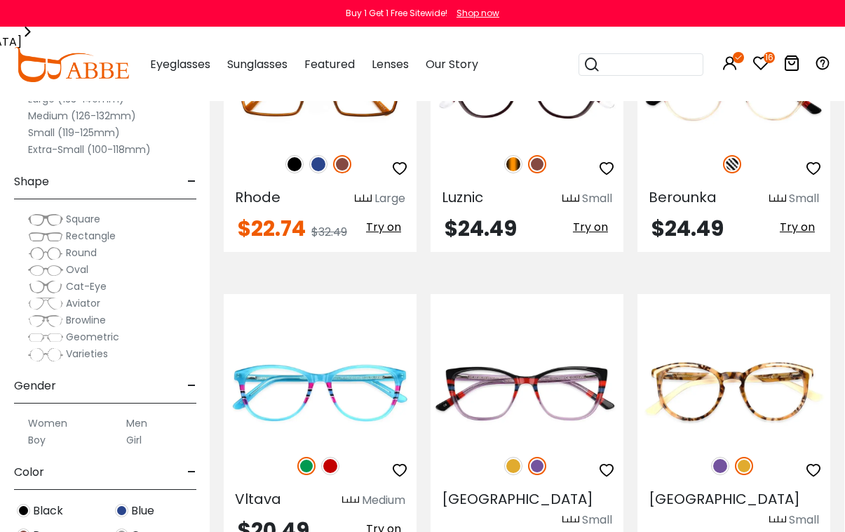
click at [721, 457] on img at bounding box center [720, 466] width 18 height 18
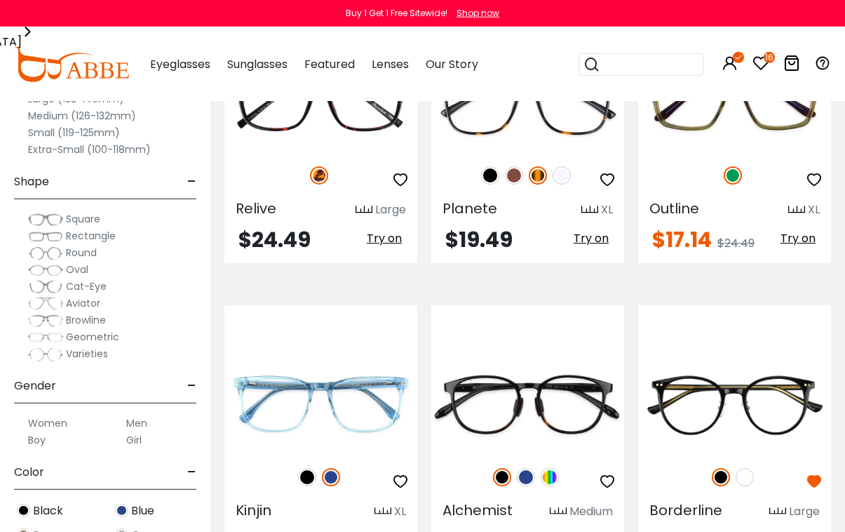
scroll to position [3543, 0]
click at [560, 462] on div at bounding box center [528, 476] width 193 height 29
click at [530, 467] on img at bounding box center [526, 476] width 18 height 18
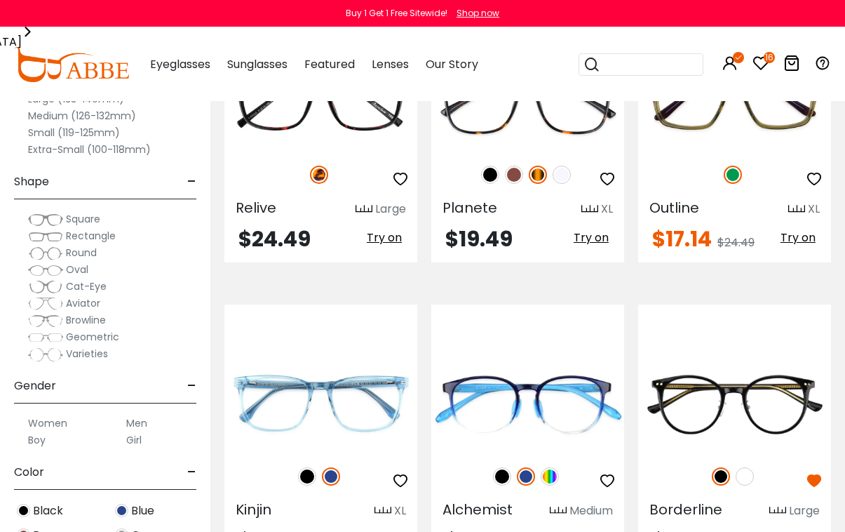
click at [753, 467] on img at bounding box center [745, 476] width 18 height 18
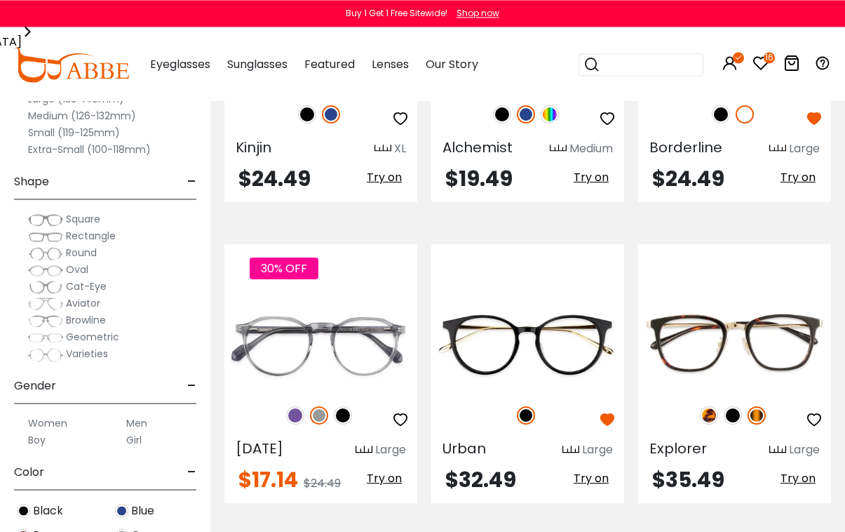
scroll to position [3905, 0]
click at [301, 406] on img at bounding box center [295, 415] width 18 height 18
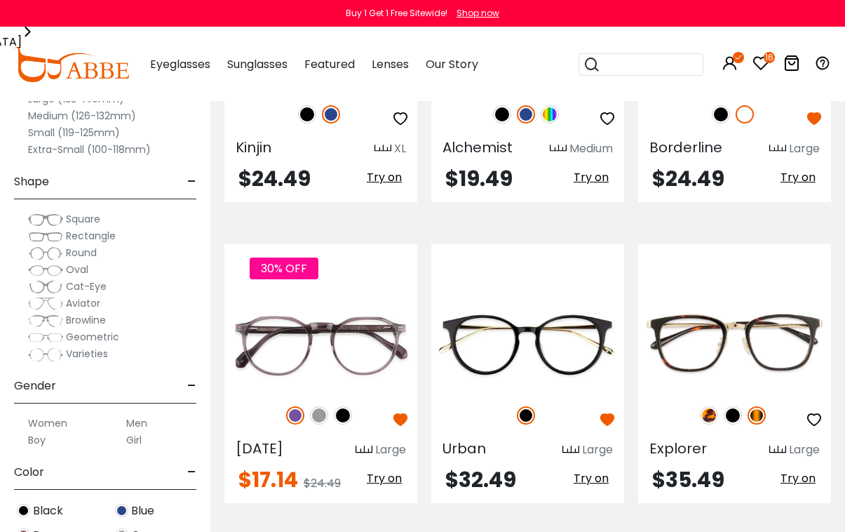
click at [347, 406] on img at bounding box center [343, 415] width 18 height 18
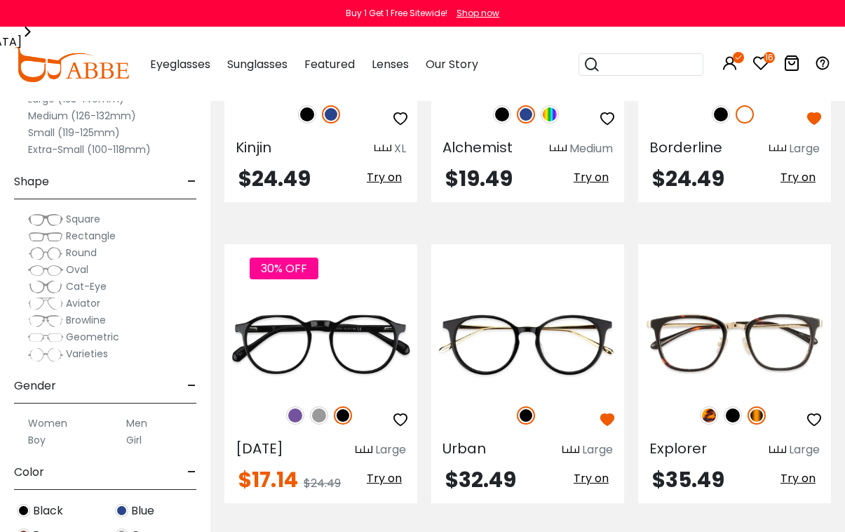
click at [297, 406] on img at bounding box center [295, 415] width 18 height 18
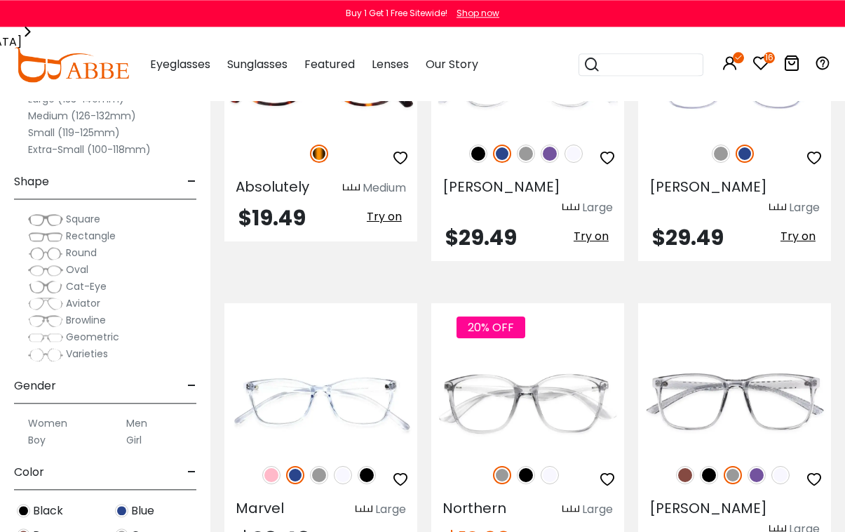
scroll to position [6055, 0]
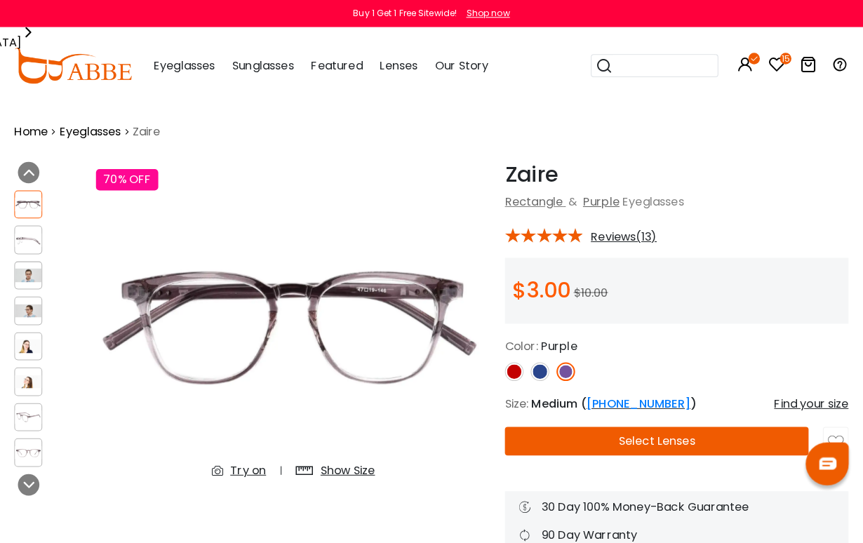
scroll to position [2, 0]
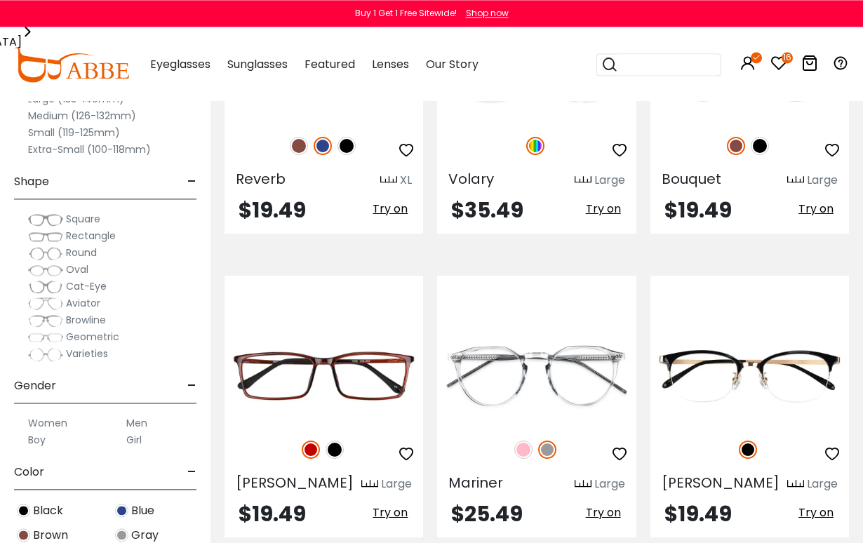
scroll to position [2335, 0]
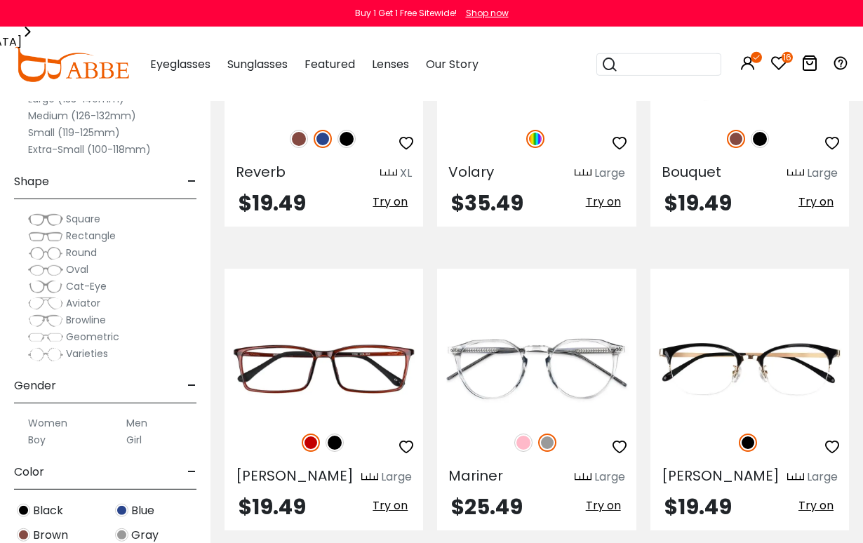
click at [525, 434] on img at bounding box center [523, 443] width 18 height 18
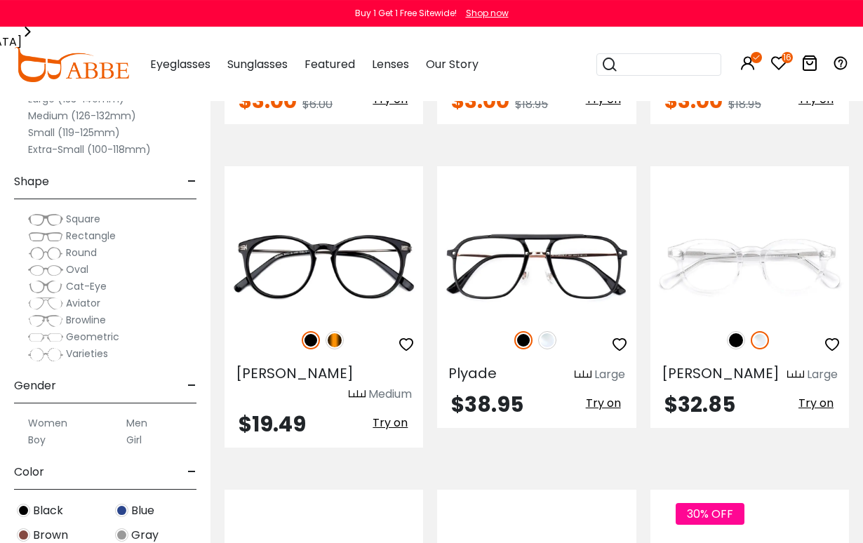
scroll to position [5843, 0]
click at [342, 331] on img at bounding box center [335, 340] width 18 height 18
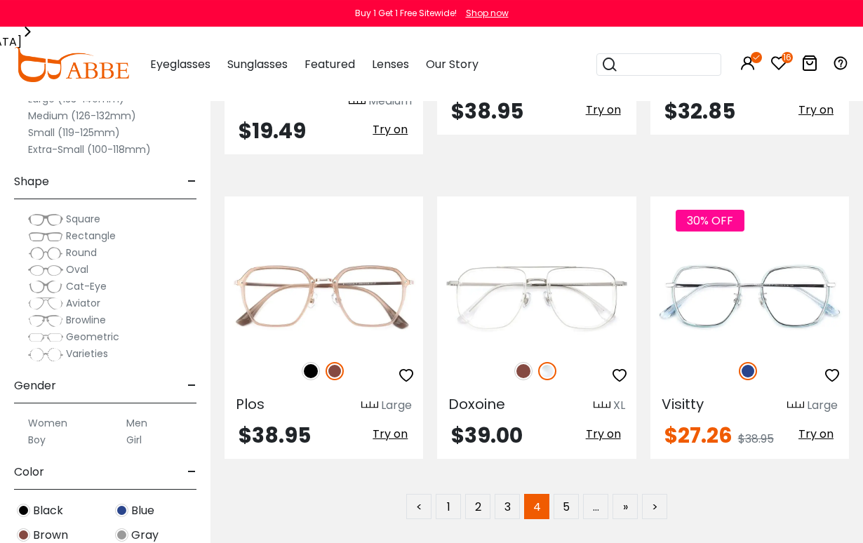
scroll to position [6136, 0]
click at [571, 494] on link "5" at bounding box center [566, 506] width 25 height 25
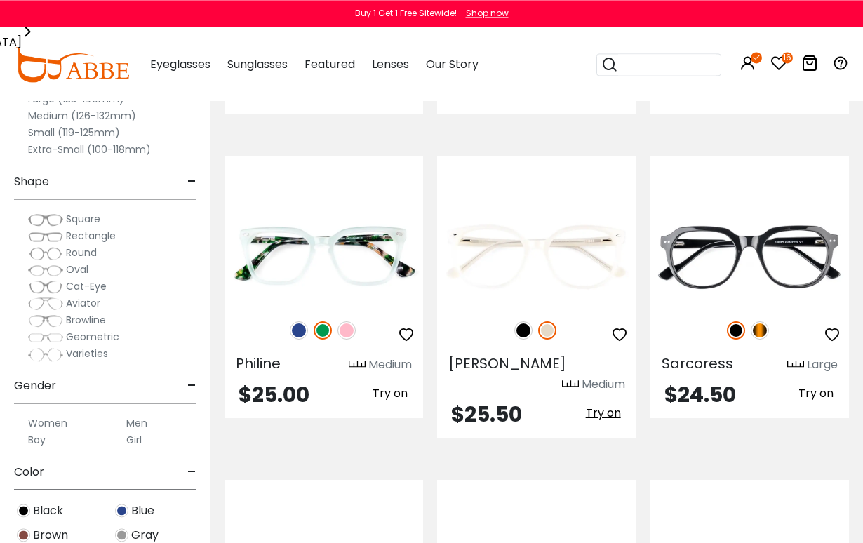
scroll to position [1172, 0]
click at [523, 327] on img at bounding box center [523, 330] width 18 height 18
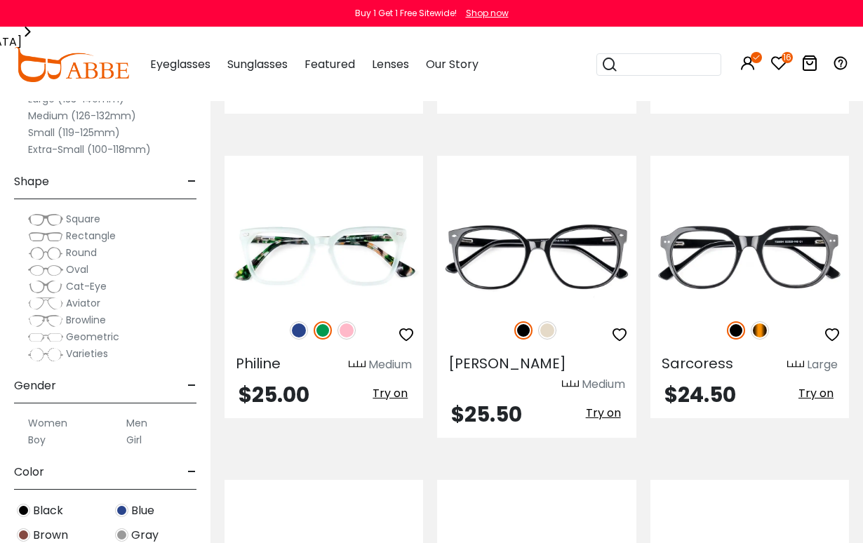
click at [555, 325] on img at bounding box center [547, 330] width 18 height 18
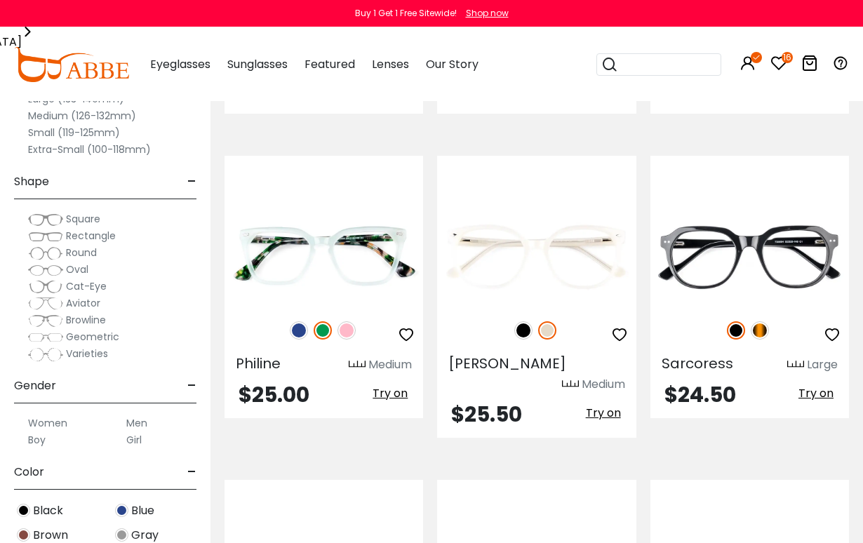
click at [620, 335] on icon "button" at bounding box center [619, 334] width 17 height 17
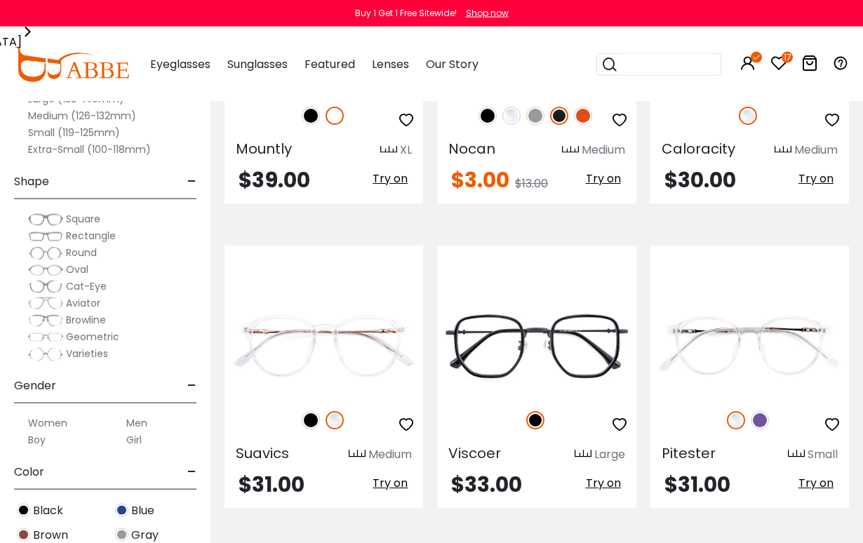
scroll to position [2927, 0]
click at [768, 411] on img at bounding box center [760, 420] width 18 height 18
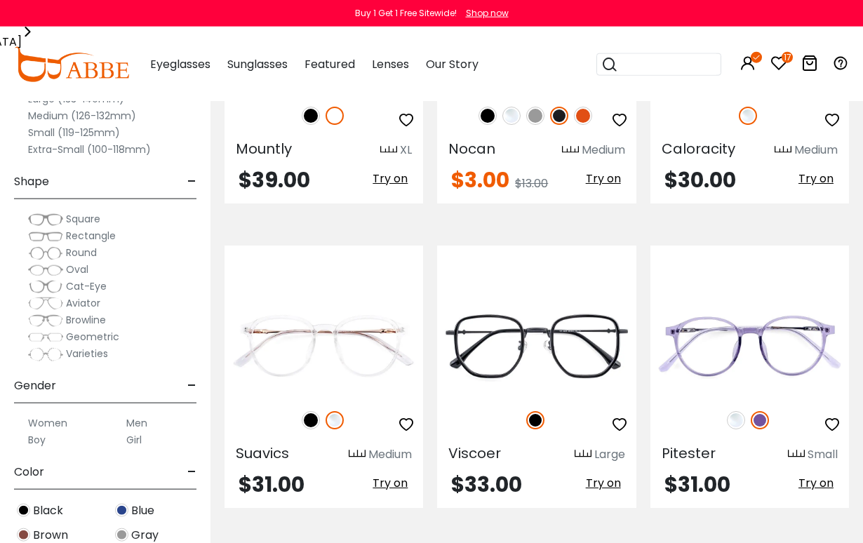
click at [737, 411] on img at bounding box center [736, 420] width 18 height 18
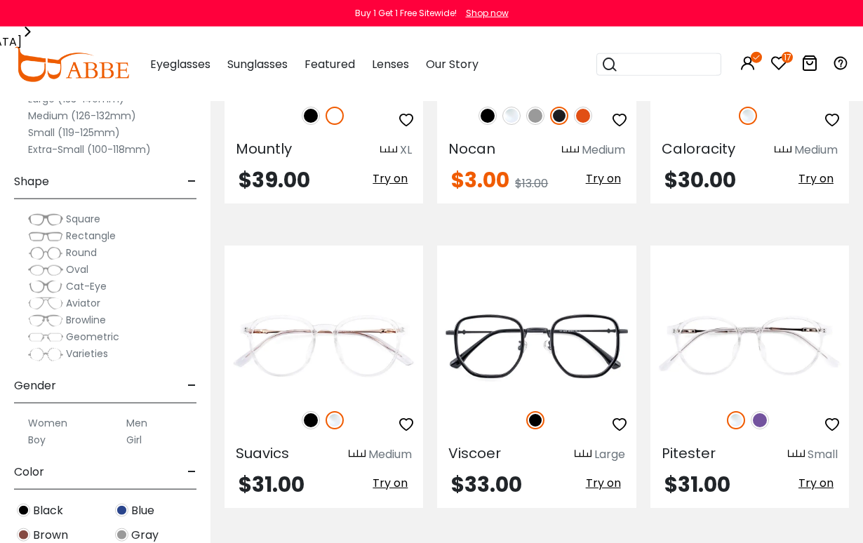
click at [843, 411] on button "button" at bounding box center [832, 424] width 25 height 27
click at [831, 416] on icon "button" at bounding box center [832, 424] width 17 height 17
click at [408, 416] on icon "button" at bounding box center [406, 424] width 17 height 17
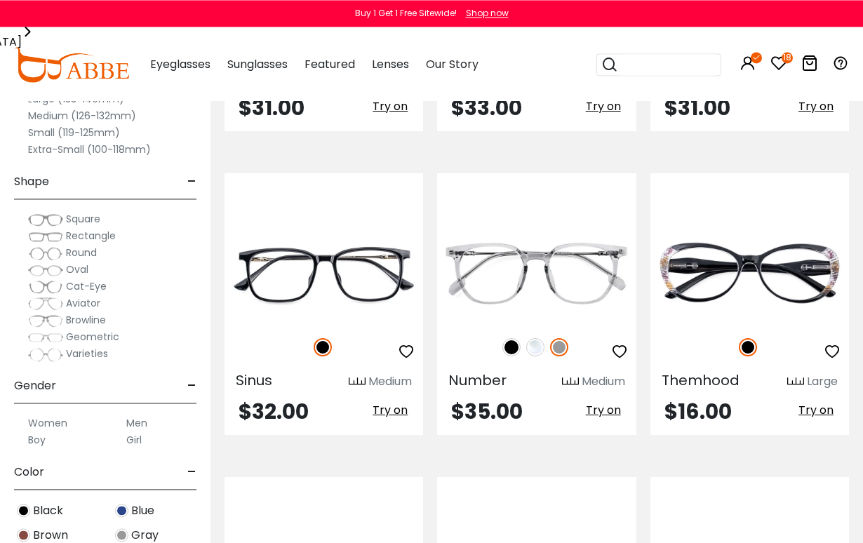
scroll to position [3304, 0]
click at [535, 338] on img at bounding box center [535, 347] width 18 height 18
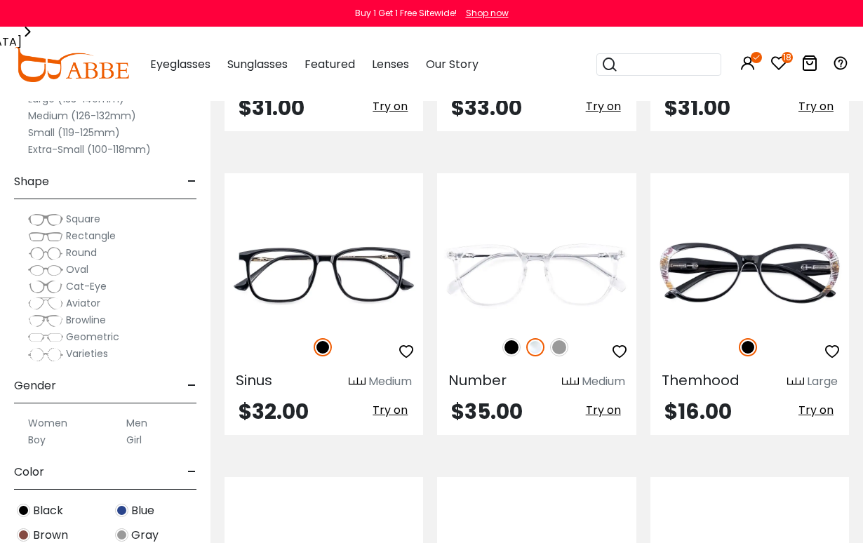
click at [623, 338] on button "button" at bounding box center [619, 351] width 25 height 27
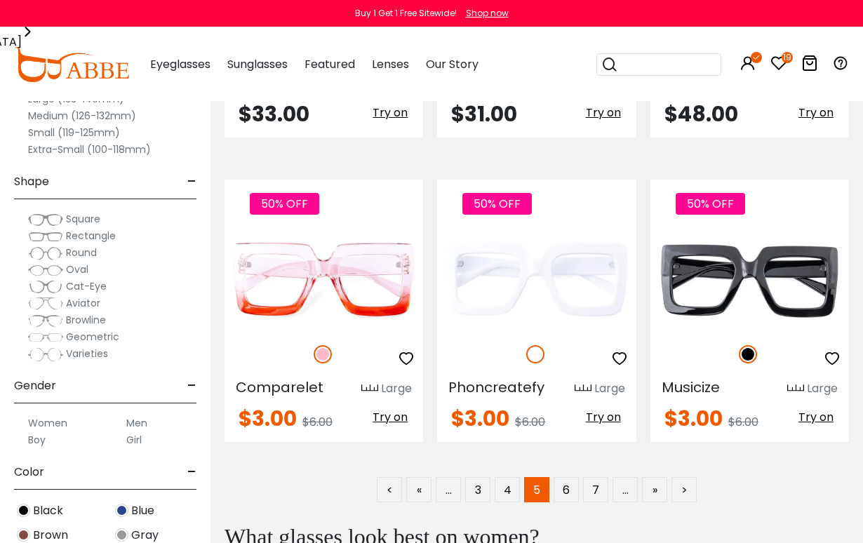
scroll to position [6016, 0]
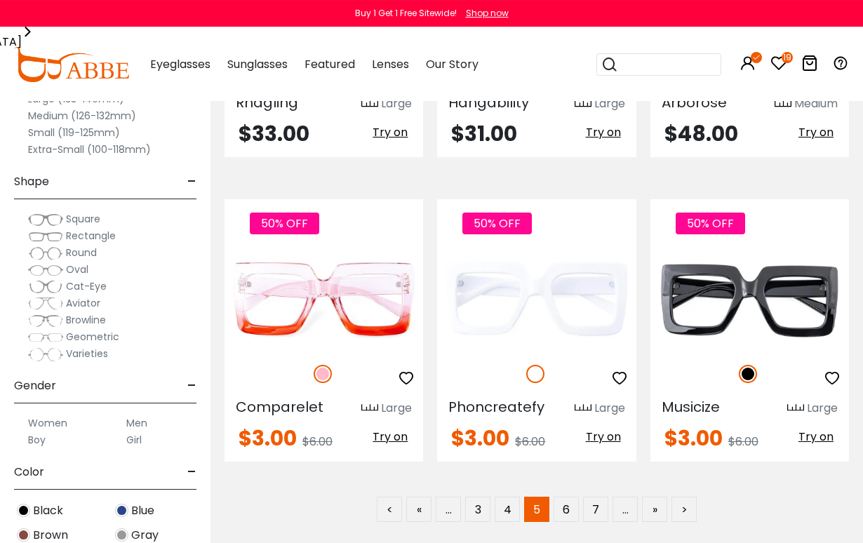
click at [567, 497] on link "6" at bounding box center [566, 509] width 25 height 25
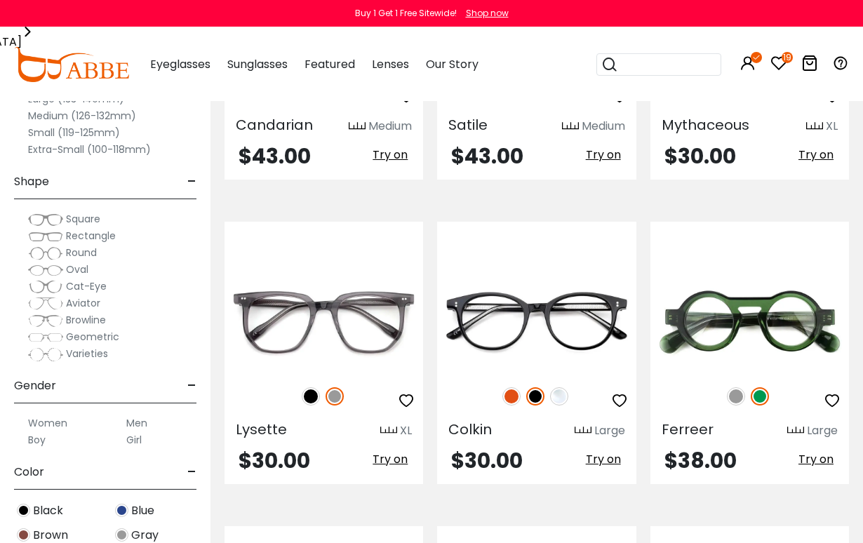
scroll to position [816, 0]
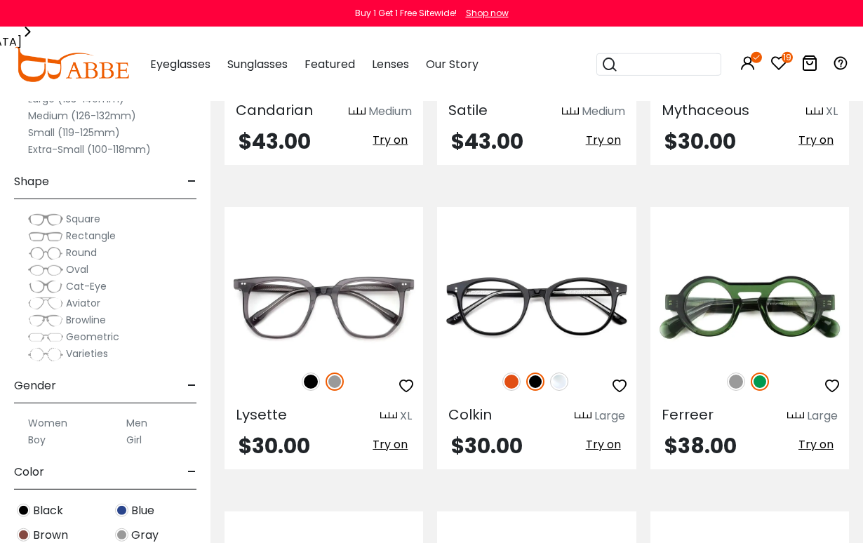
click at [566, 375] on img at bounding box center [559, 382] width 18 height 18
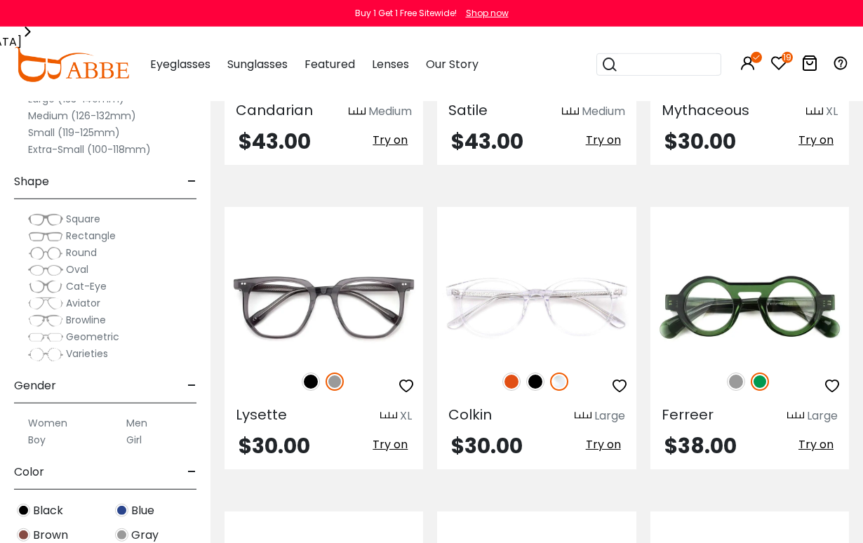
click at [514, 384] on img at bounding box center [511, 382] width 18 height 18
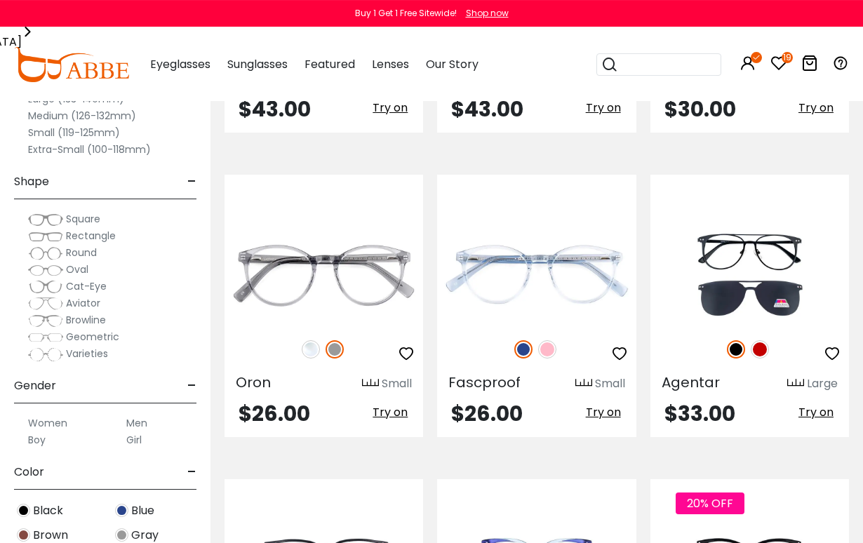
scroll to position [2978, 0]
click at [309, 347] on img at bounding box center [311, 349] width 18 height 18
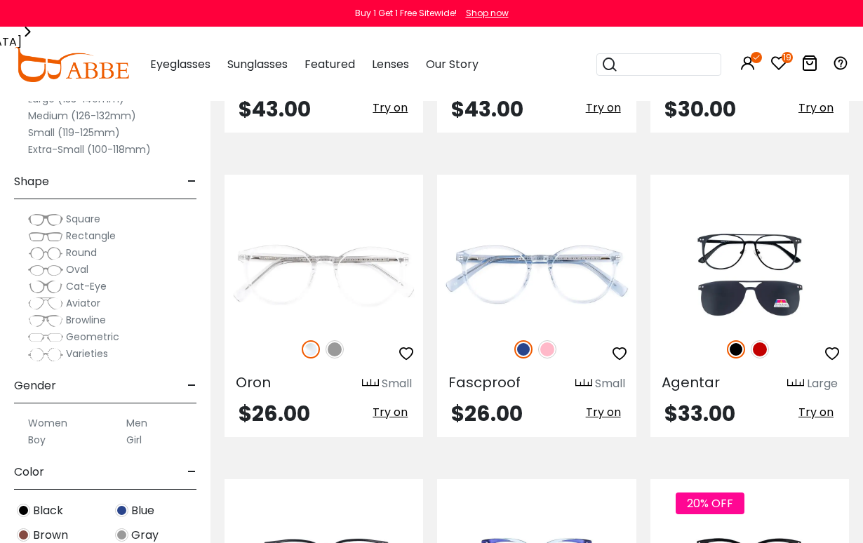
click at [556, 343] on div at bounding box center [536, 349] width 199 height 29
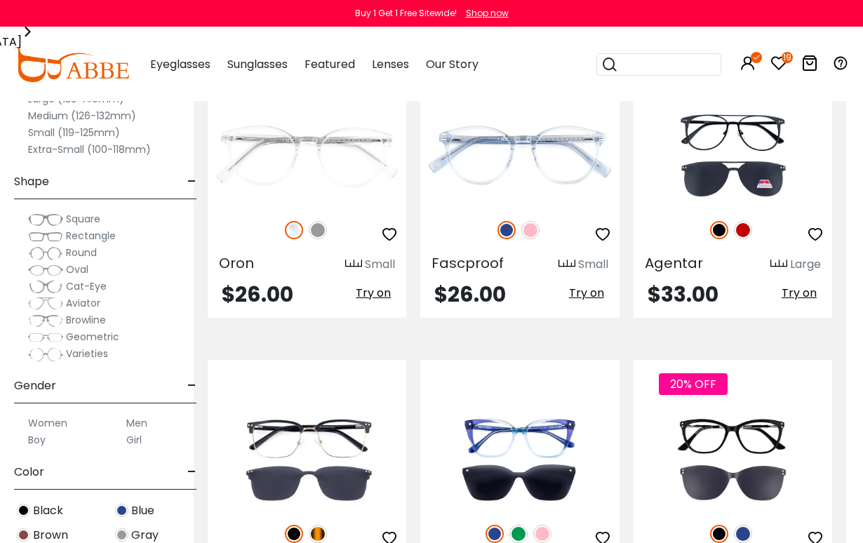
scroll to position [3097, 17]
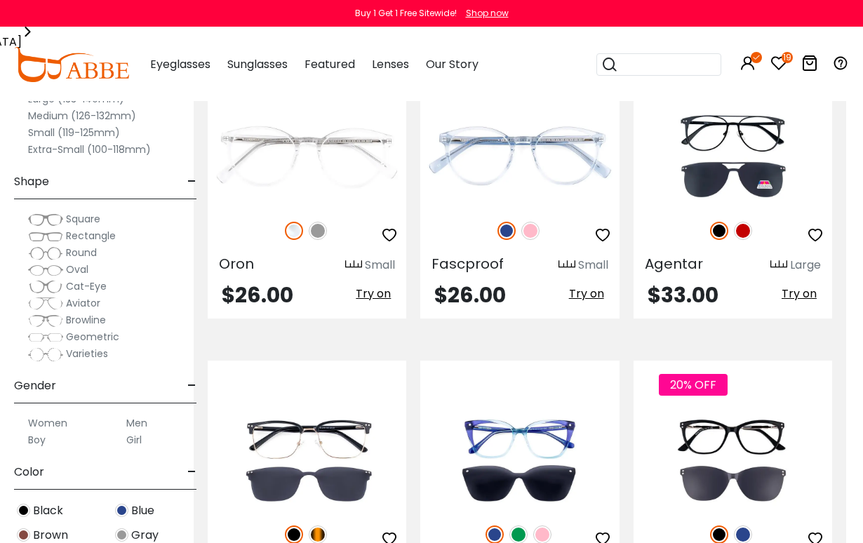
click at [534, 230] on img at bounding box center [530, 231] width 18 height 18
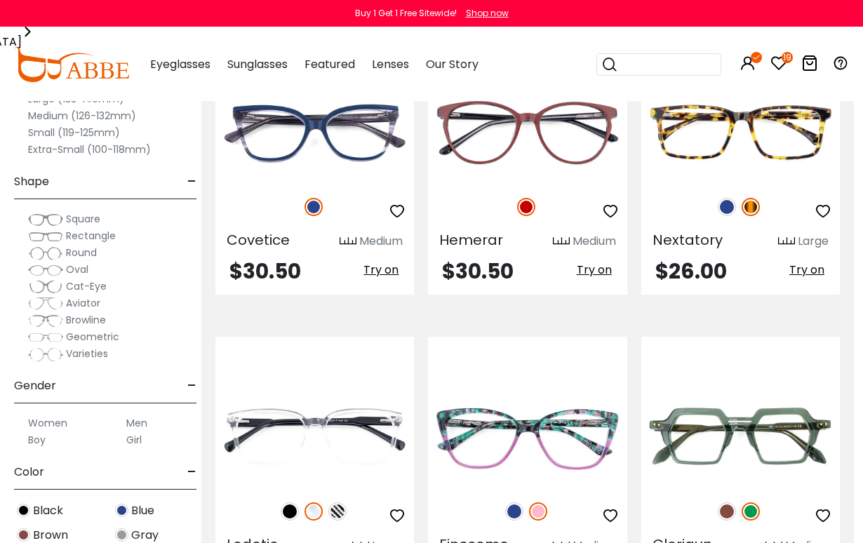
scroll to position [5859, 8]
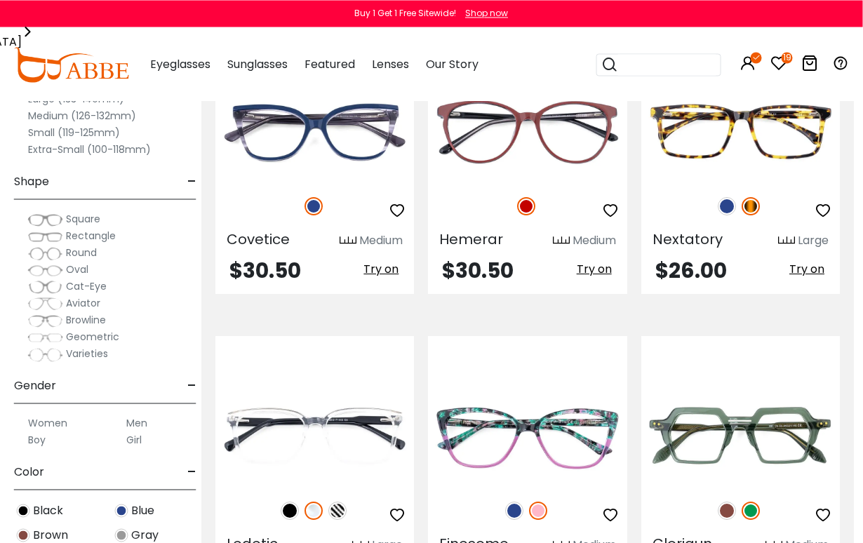
click at [615, 213] on icon "button" at bounding box center [611, 210] width 17 height 17
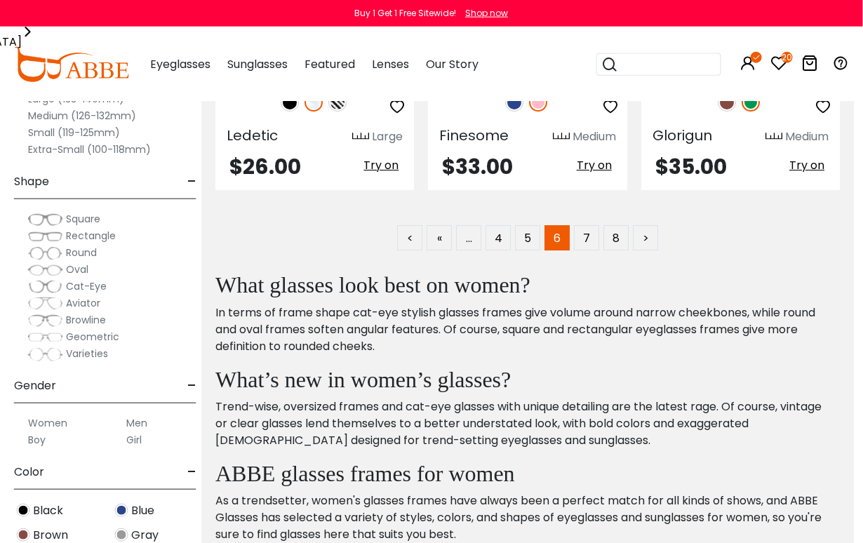
scroll to position [6303, 9]
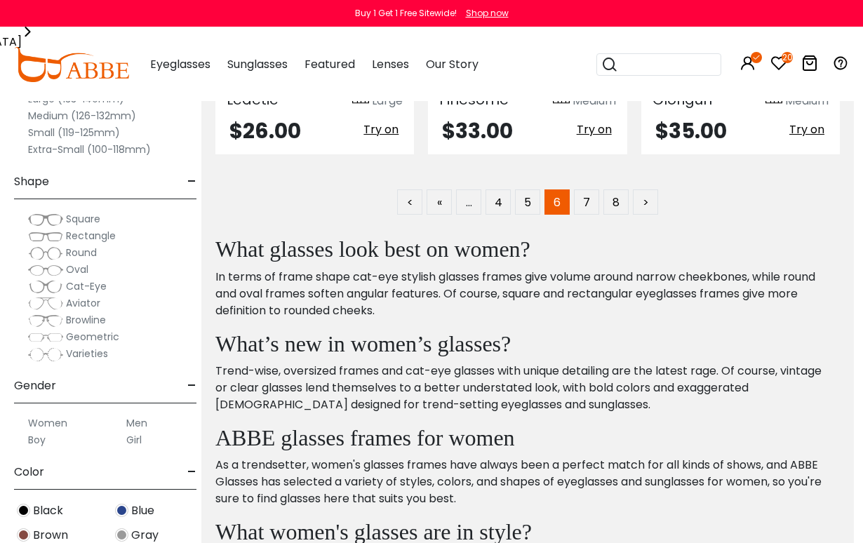
click at [592, 199] on link "7" at bounding box center [586, 201] width 25 height 25
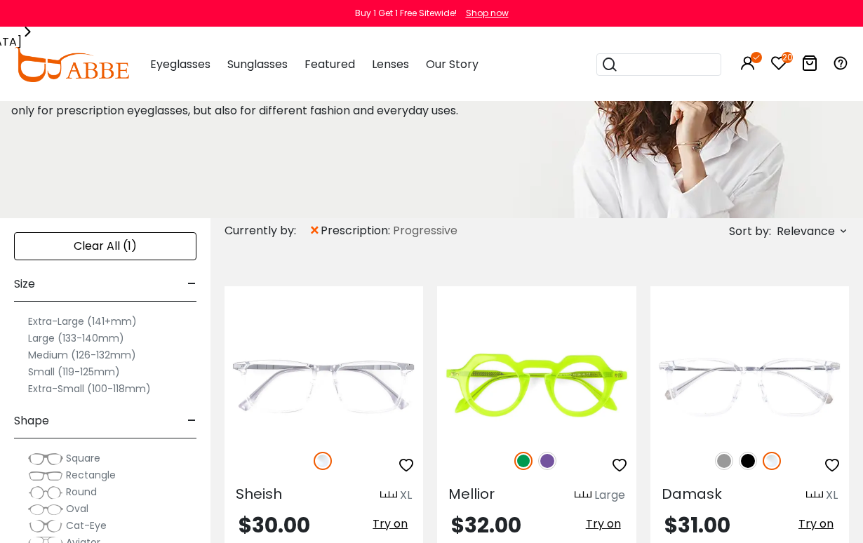
scroll to position [128, 0]
click at [0, 0] on img at bounding box center [0, 0] width 0 height 0
